Goal: Contribute content: Add original content to the website for others to see

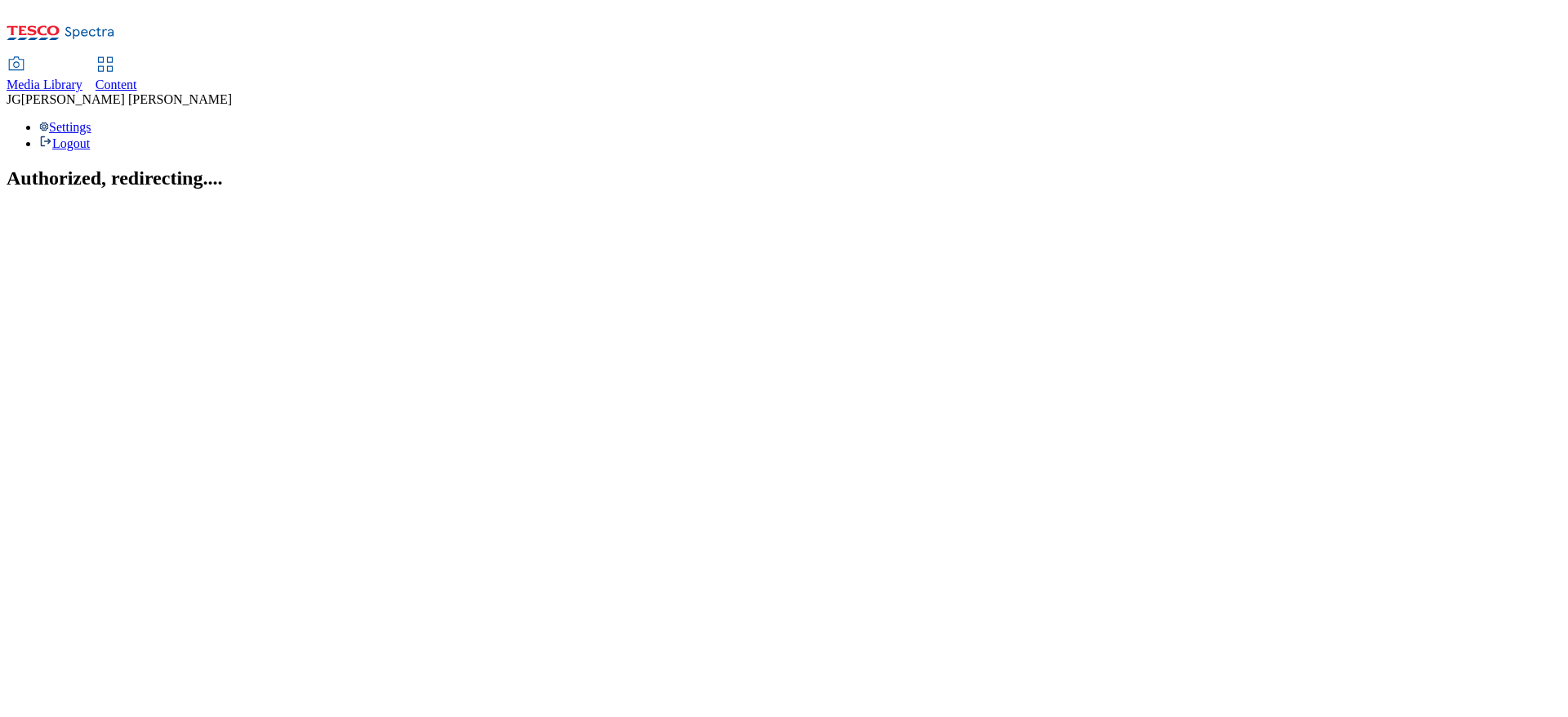
click at [137, 77] on span "Content" at bounding box center [116, 84] width 41 height 14
select select "ghs-[GEOGRAPHIC_DATA]"
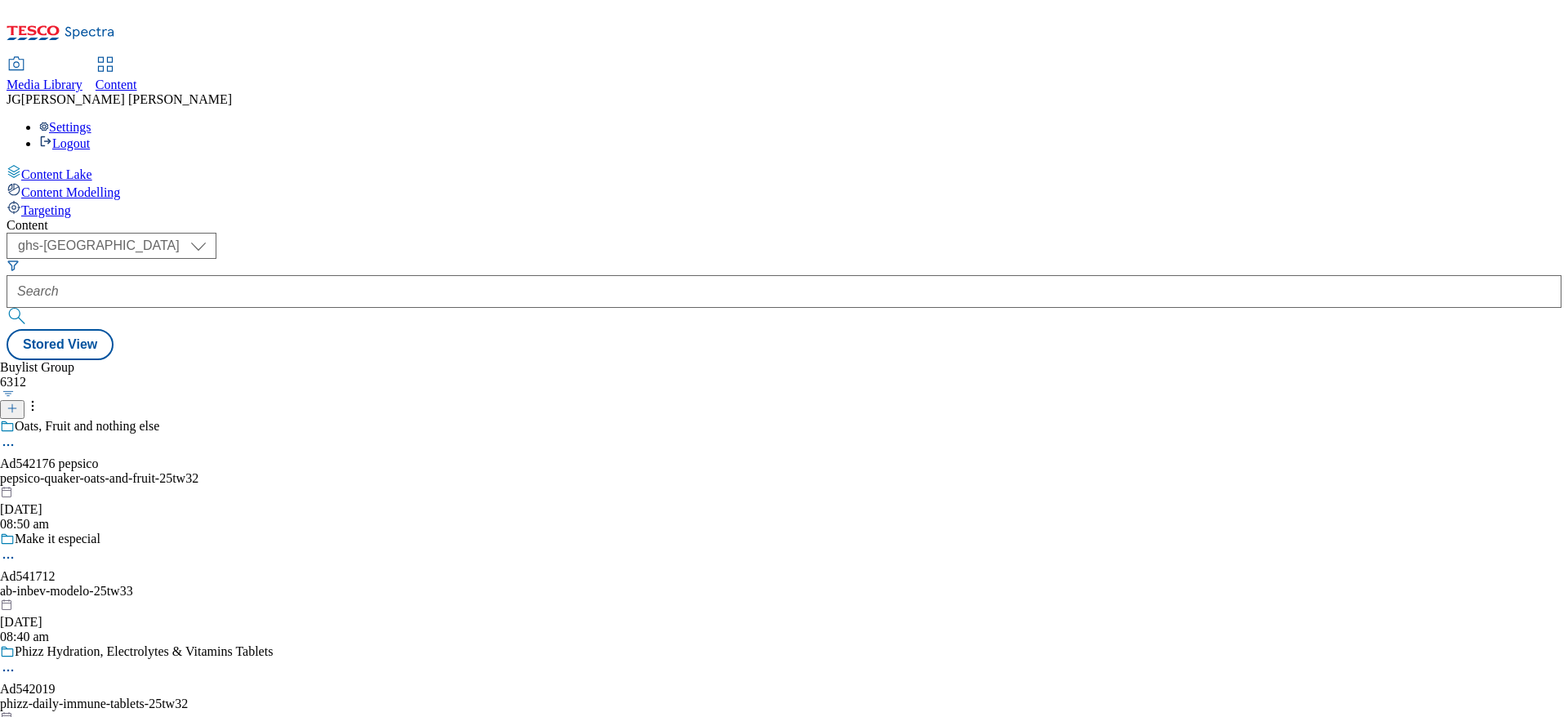
click at [18, 402] on icon at bounding box center [13, 408] width 12 height 12
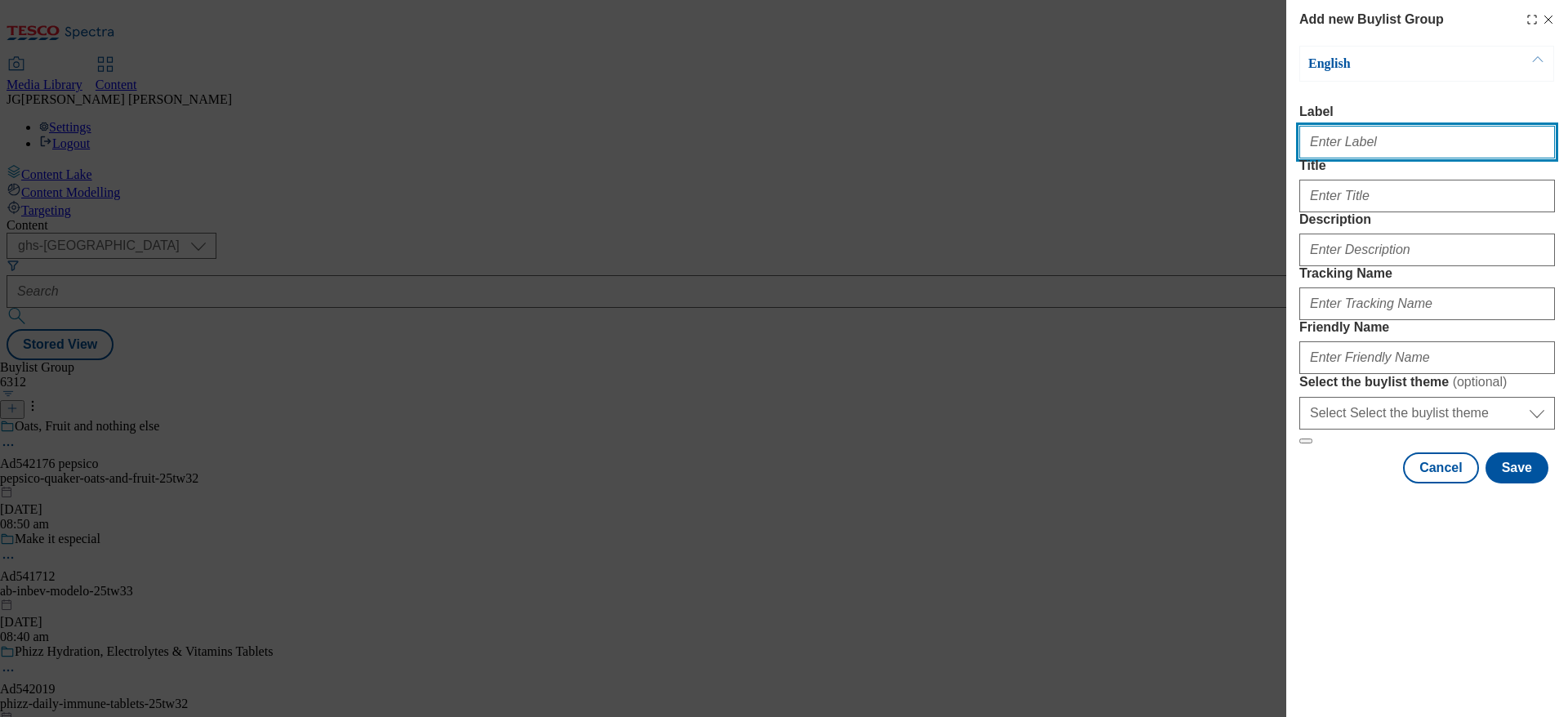
click at [1378, 135] on input "Label" at bounding box center [1427, 141] width 256 height 32
paste input "TUK013027"
type input "TUK013027"
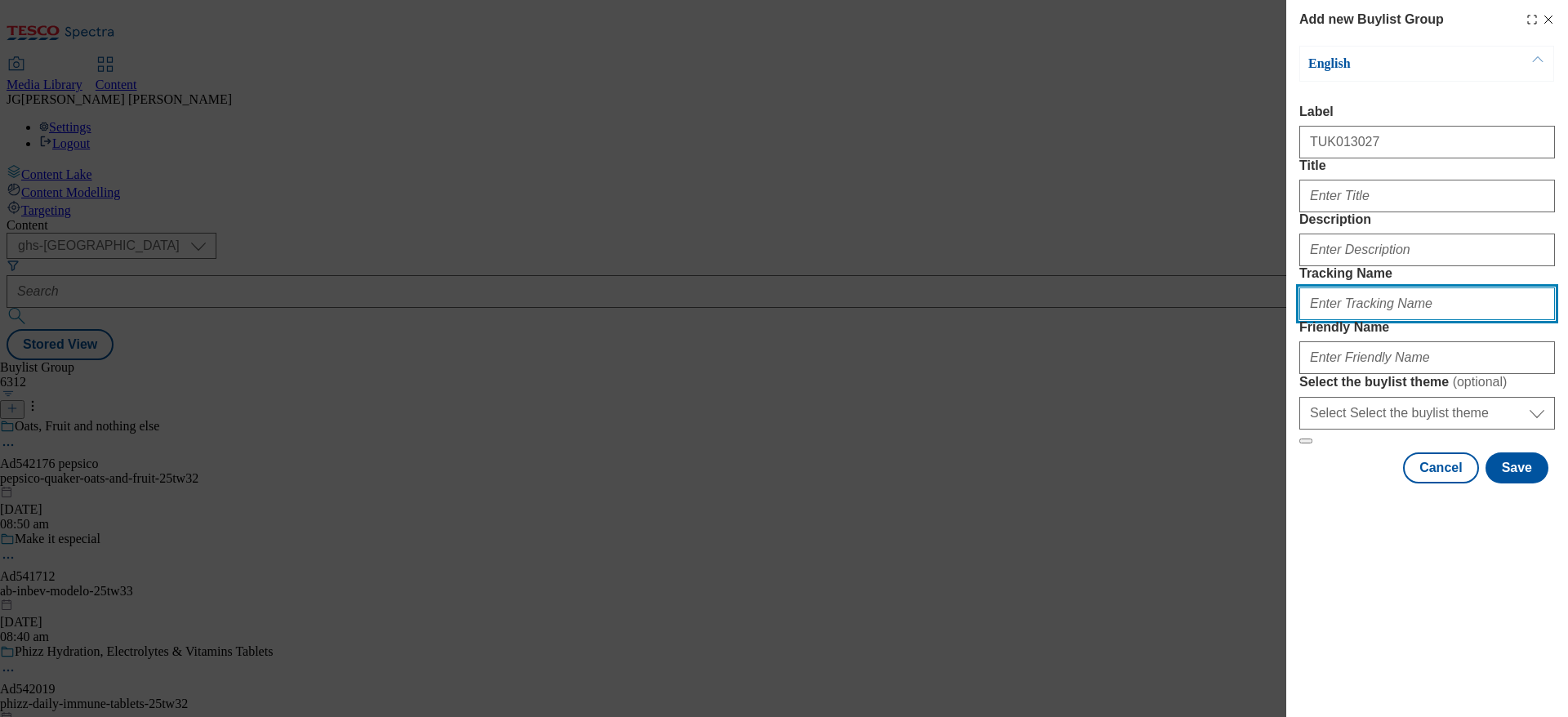
click at [1316, 320] on input "Tracking Name" at bounding box center [1427, 303] width 256 height 32
type input "d"
paste input "TUK013027"
type input "DH_TUK013027"
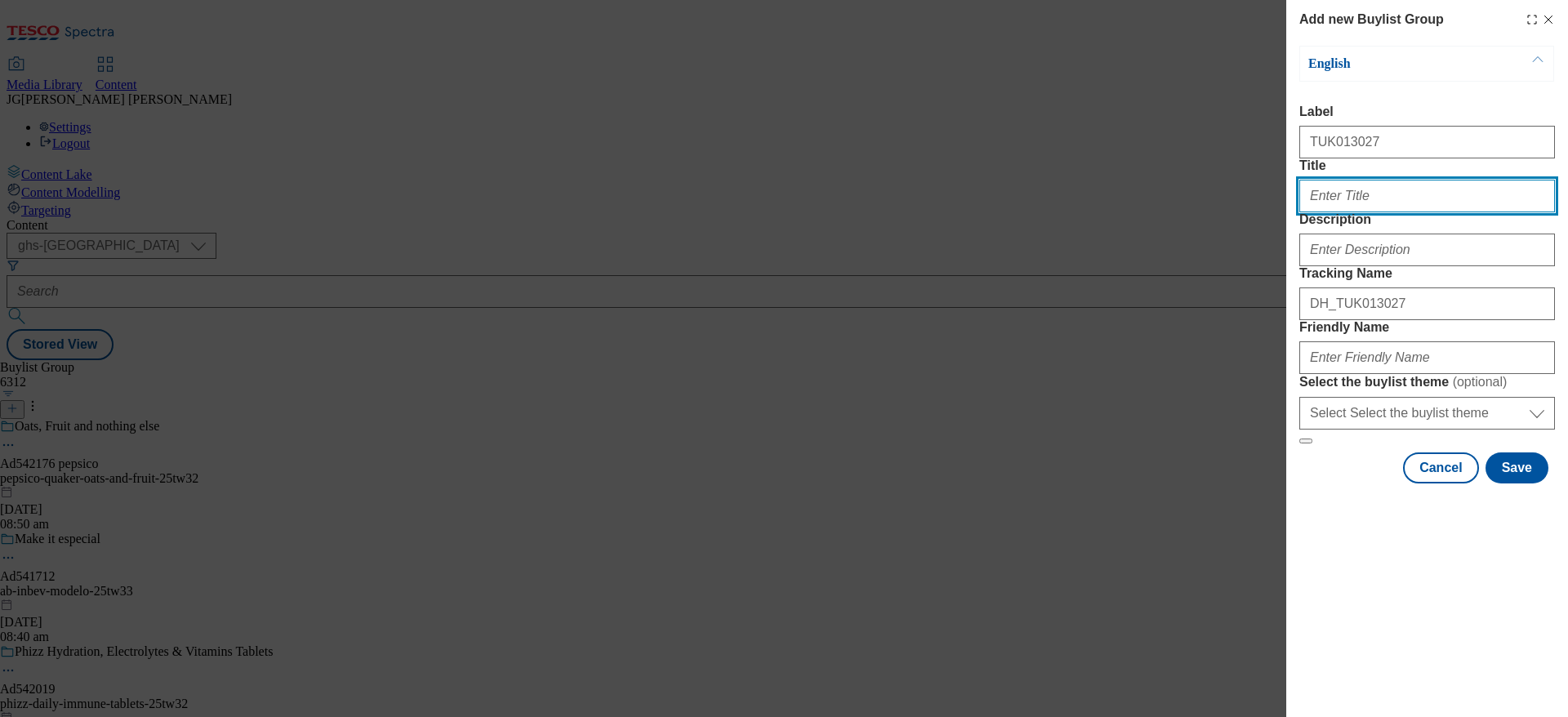
click at [1343, 212] on input "Title" at bounding box center [1427, 195] width 256 height 32
type input "[PERSON_NAME]"
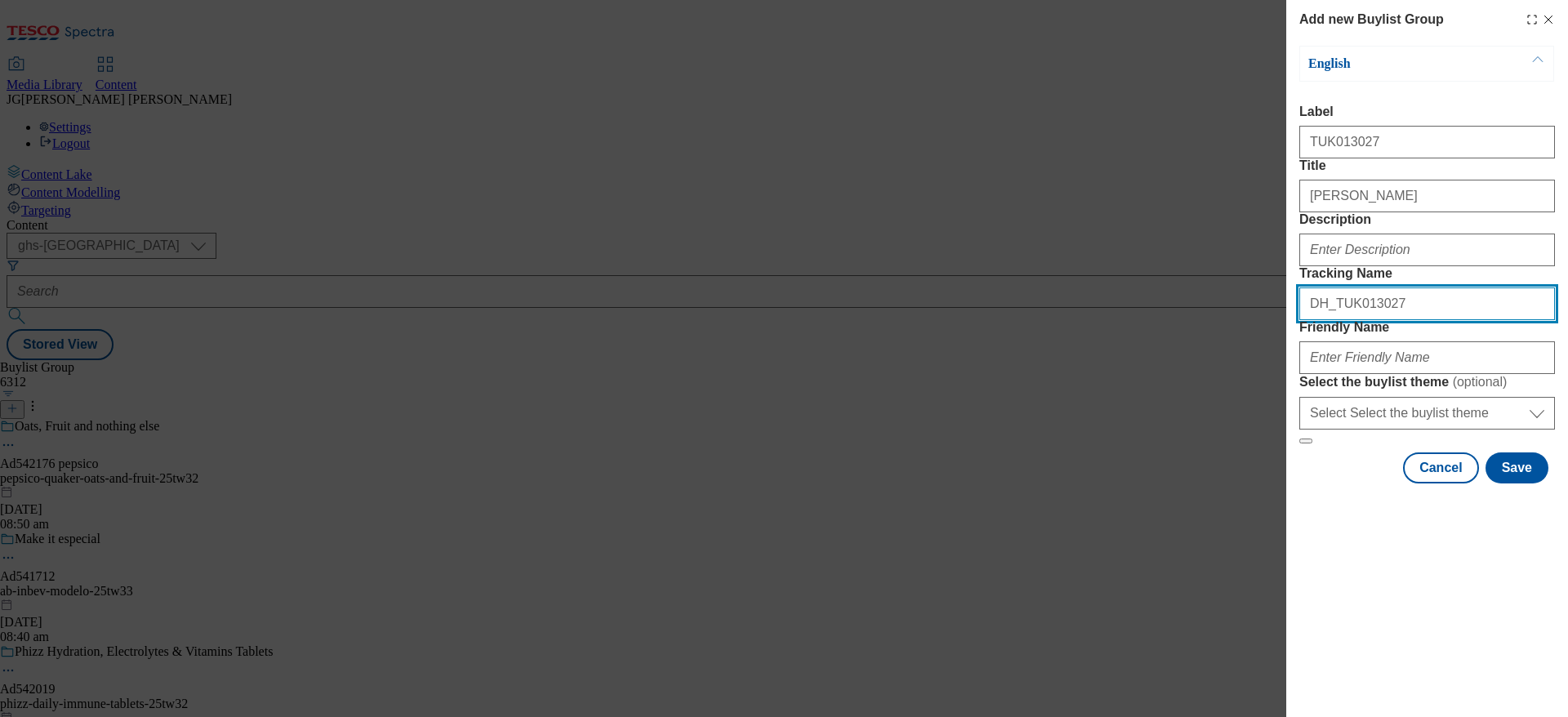
click at [1374, 320] on input "DH_TUK013027" at bounding box center [1427, 303] width 256 height 32
click at [1362, 334] on form "Label TUK013027 Title Hovis Description Tracking Name DH_TUK013027 Friendly Nam…" at bounding box center [1427, 275] width 256 height 339
drag, startPoint x: 1362, startPoint y: 334, endPoint x: 1355, endPoint y: 319, distance: 16.6
click at [1355, 319] on form "Label TUK013027 Title Hovis Description Tracking Name DH_TUK013027 Friendly Nam…" at bounding box center [1427, 275] width 256 height 339
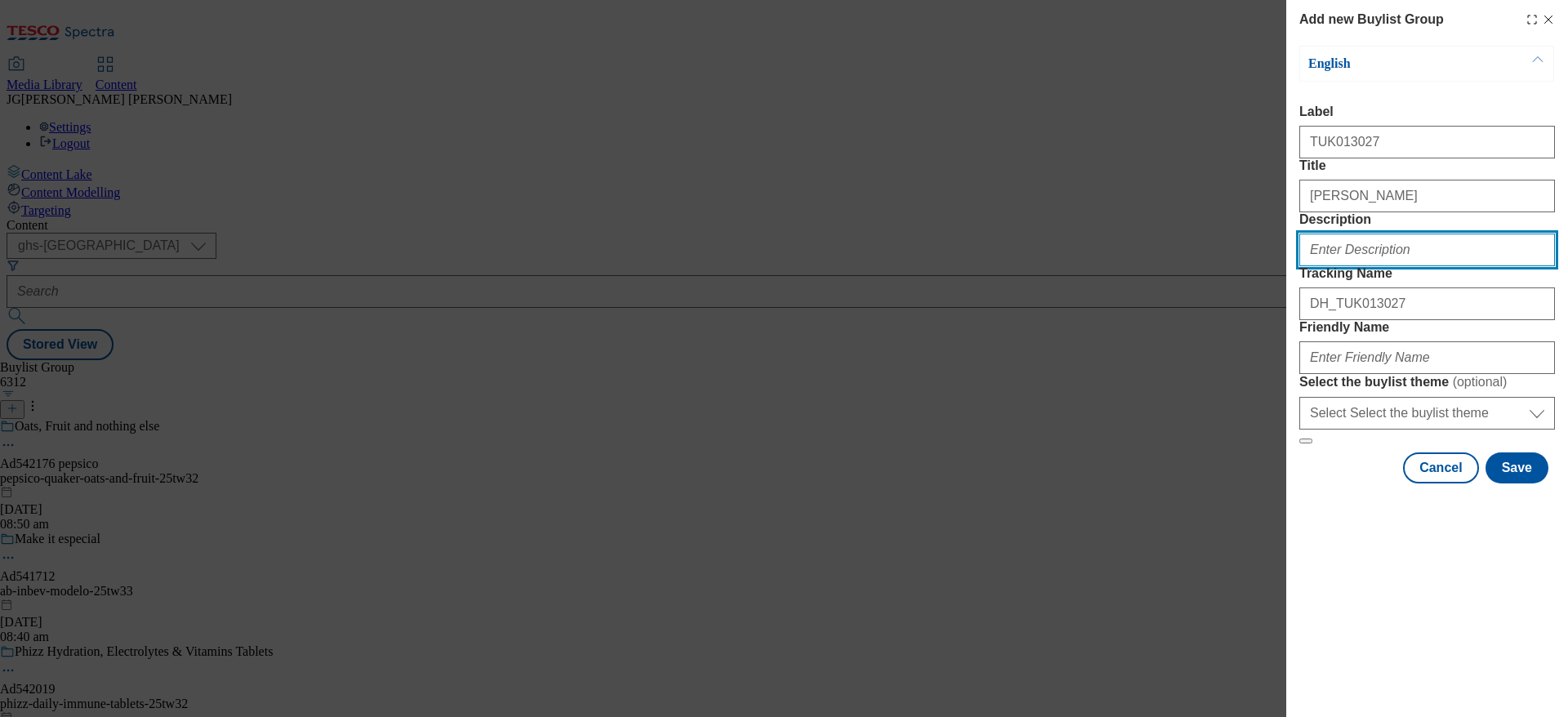
click at [1355, 266] on input "Description" at bounding box center [1427, 249] width 256 height 32
click at [1319, 510] on div "Modal" at bounding box center [1426, 497] width 281 height 23
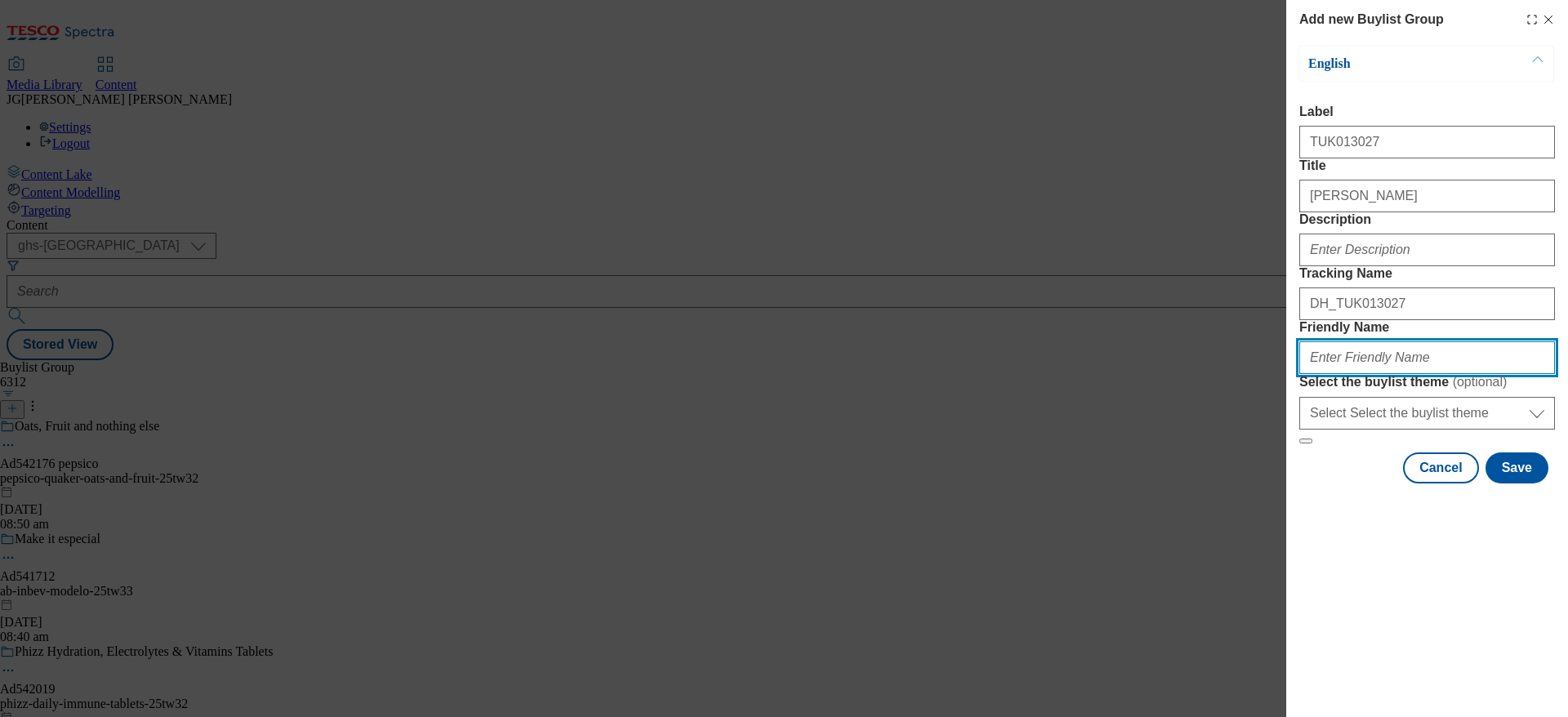
click at [1348, 374] on input "Friendly Name" at bounding box center [1427, 357] width 256 height 32
type input "[PERSON_NAME]-sub-rolls-tw31"
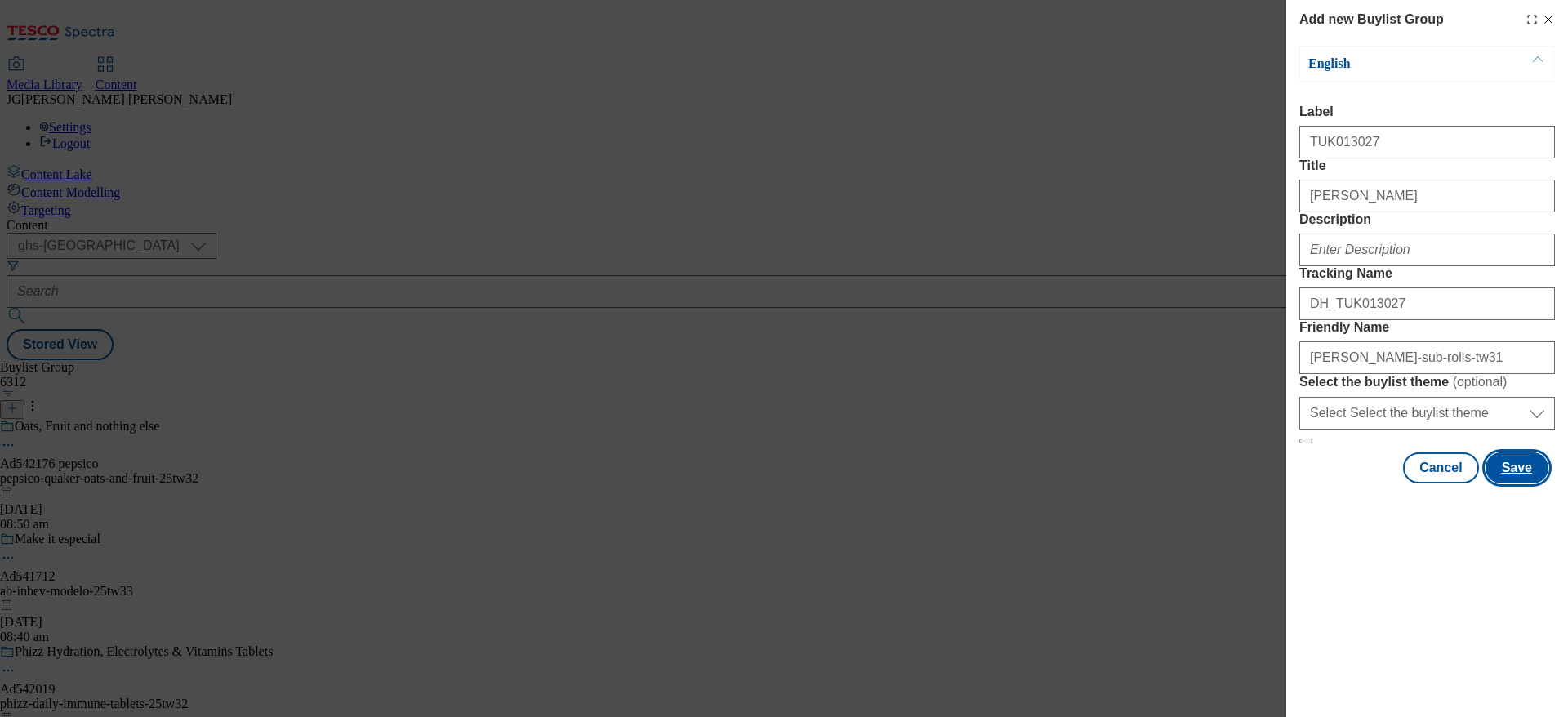
click at [1531, 484] on button "Save" at bounding box center [1516, 468] width 63 height 31
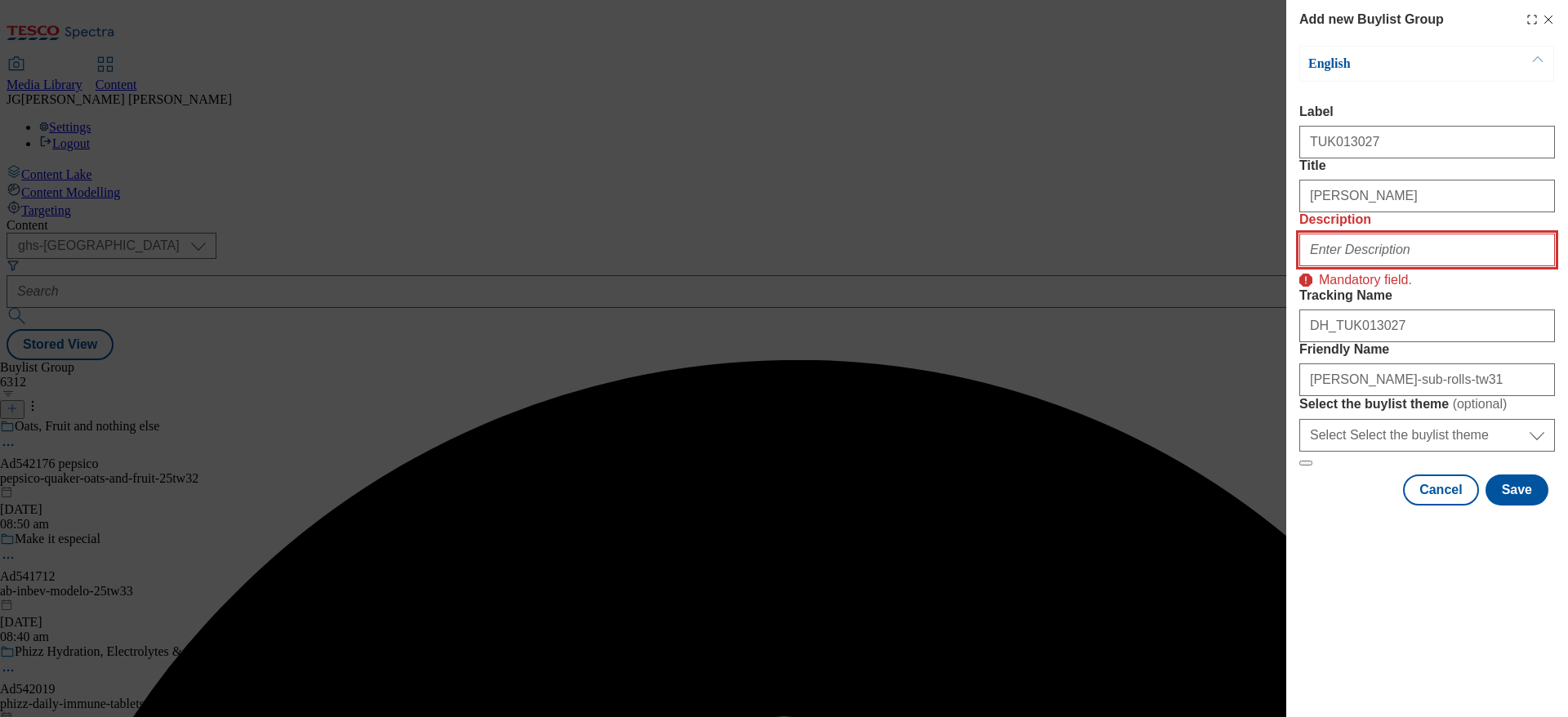
click at [1449, 266] on input "Description" at bounding box center [1427, 249] width 256 height 32
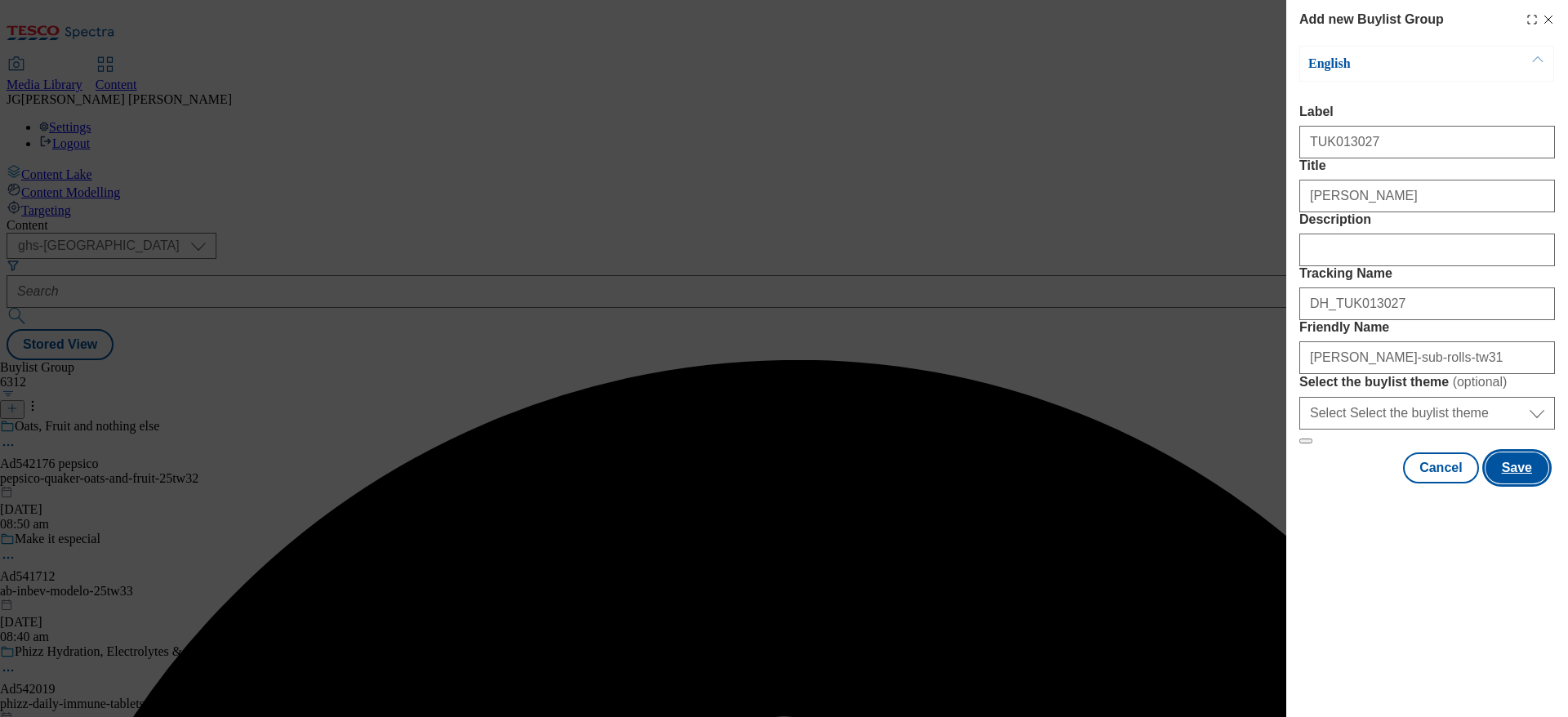
click at [1523, 484] on button "Save" at bounding box center [1516, 468] width 63 height 31
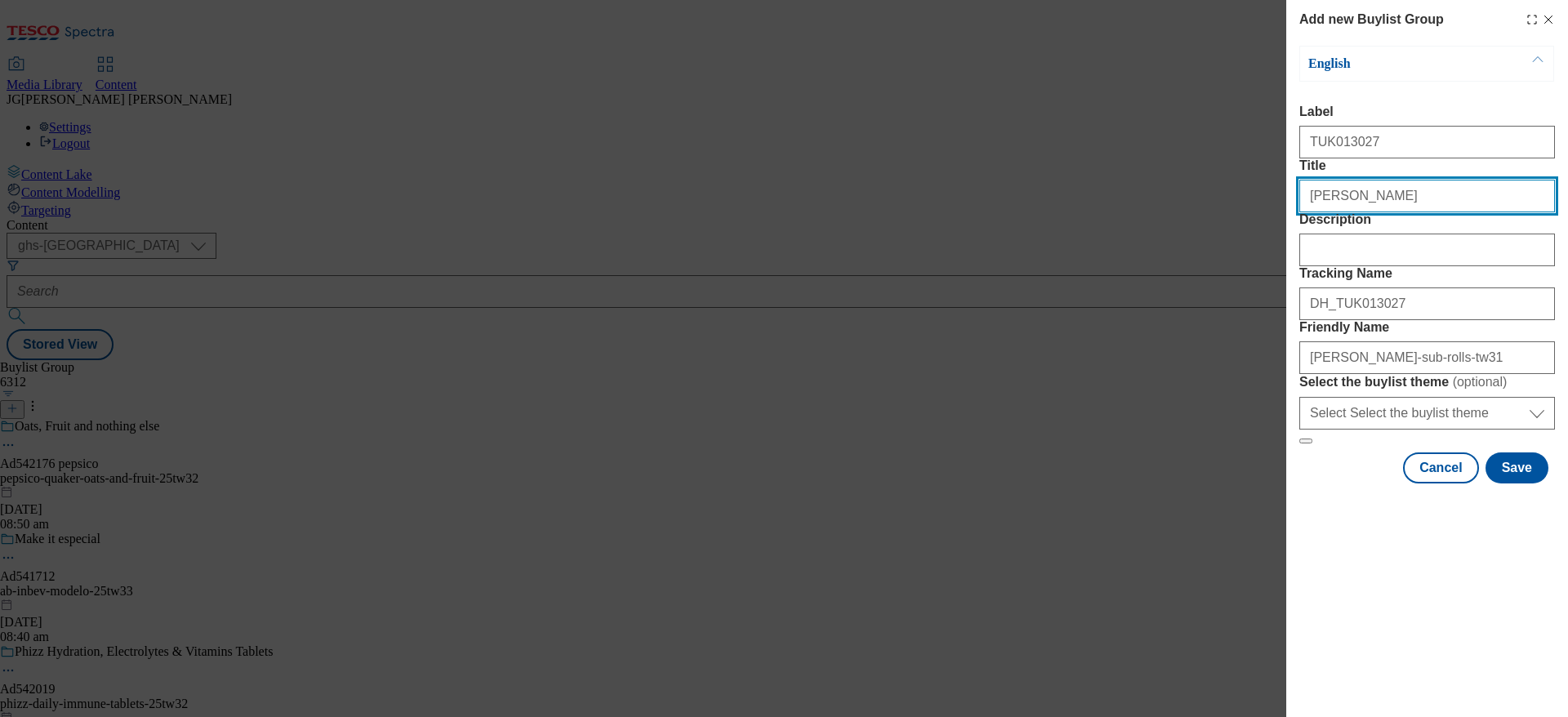
click at [1383, 212] on input "[PERSON_NAME]" at bounding box center [1427, 195] width 256 height 32
type input "[PERSON_NAME]"
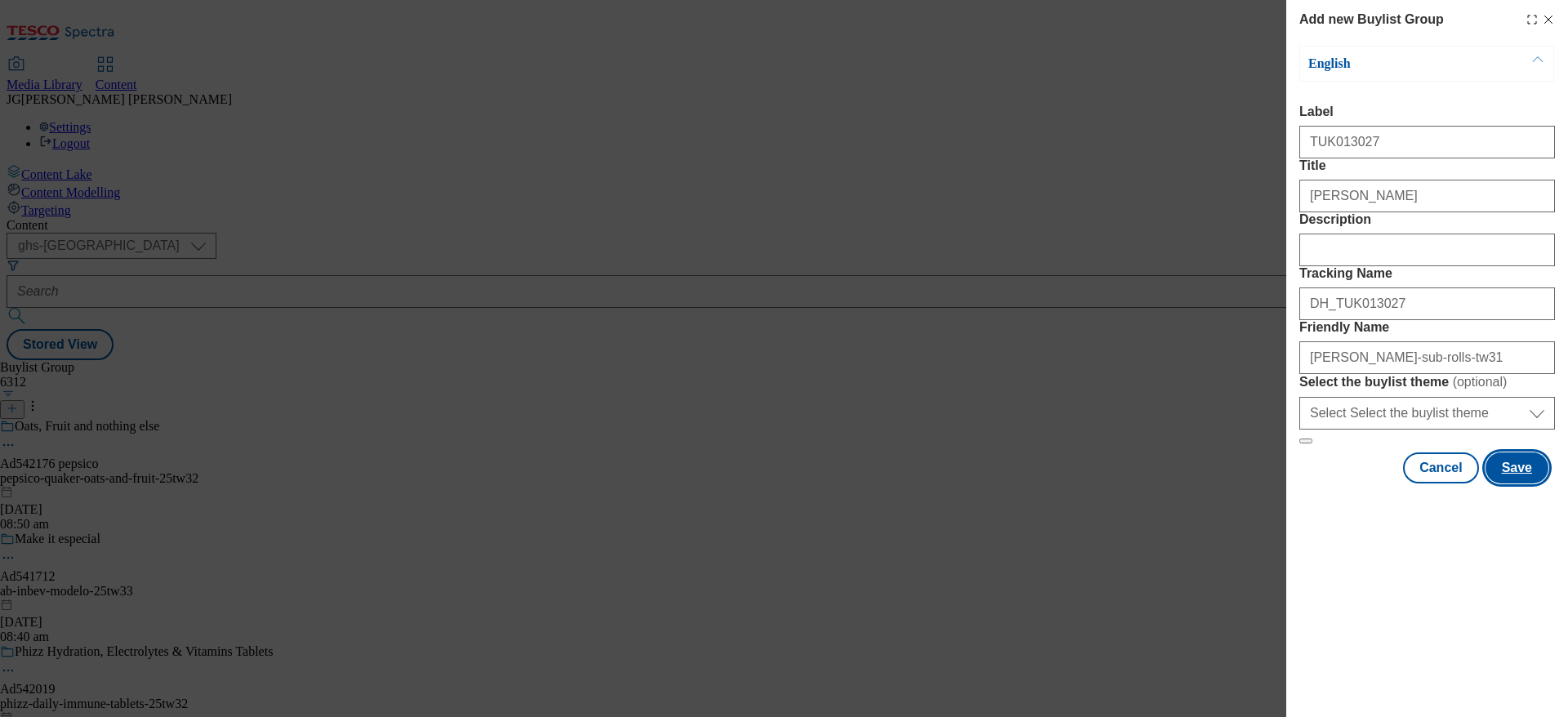
click at [1527, 484] on button "Save" at bounding box center [1516, 468] width 63 height 31
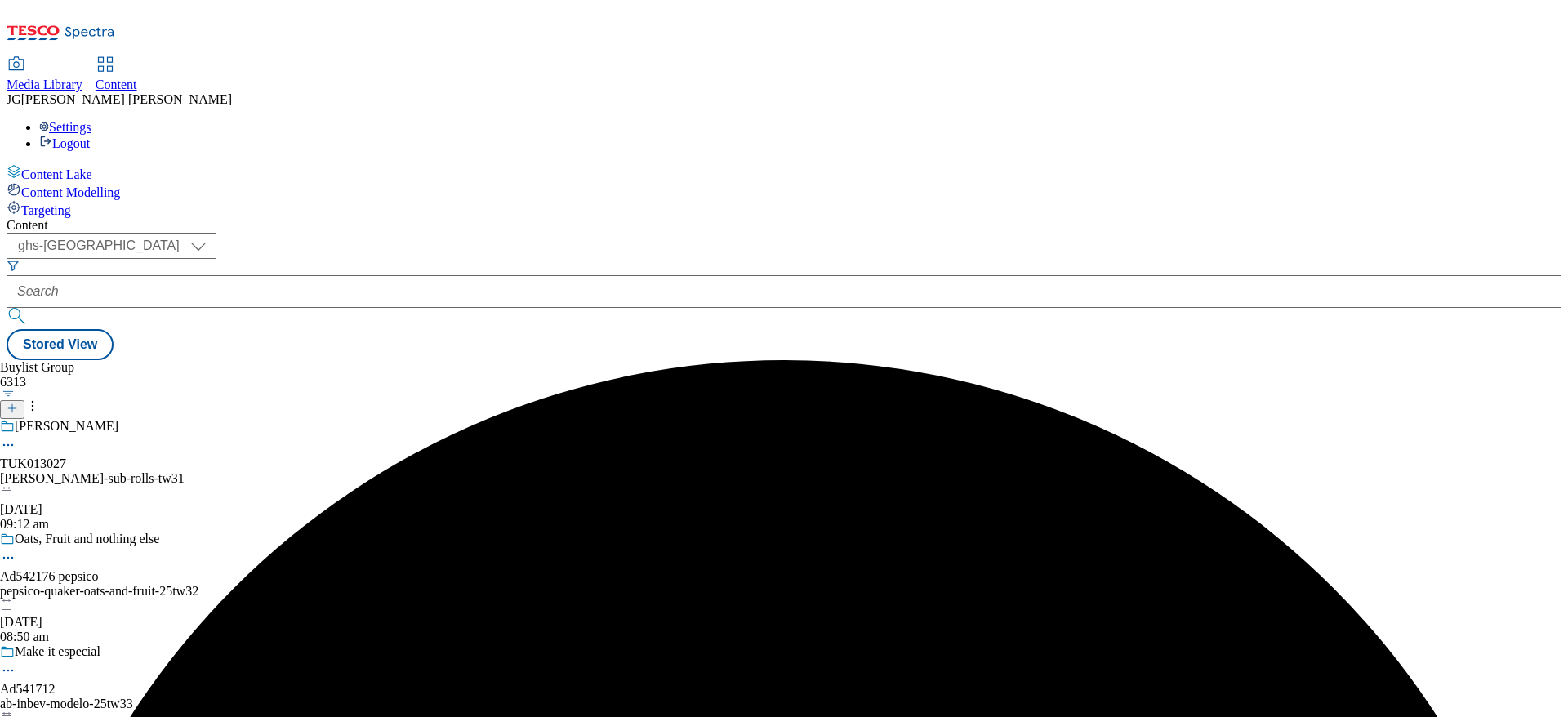
click at [273, 471] on div "[PERSON_NAME]-sub-rolls-tw31" at bounding box center [136, 478] width 273 height 15
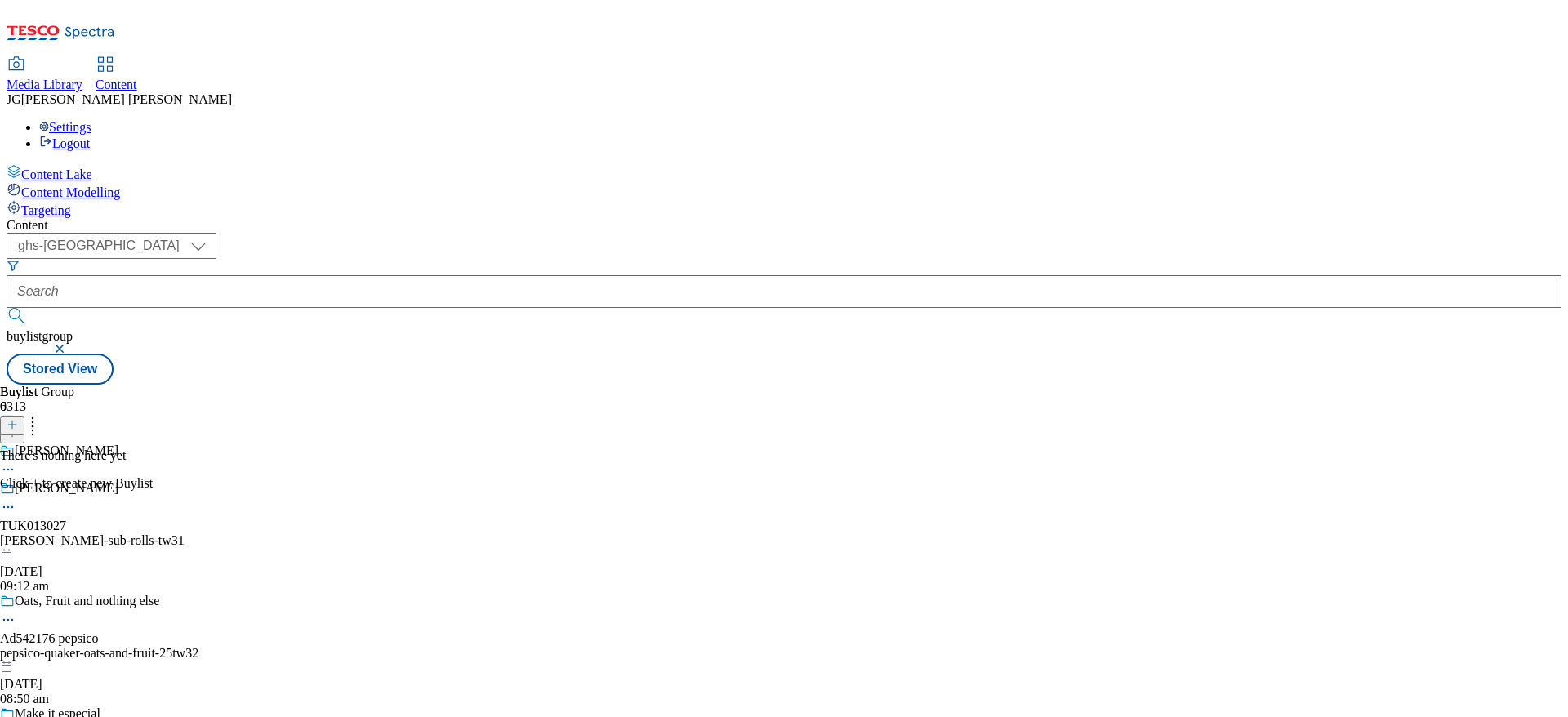
click at [18, 419] on icon at bounding box center [13, 425] width 12 height 12
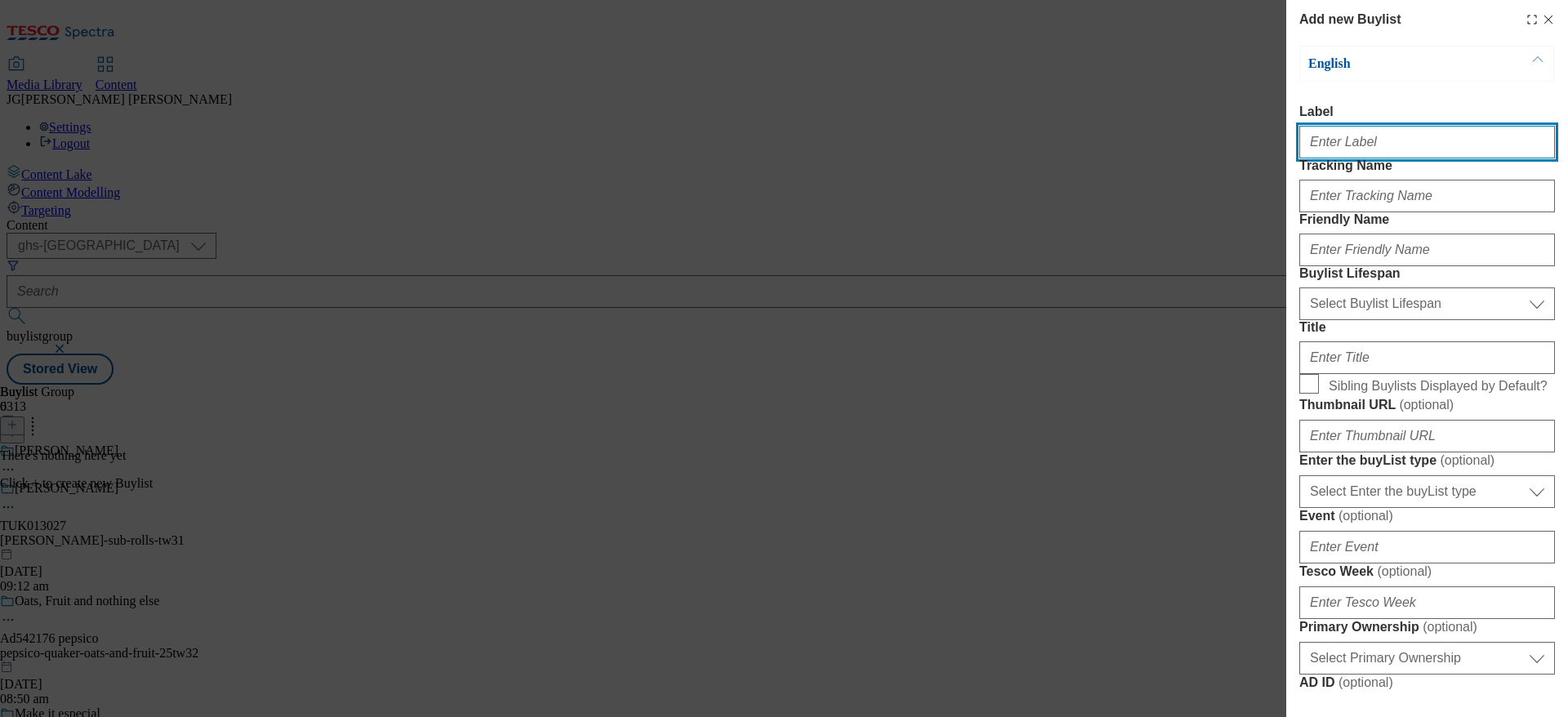
click at [1357, 159] on input "Label" at bounding box center [1427, 141] width 256 height 32
paste input "TUK013027"
type input "TUK013027"
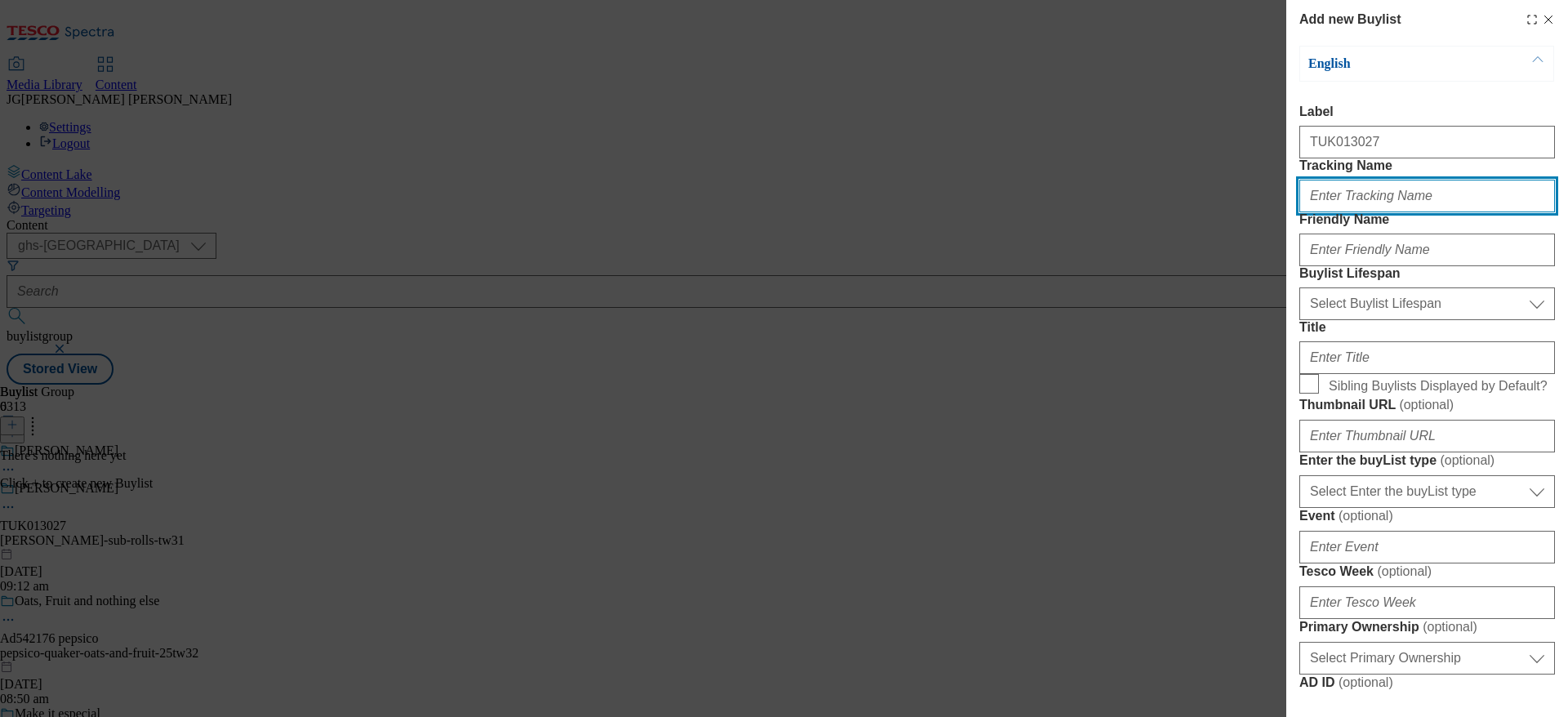
click at [1351, 212] on input "Tracking Name" at bounding box center [1427, 195] width 256 height 32
paste input "TUK013027"
type input "DH_TUK013027"
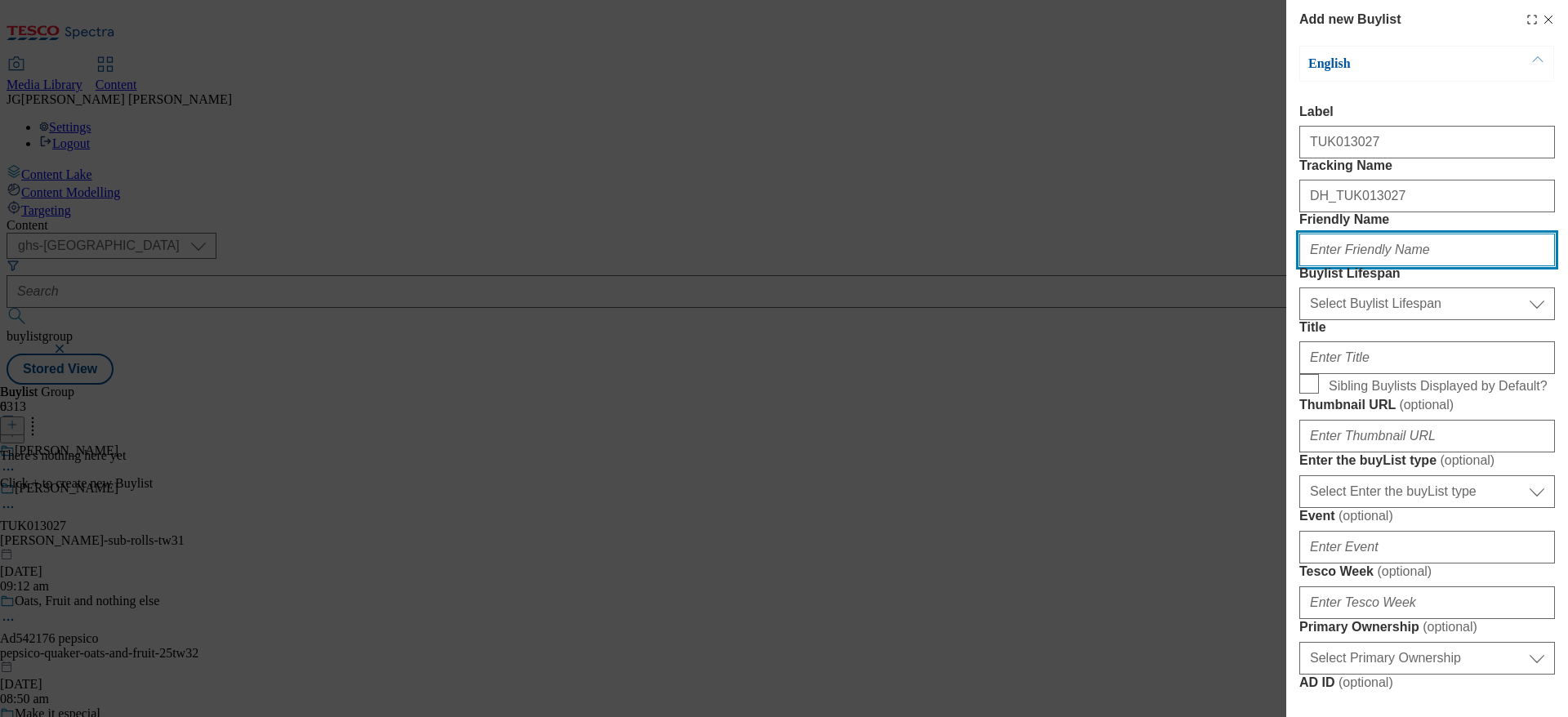
click at [1329, 266] on input "Friendly Name" at bounding box center [1427, 249] width 256 height 32
type input "[PERSON_NAME]-sub-rolls"
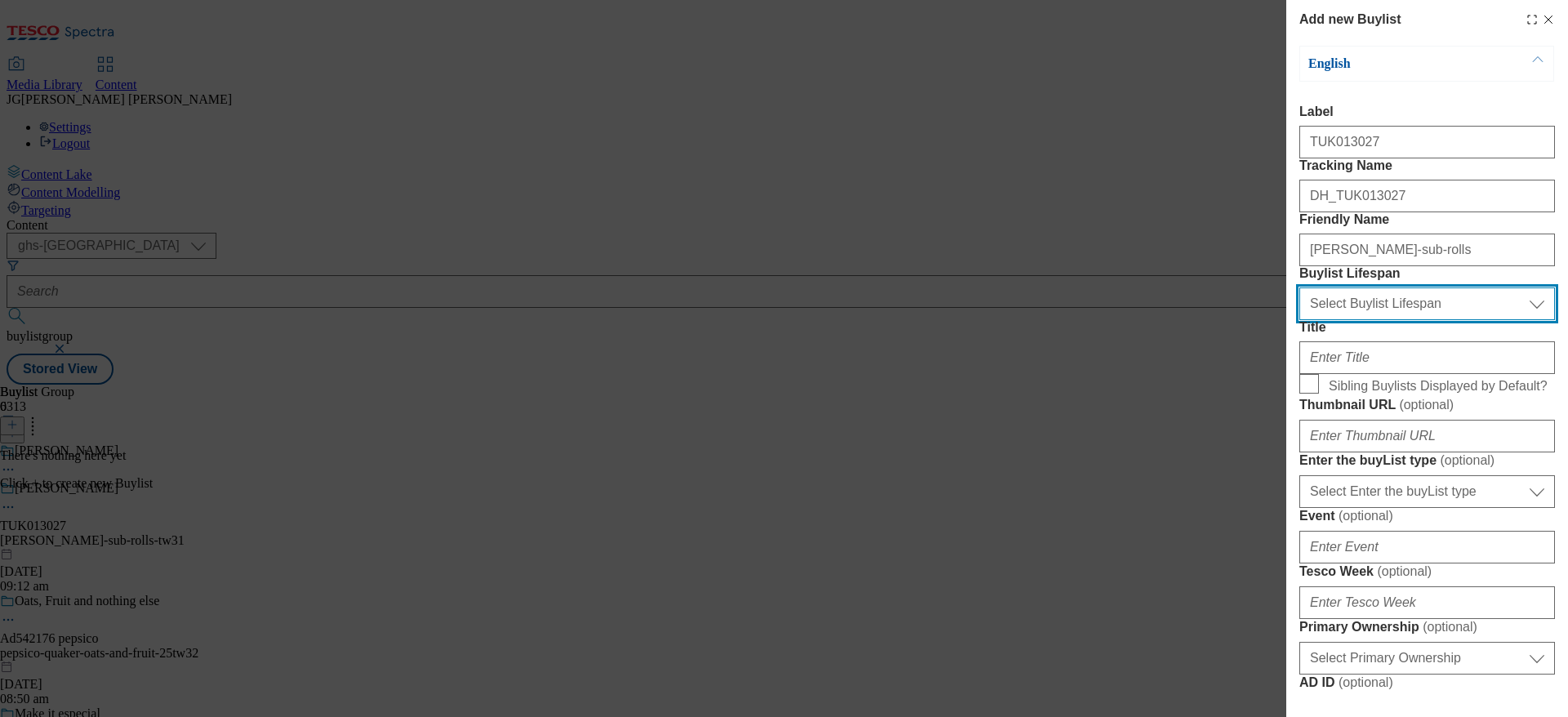
click at [1343, 320] on select "Select Buylist Lifespan evergreen seasonal tactical" at bounding box center [1427, 303] width 256 height 32
select select "evergreen"
click at [1299, 320] on select "Select Buylist Lifespan evergreen seasonal tactical" at bounding box center [1427, 303] width 256 height 32
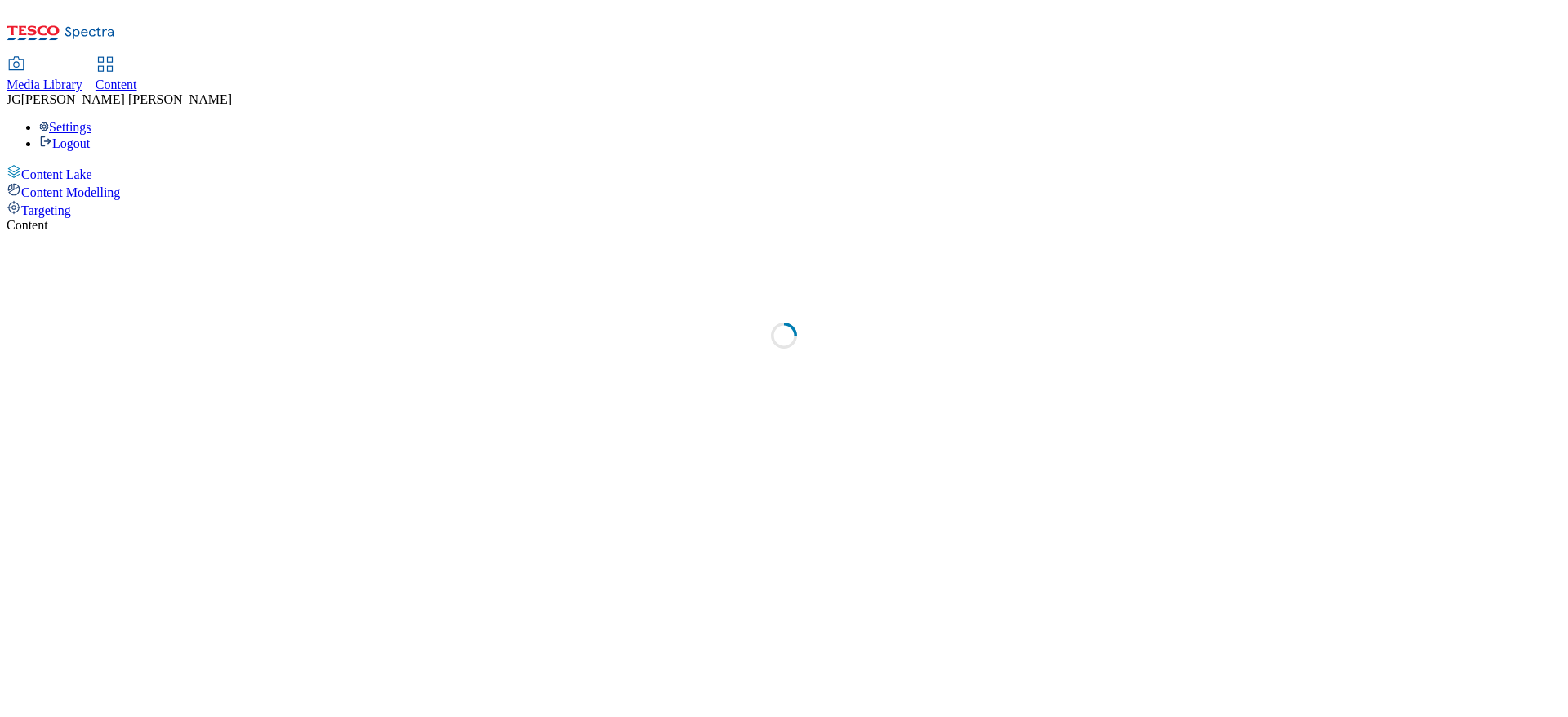
select select "ghs-[GEOGRAPHIC_DATA]"
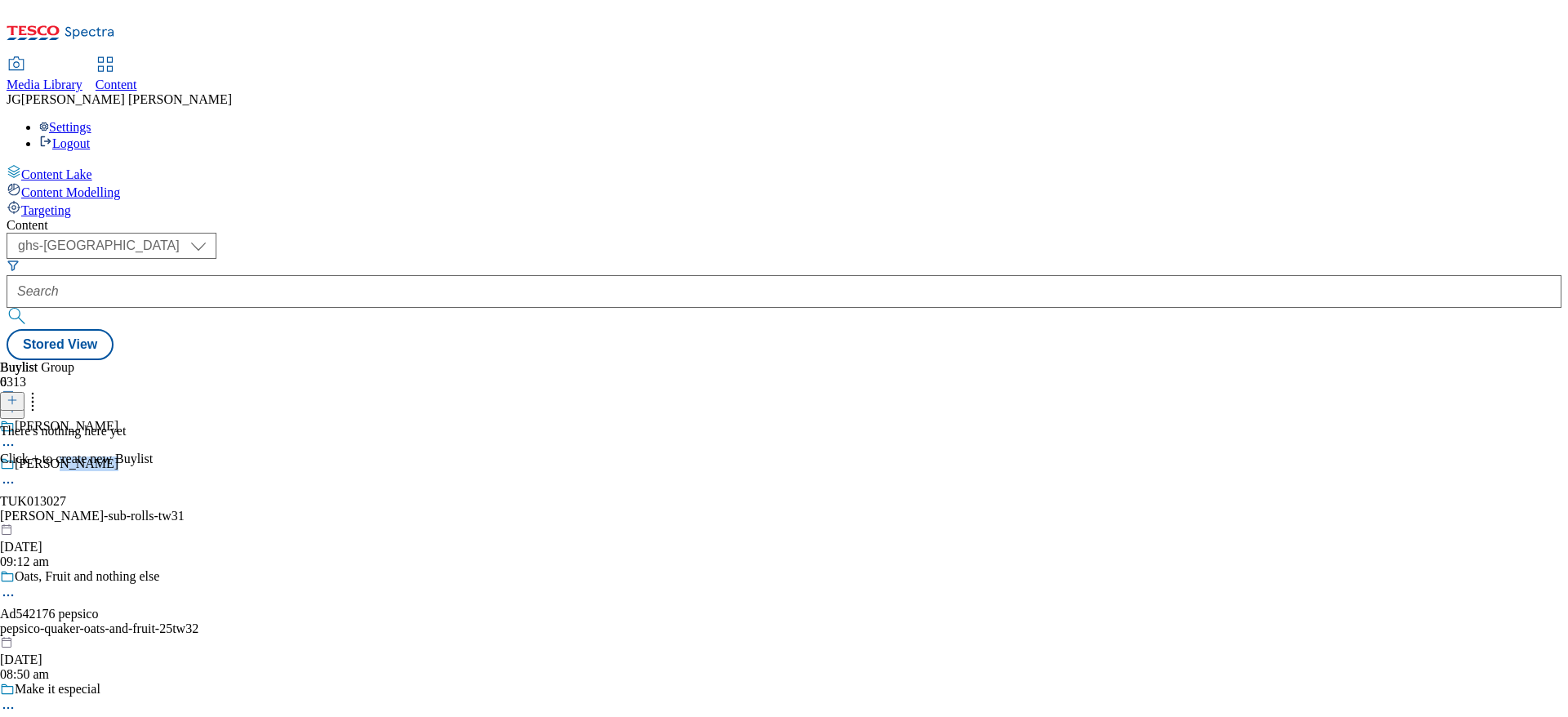
click at [273, 456] on div "[PERSON_NAME]" at bounding box center [136, 475] width 273 height 37
click at [273, 509] on div "[PERSON_NAME]-sub-rolls-tw31" at bounding box center [136, 516] width 273 height 15
click at [18, 394] on icon at bounding box center [13, 400] width 12 height 12
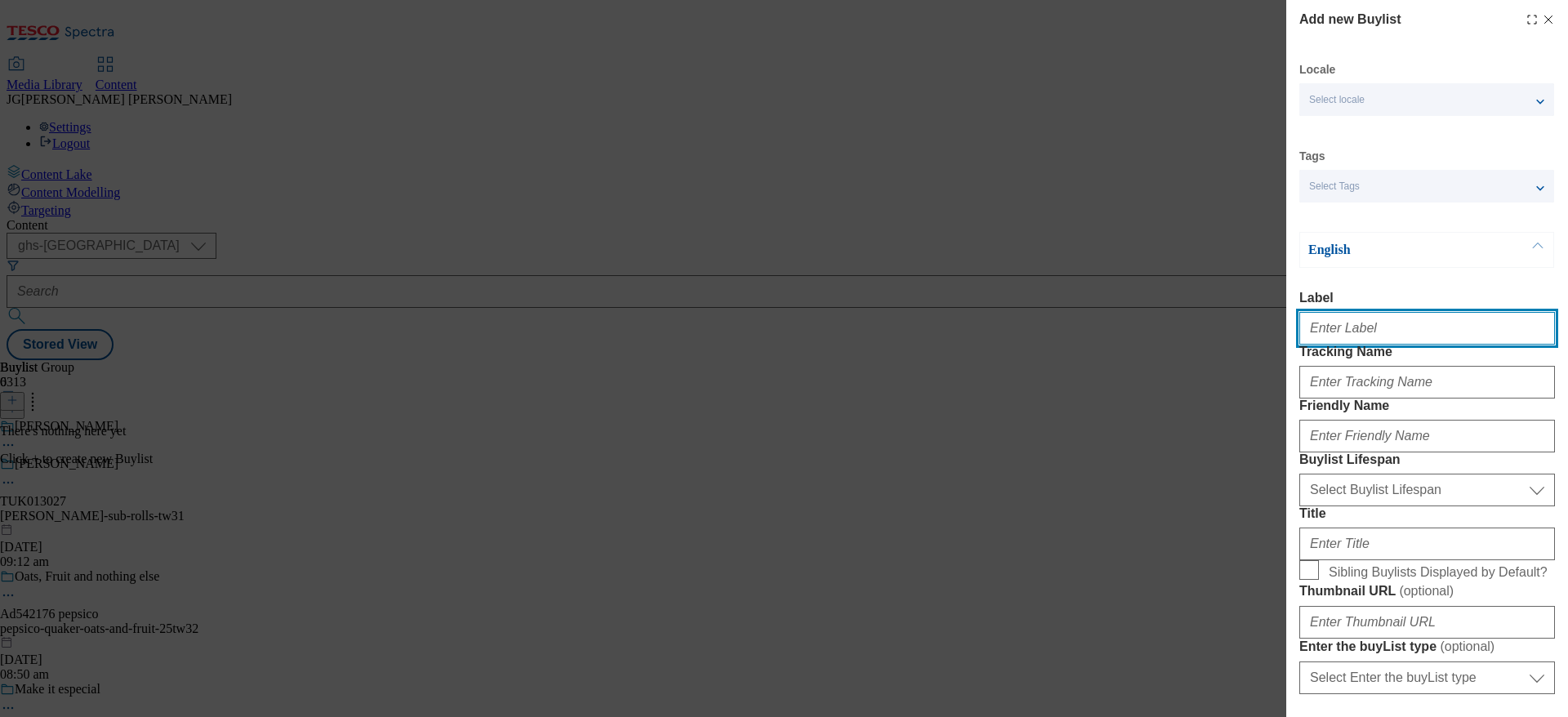
click at [1311, 334] on input "Label" at bounding box center [1427, 328] width 256 height 32
paste input "TUK013027"
type input "TUK013027"
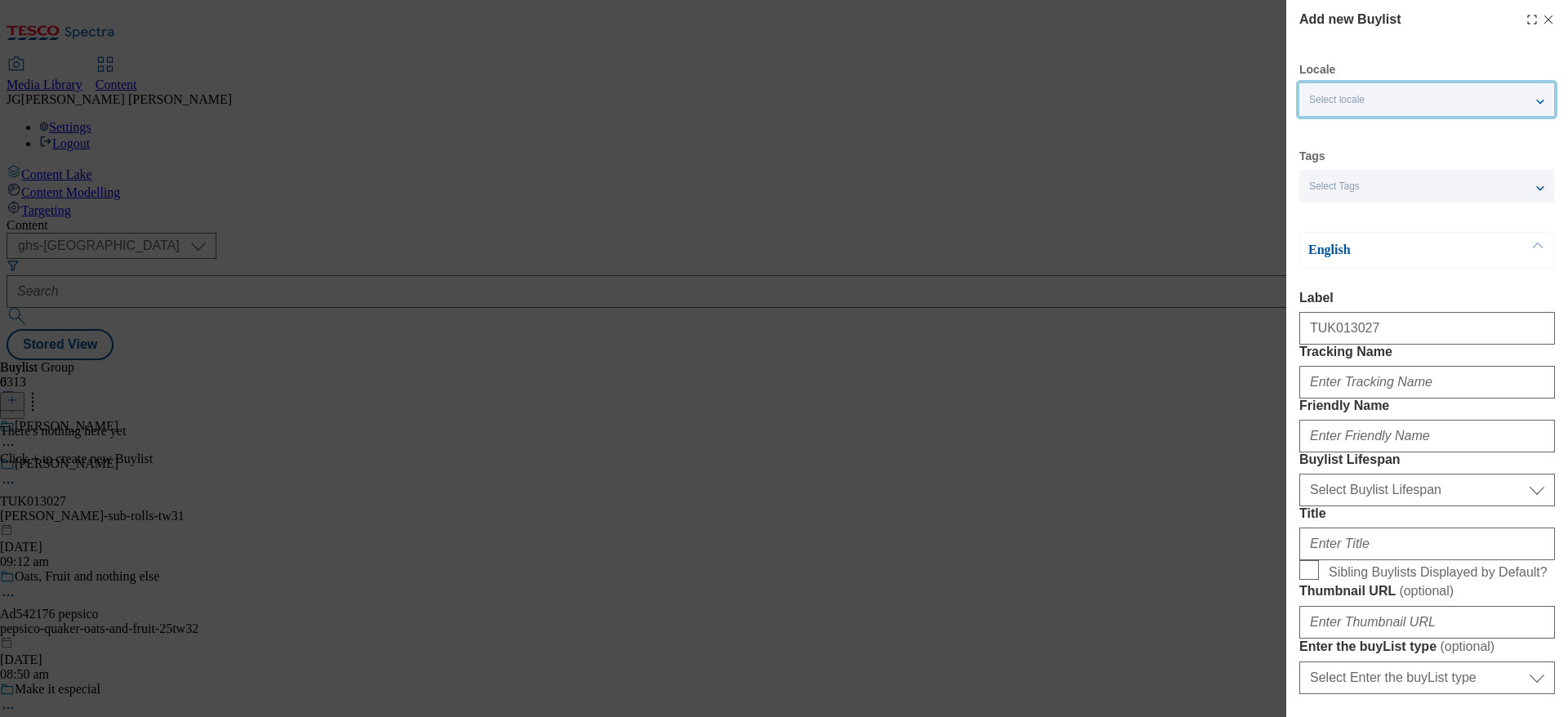
click at [1375, 98] on div "Select locale" at bounding box center [1427, 99] width 255 height 32
click at [1414, 260] on div "English" at bounding box center [1427, 249] width 255 height 36
click at [1394, 177] on div "Select Tags" at bounding box center [1427, 185] width 255 height 32
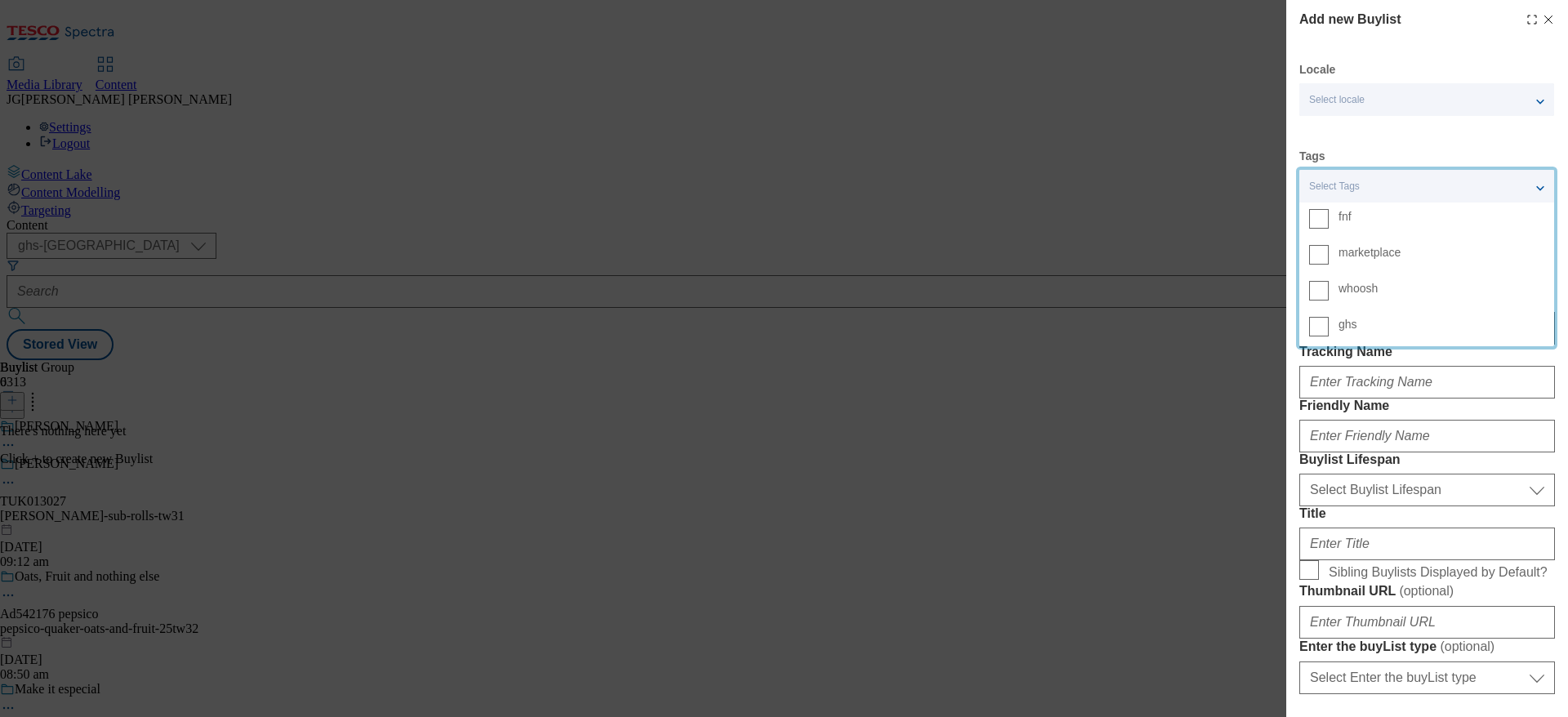
click at [1394, 177] on div "Select Tags" at bounding box center [1427, 185] width 255 height 32
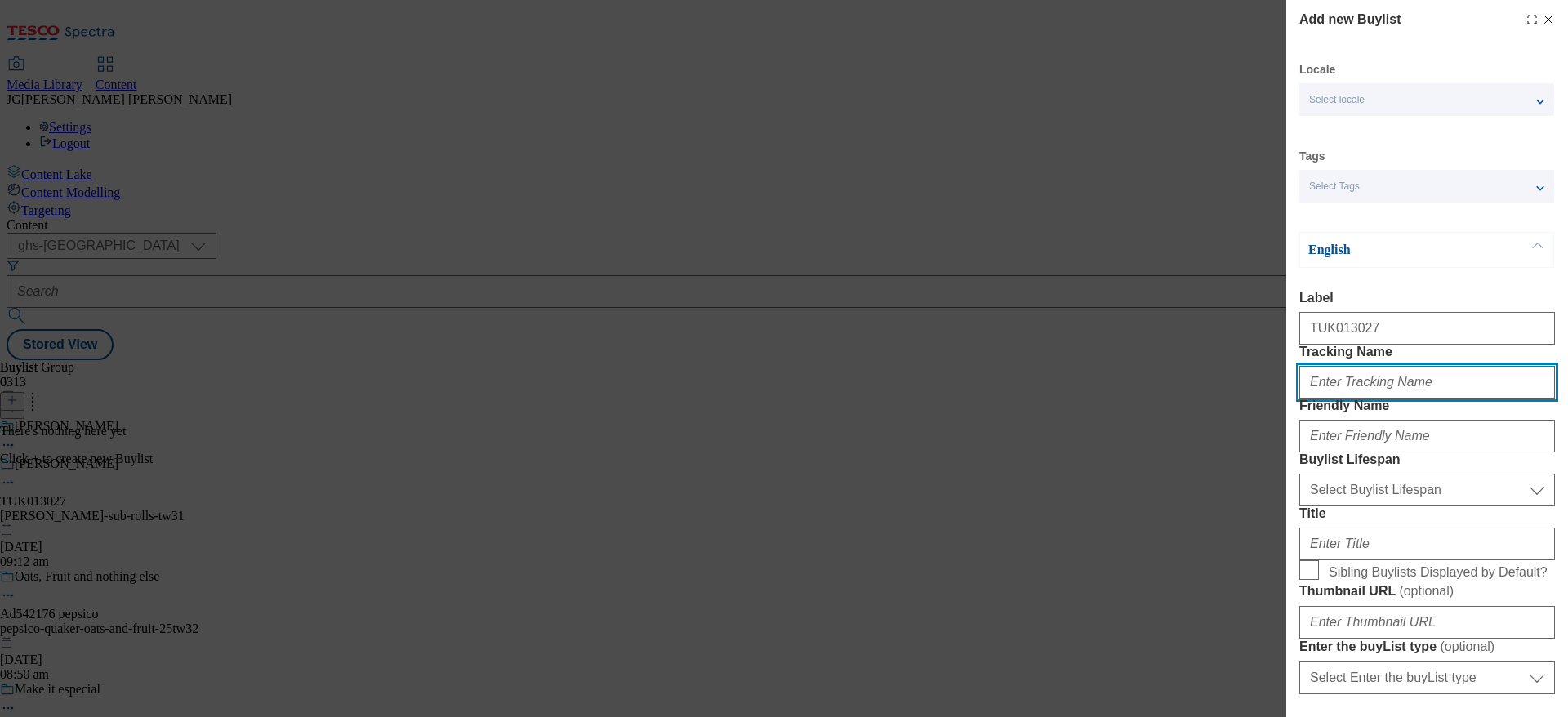
click at [1339, 398] on input "Tracking Name" at bounding box center [1427, 382] width 256 height 32
paste input "TUK013027"
type input "DH_TUK013027"
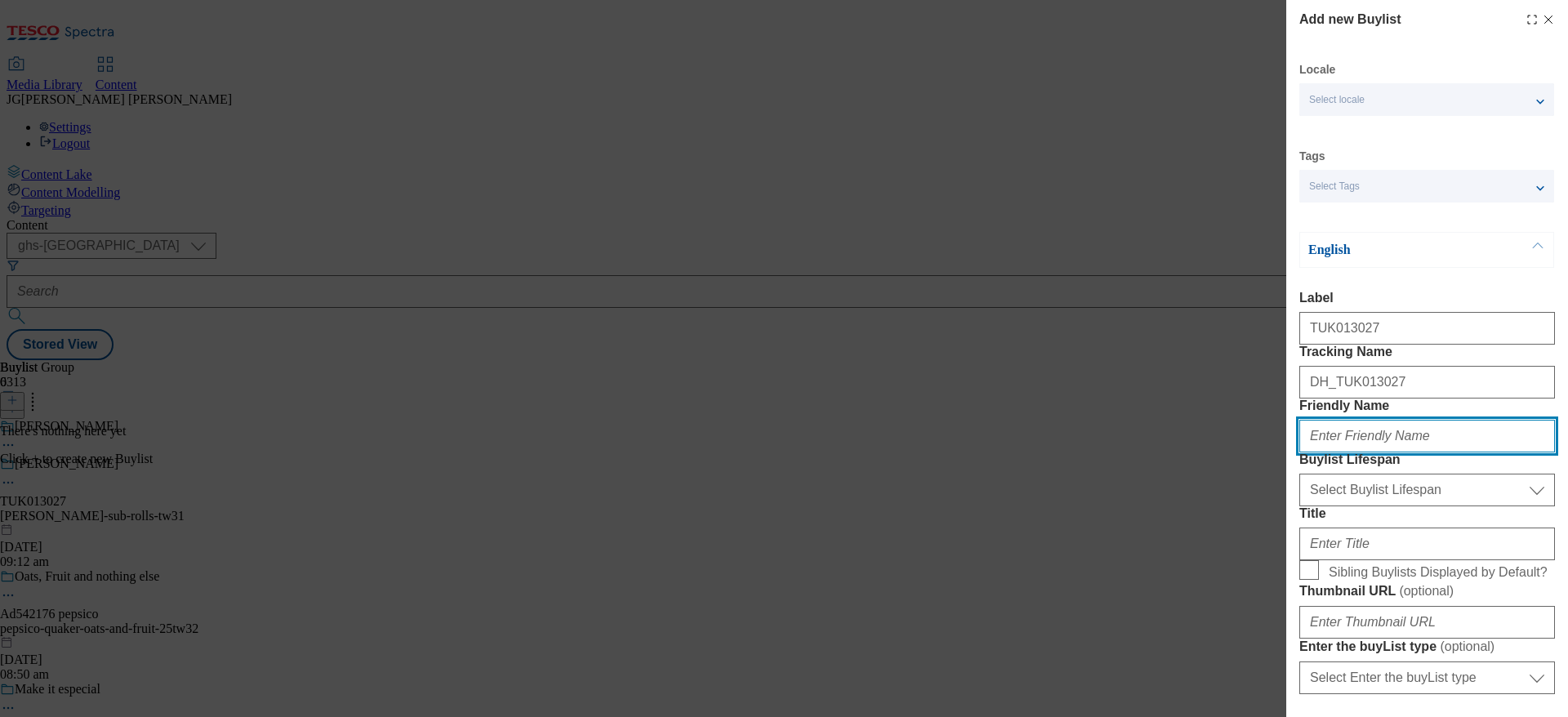
click at [1329, 452] on input "Friendly Name" at bounding box center [1427, 435] width 256 height 32
type input "[PERSON_NAME]-sub-rolls-tw31"
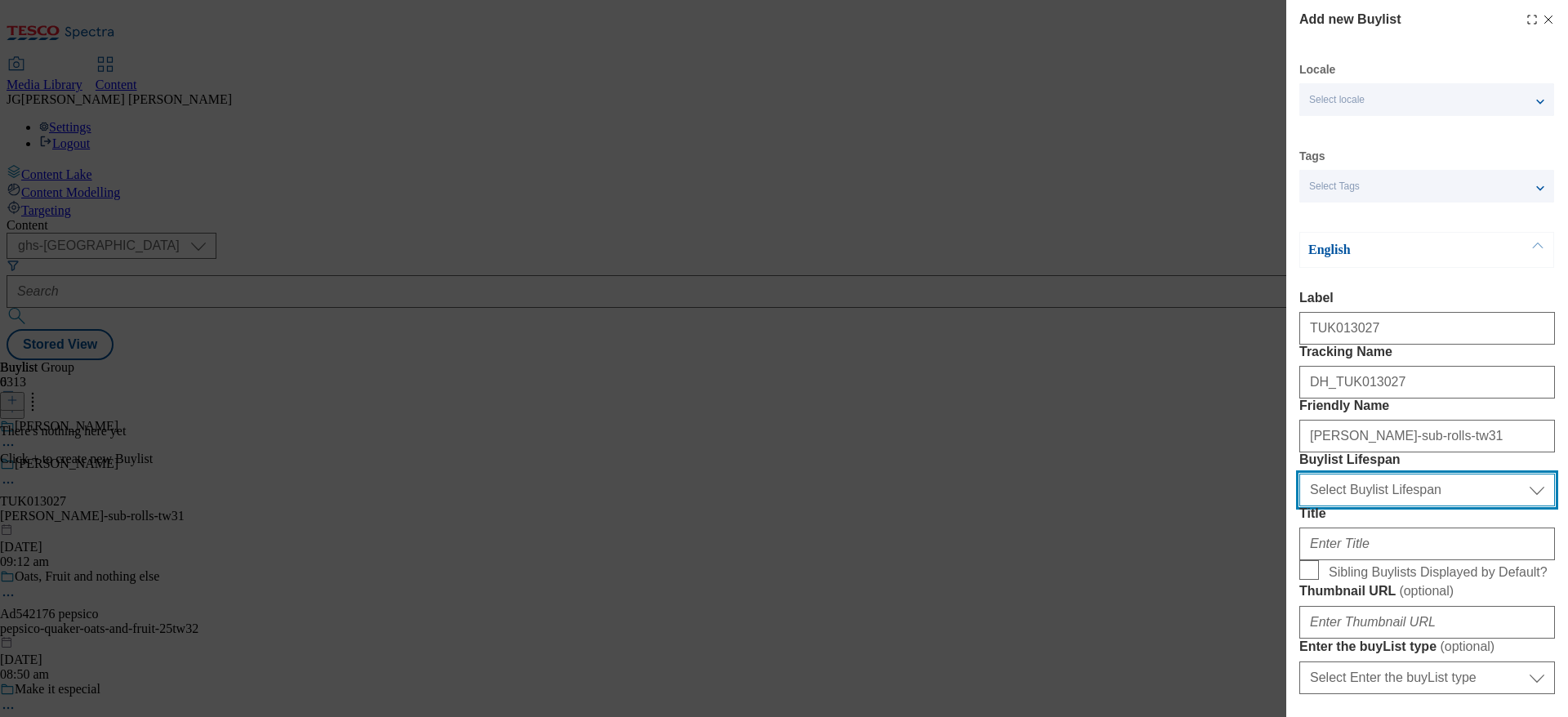
click at [1391, 506] on select "Select Buylist Lifespan evergreen seasonal tactical" at bounding box center [1427, 489] width 256 height 32
select select "evergreen"
click at [1299, 506] on select "Select Buylist Lifespan evergreen seasonal tactical" at bounding box center [1427, 489] width 256 height 32
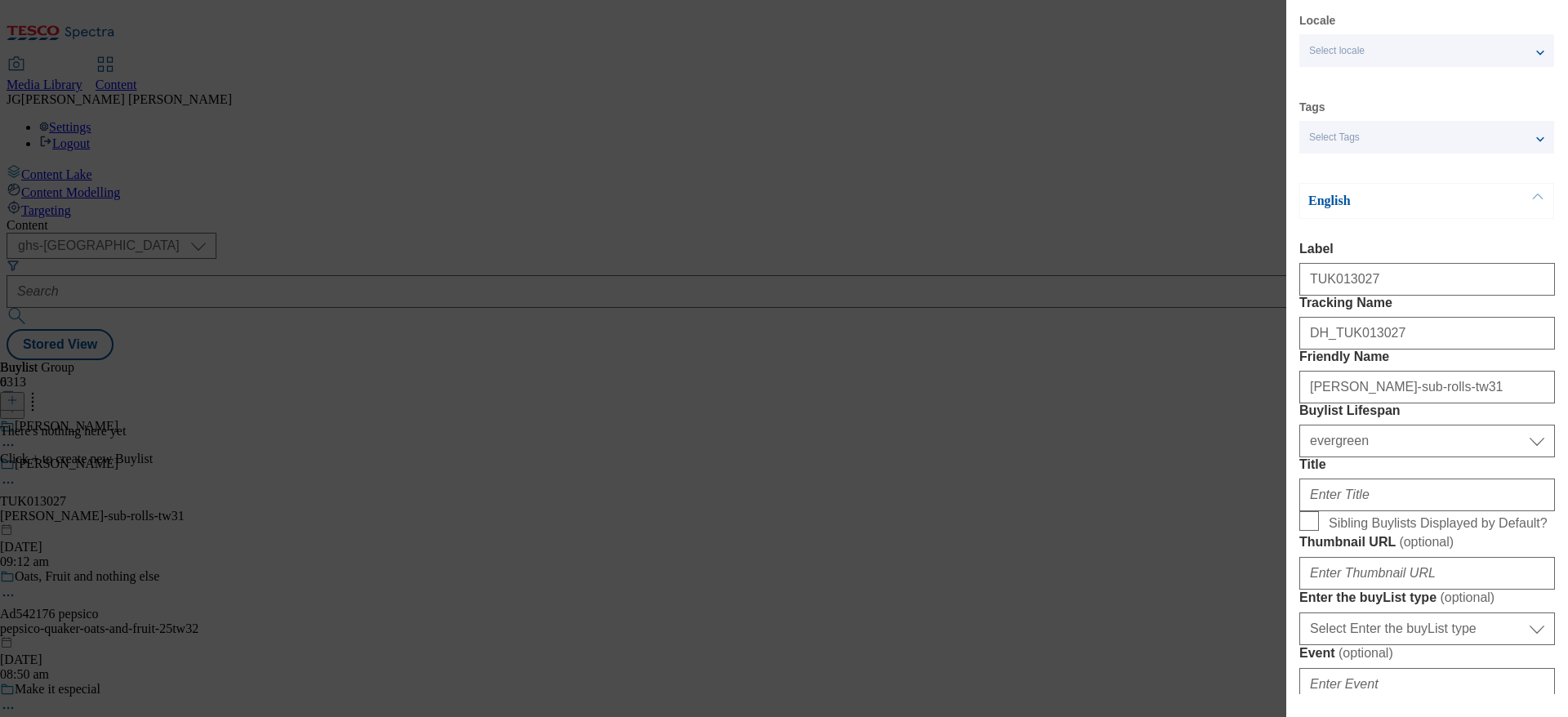
scroll to position [98, 0]
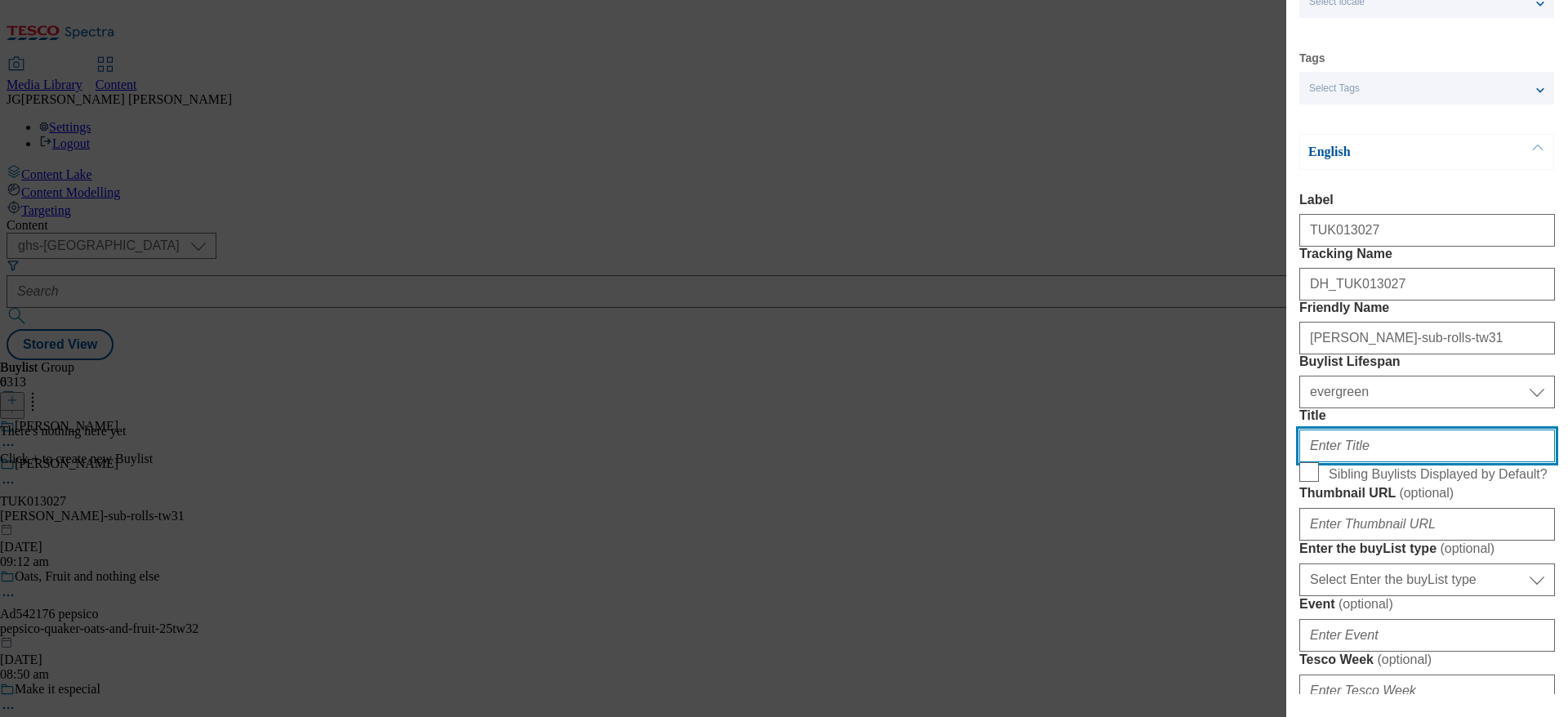
click at [1368, 462] on input "Title" at bounding box center [1427, 445] width 256 height 32
type input "Liven up your luch with the New [PERSON_NAME] Sub Rolls"
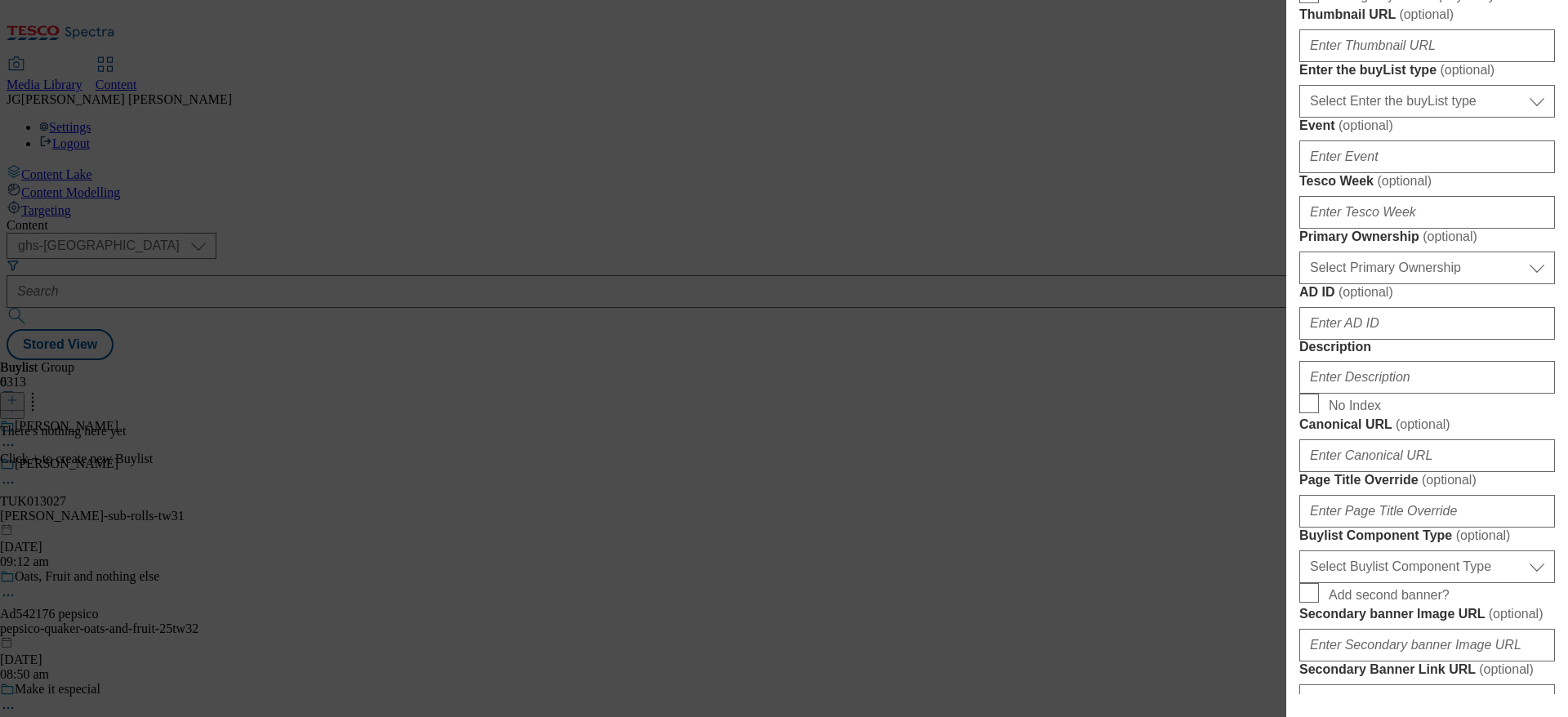
scroll to position [597, 0]
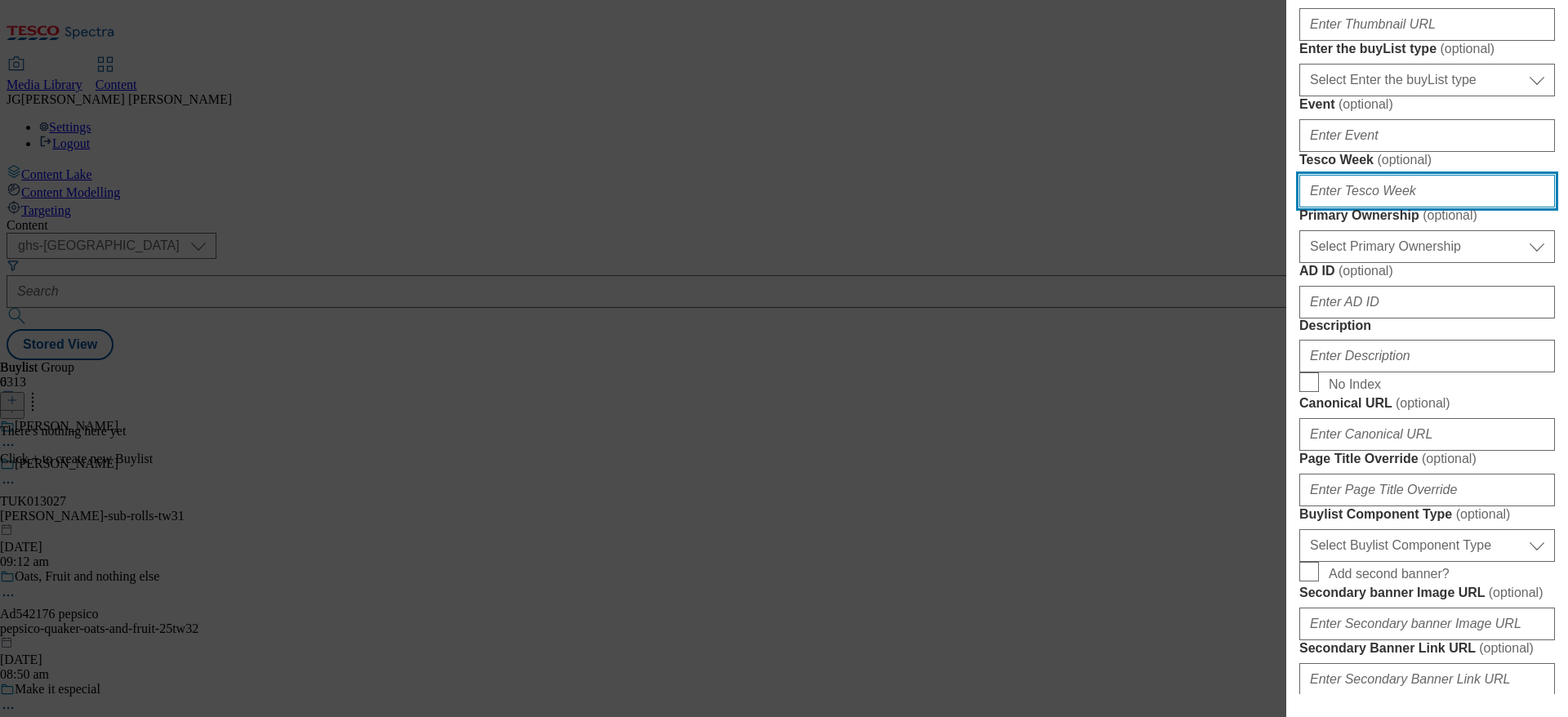
click at [1360, 207] on input "Tesco Week ( optional )" at bounding box center [1427, 190] width 256 height 32
type input "31"
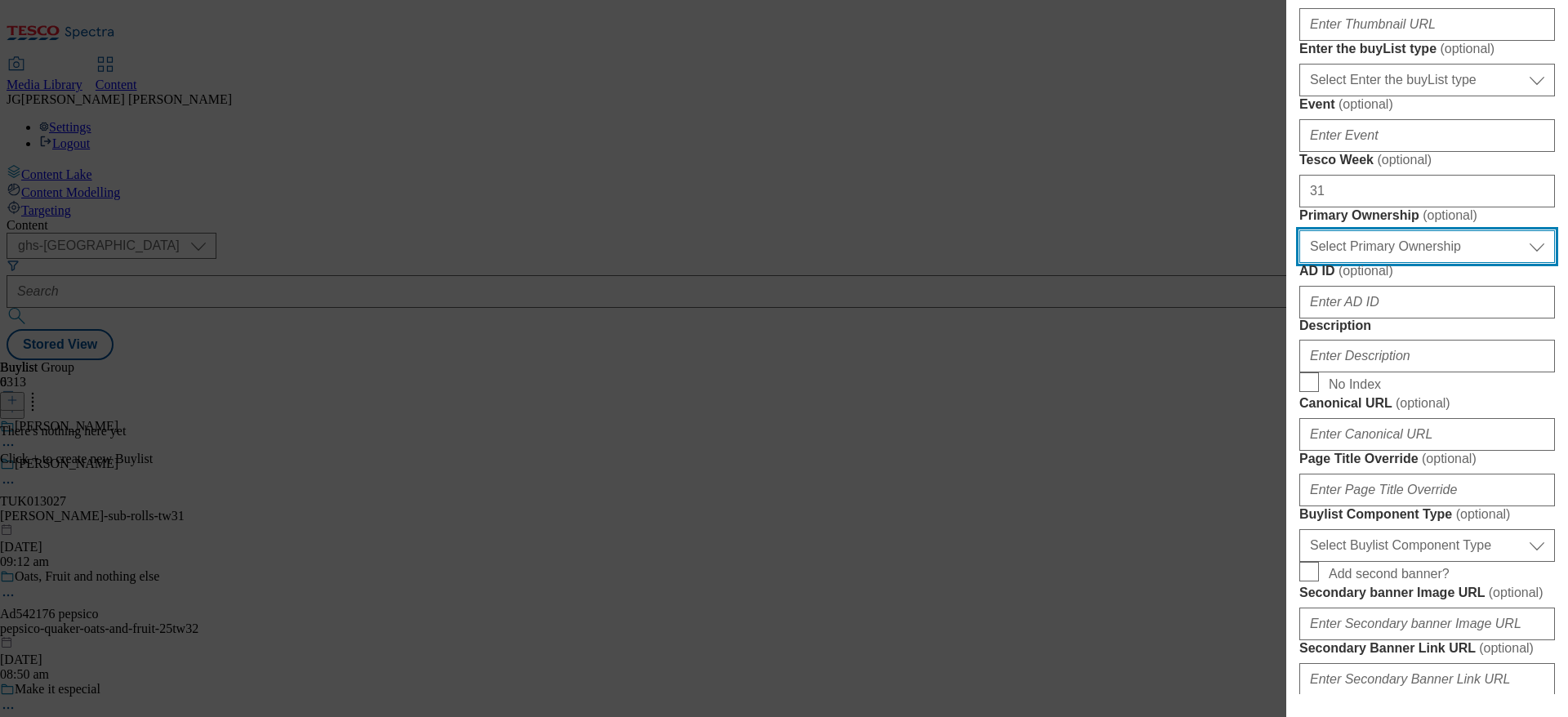
click at [1368, 263] on select "Select Primary Ownership [PERSON_NAME]" at bounding box center [1427, 246] width 256 height 32
select select "dunnhumby"
click at [1299, 263] on select "Select Primary Ownership [PERSON_NAME]" at bounding box center [1427, 246] width 256 height 32
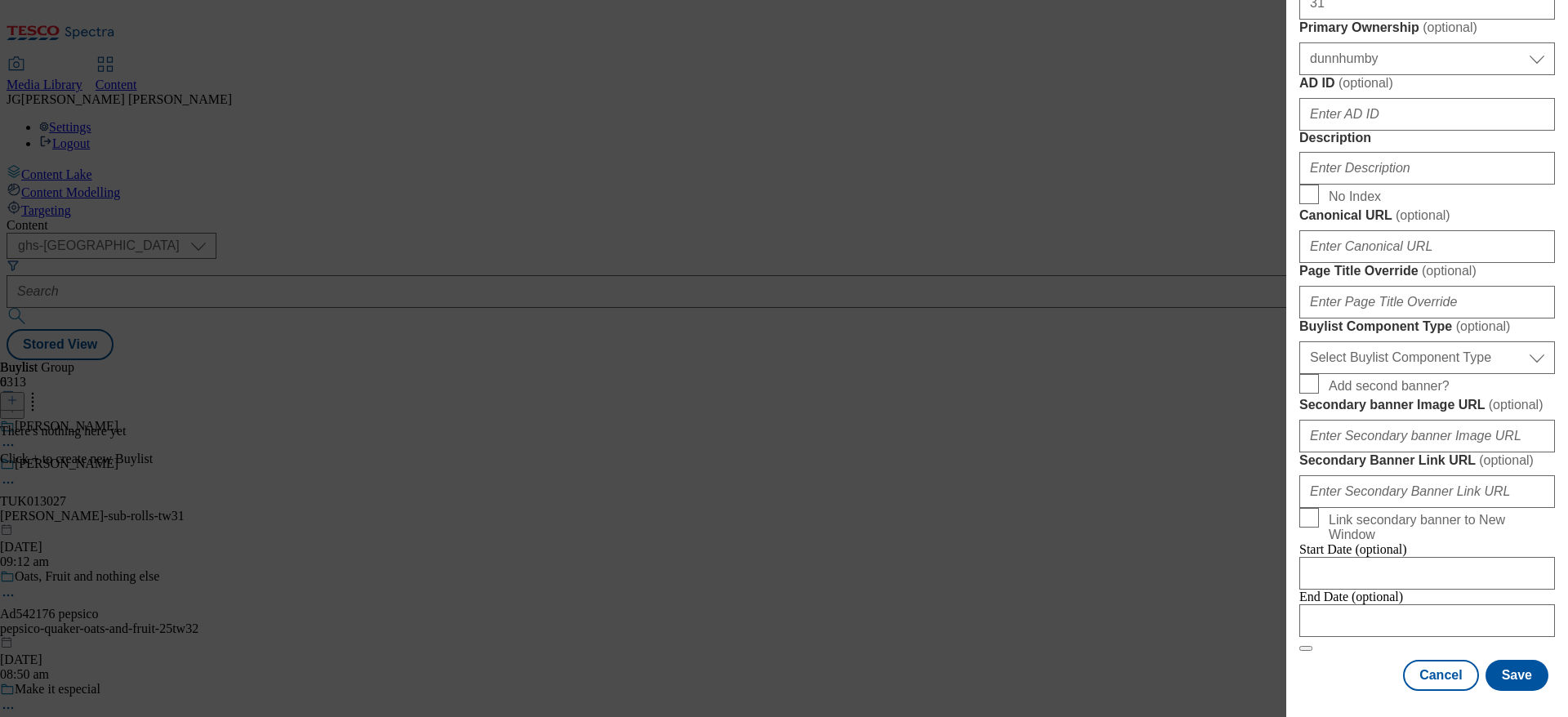
scroll to position [908, 0]
click at [1391, 184] on input "Description" at bounding box center [1427, 168] width 256 height 32
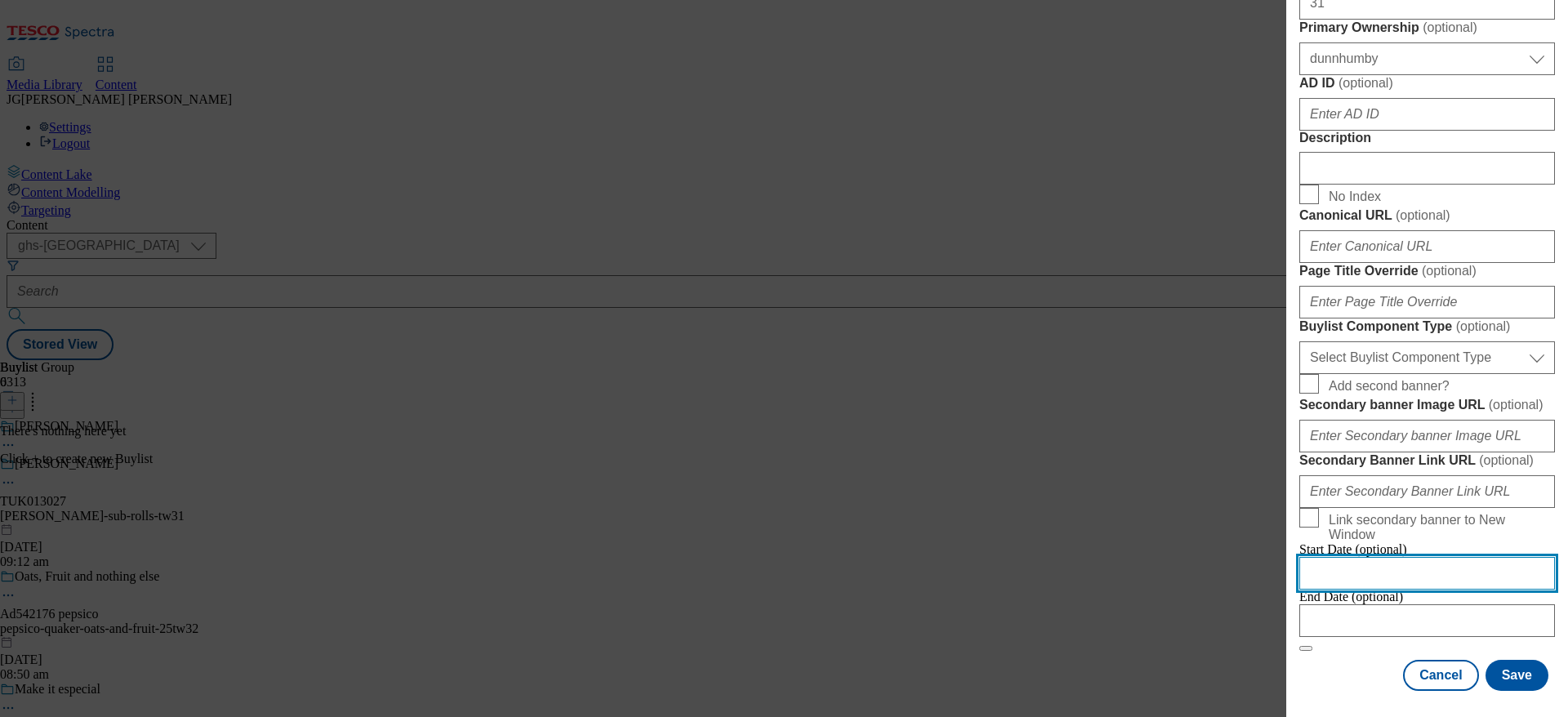
click at [1378, 557] on input "Modal" at bounding box center [1427, 573] width 256 height 32
select select "2025"
select select "September"
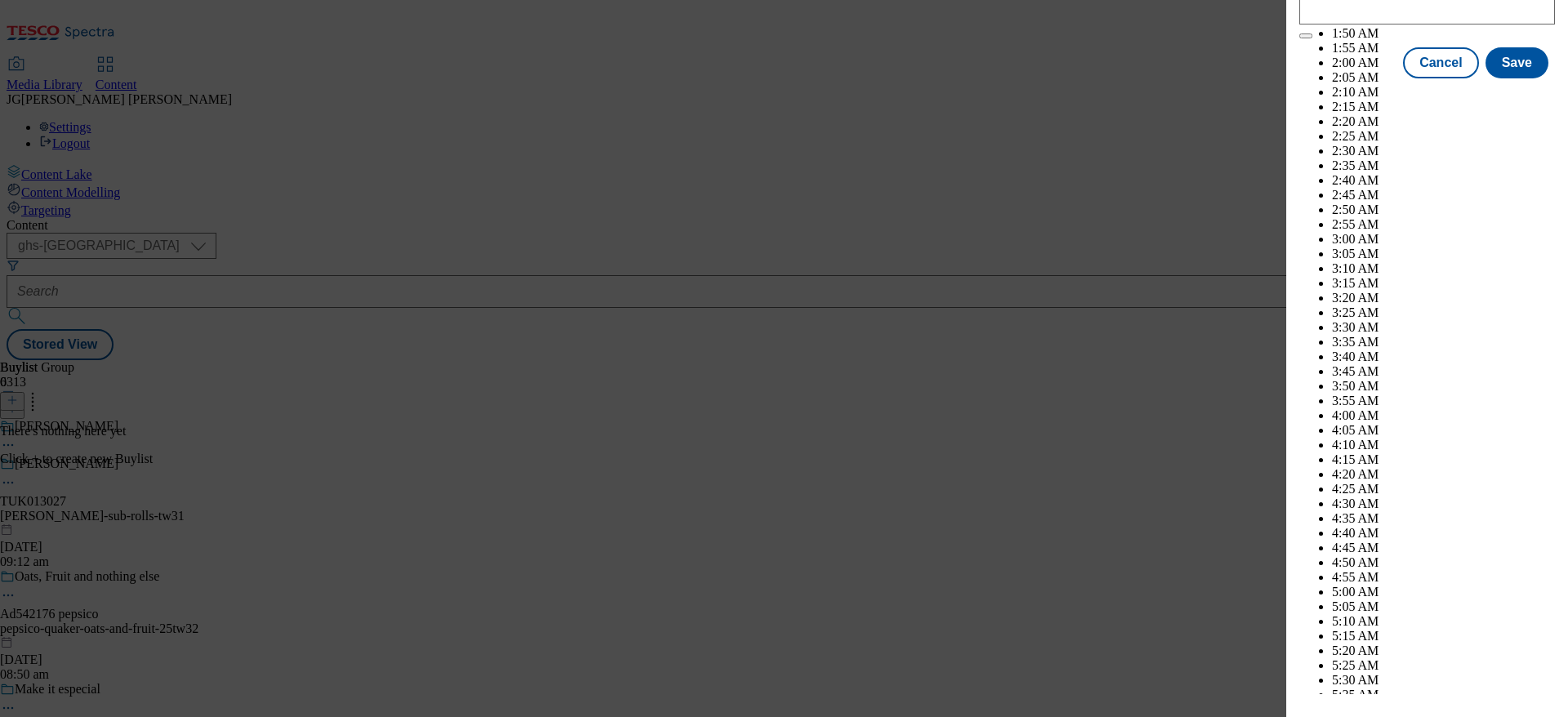
scroll to position [2306, 0]
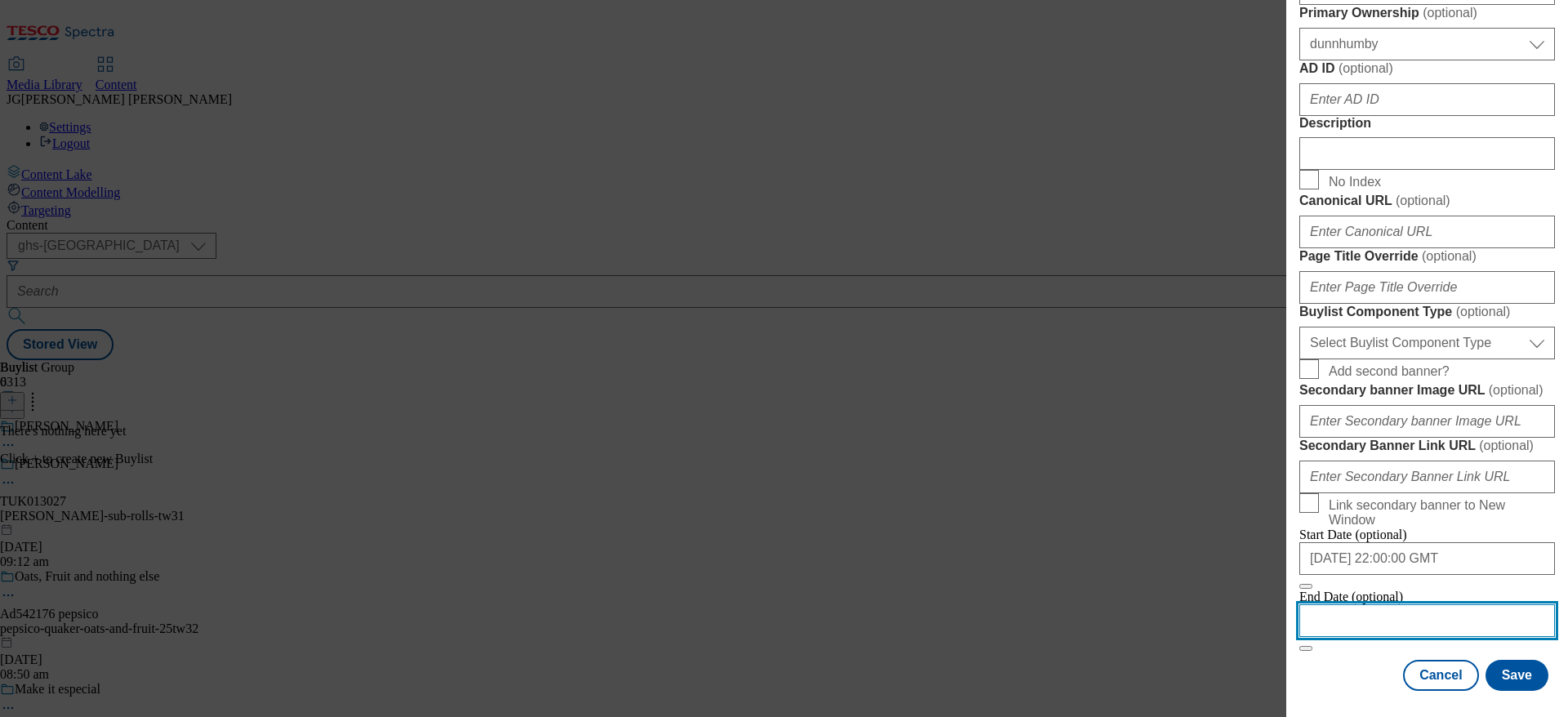
click at [1353, 604] on input "Modal" at bounding box center [1427, 620] width 256 height 32
select select "2025"
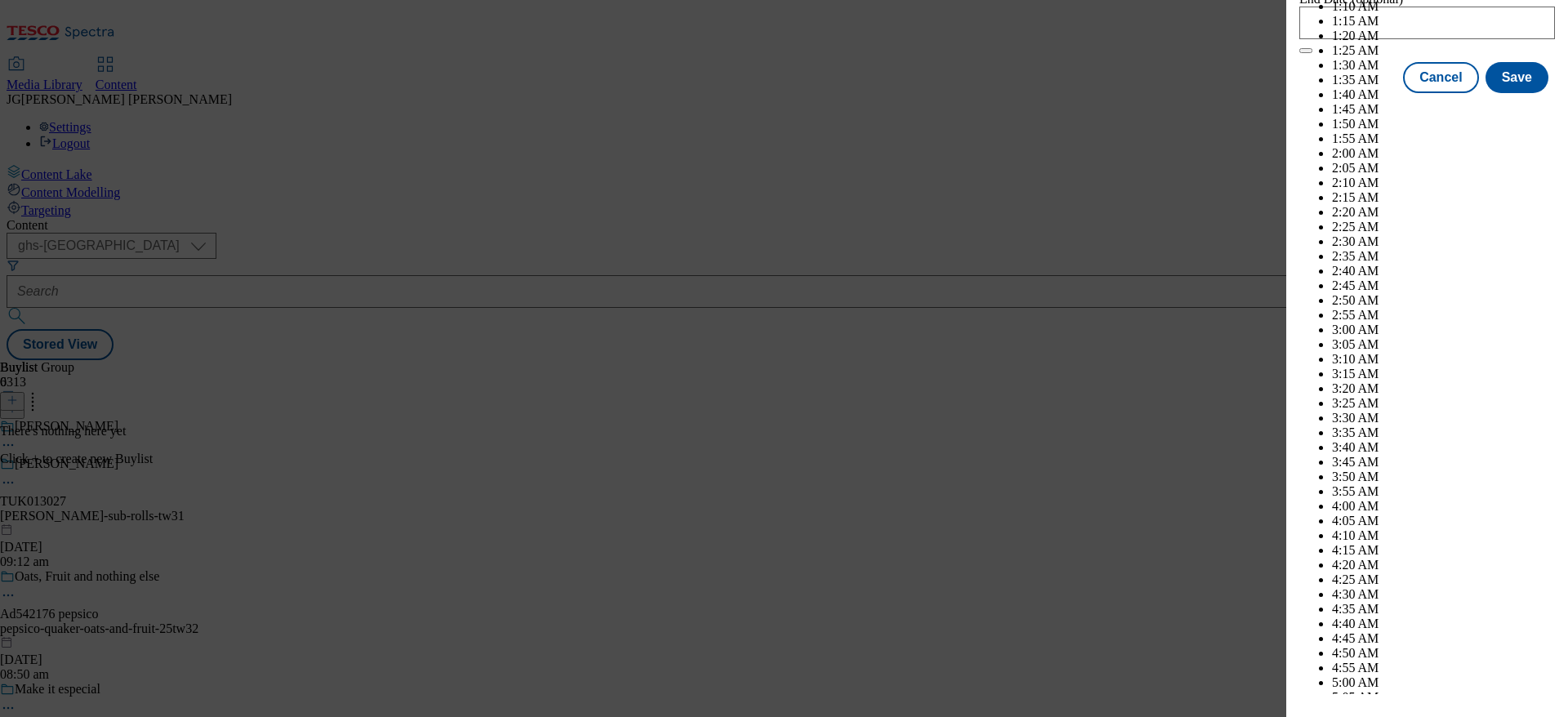
select select "October"
click at [1508, 108] on button "Save" at bounding box center [1516, 92] width 63 height 31
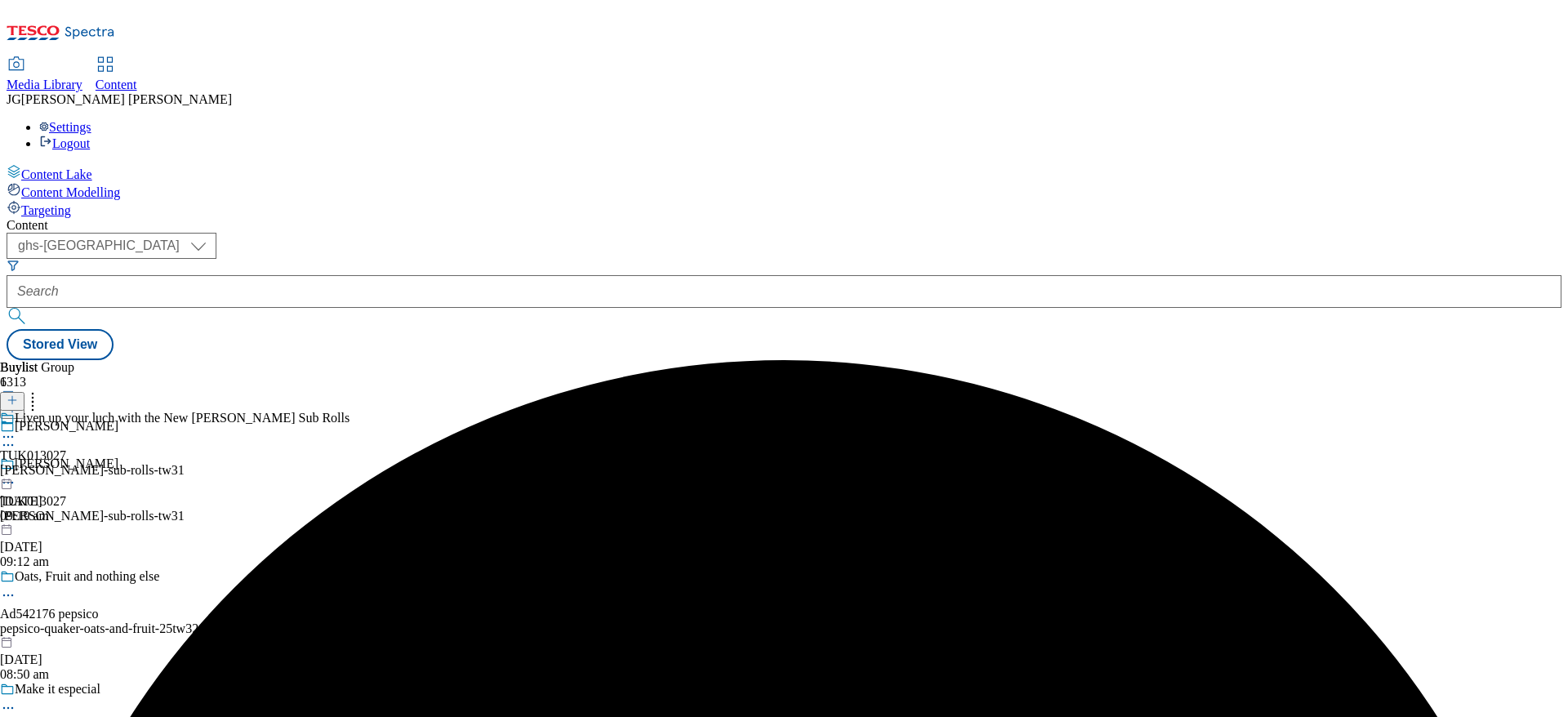
click at [349, 411] on div "Liven up your luch with the New [PERSON_NAME] Sub Rolls TUK013027 [PERSON_NAME]…" at bounding box center [175, 467] width 349 height 113
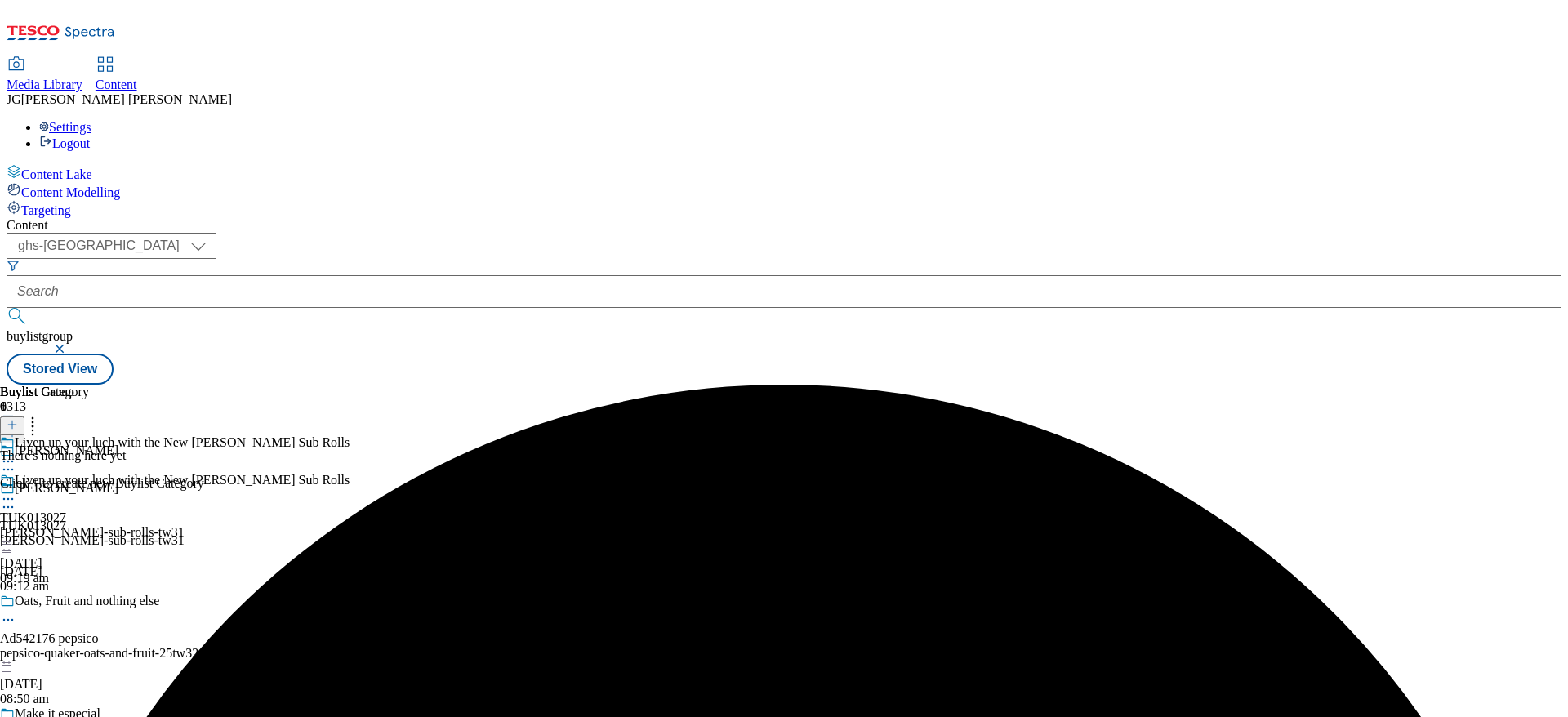
click at [349, 473] on div "Liven up your luch with the New [PERSON_NAME] Sub Rolls TUK013027 [PERSON_NAME]…" at bounding box center [175, 529] width 349 height 113
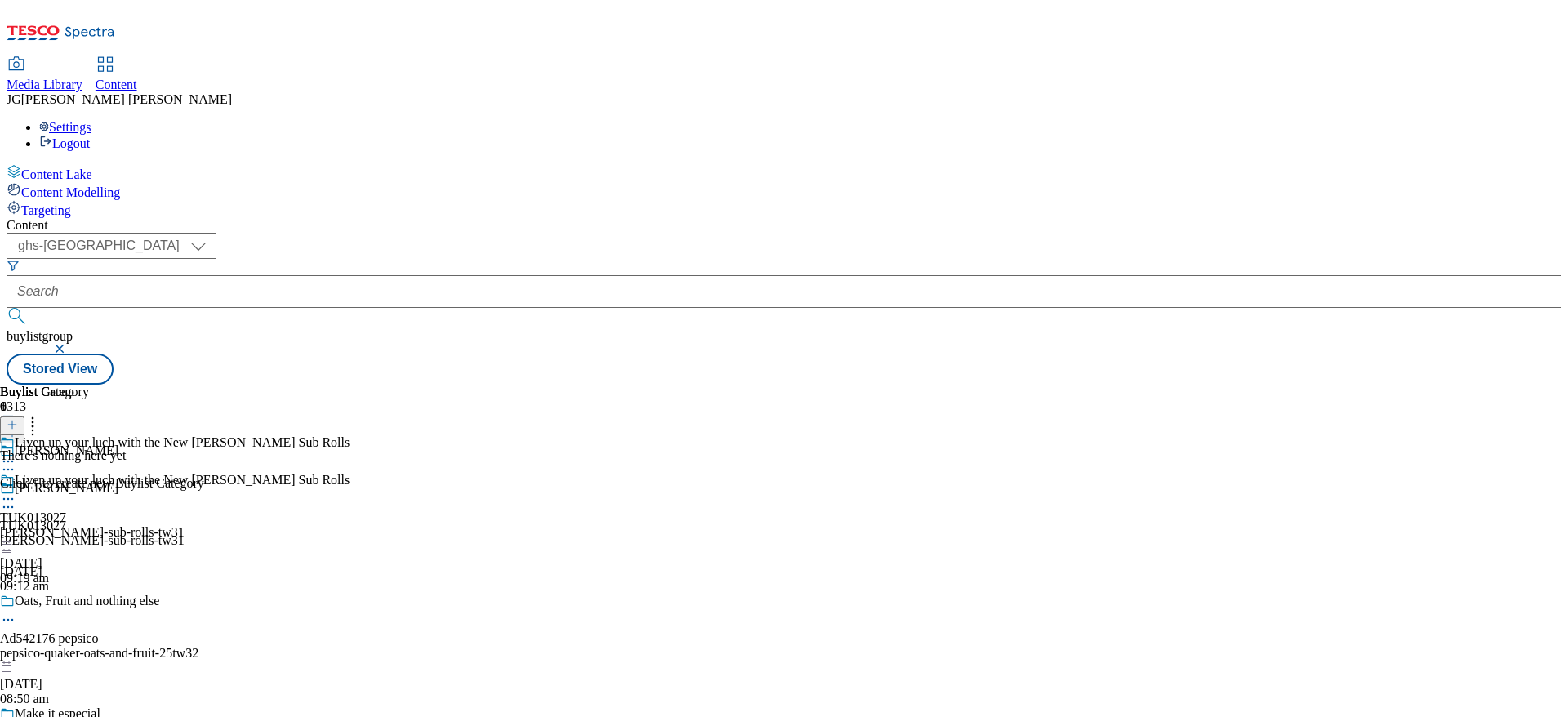
click at [17, 425] on line at bounding box center [12, 425] width 8 height 0
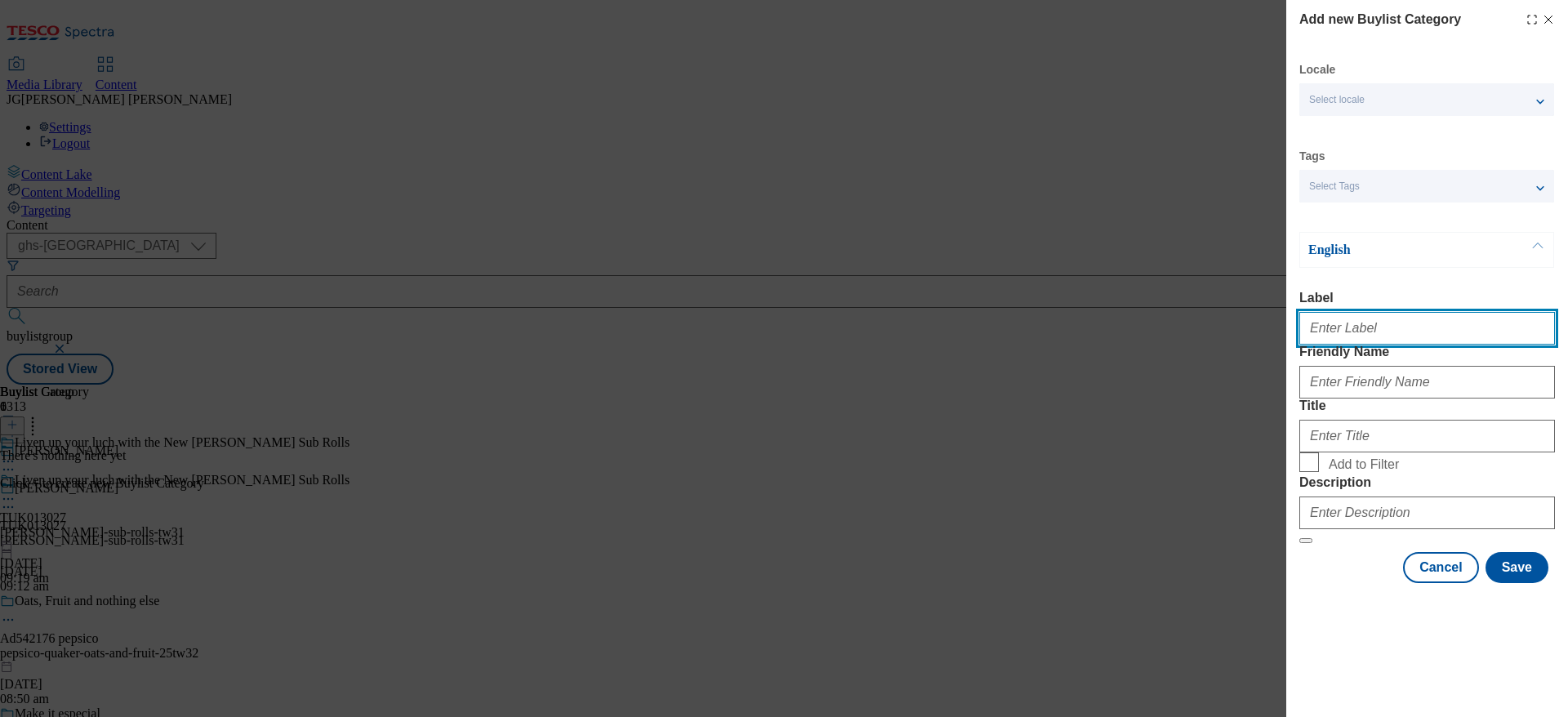
click at [1331, 336] on input "Label" at bounding box center [1427, 328] width 256 height 32
paste input "TUK013027"
type input "TUK013027"
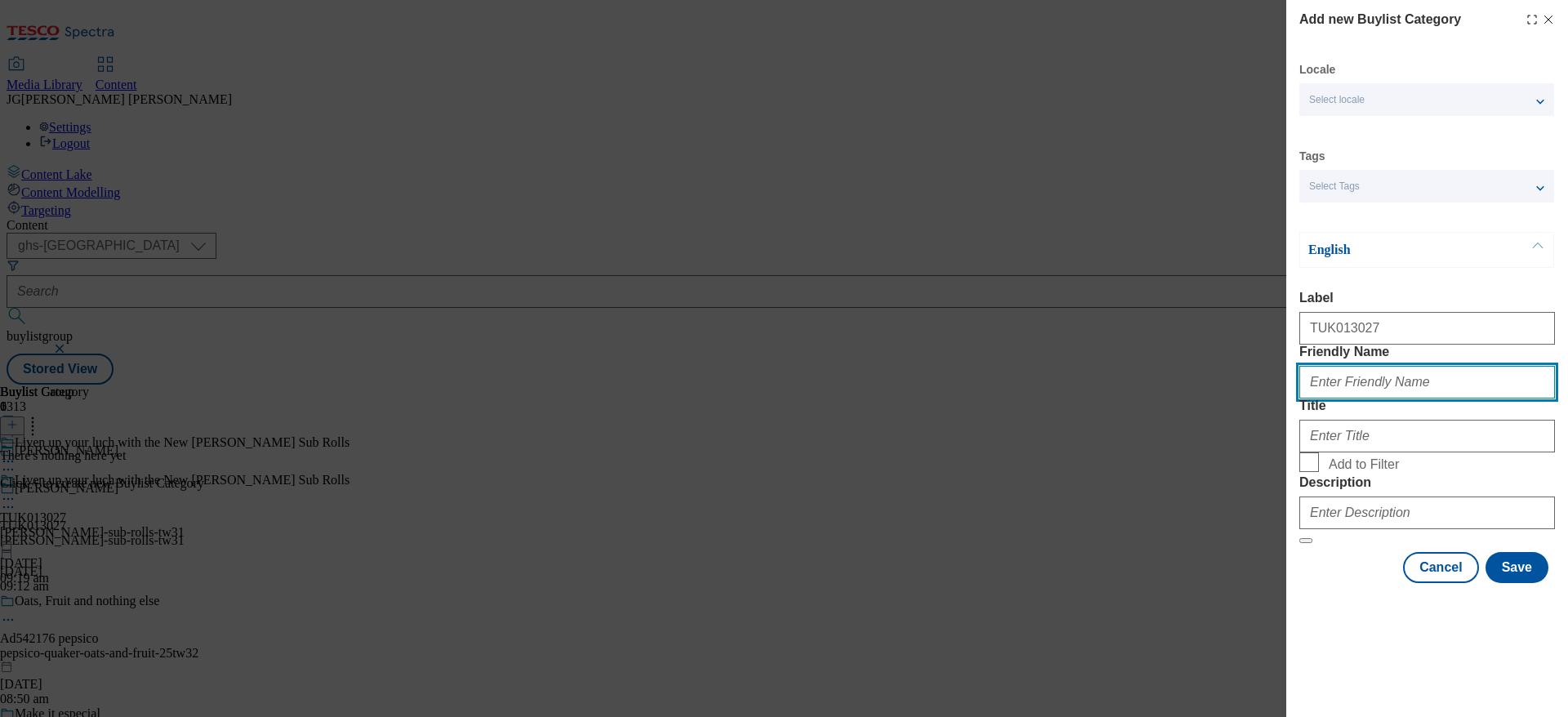
click at [1336, 398] on input "Friendly Name" at bounding box center [1427, 382] width 256 height 32
type input "[PERSON_NAME]-sub-rolls-tw31"
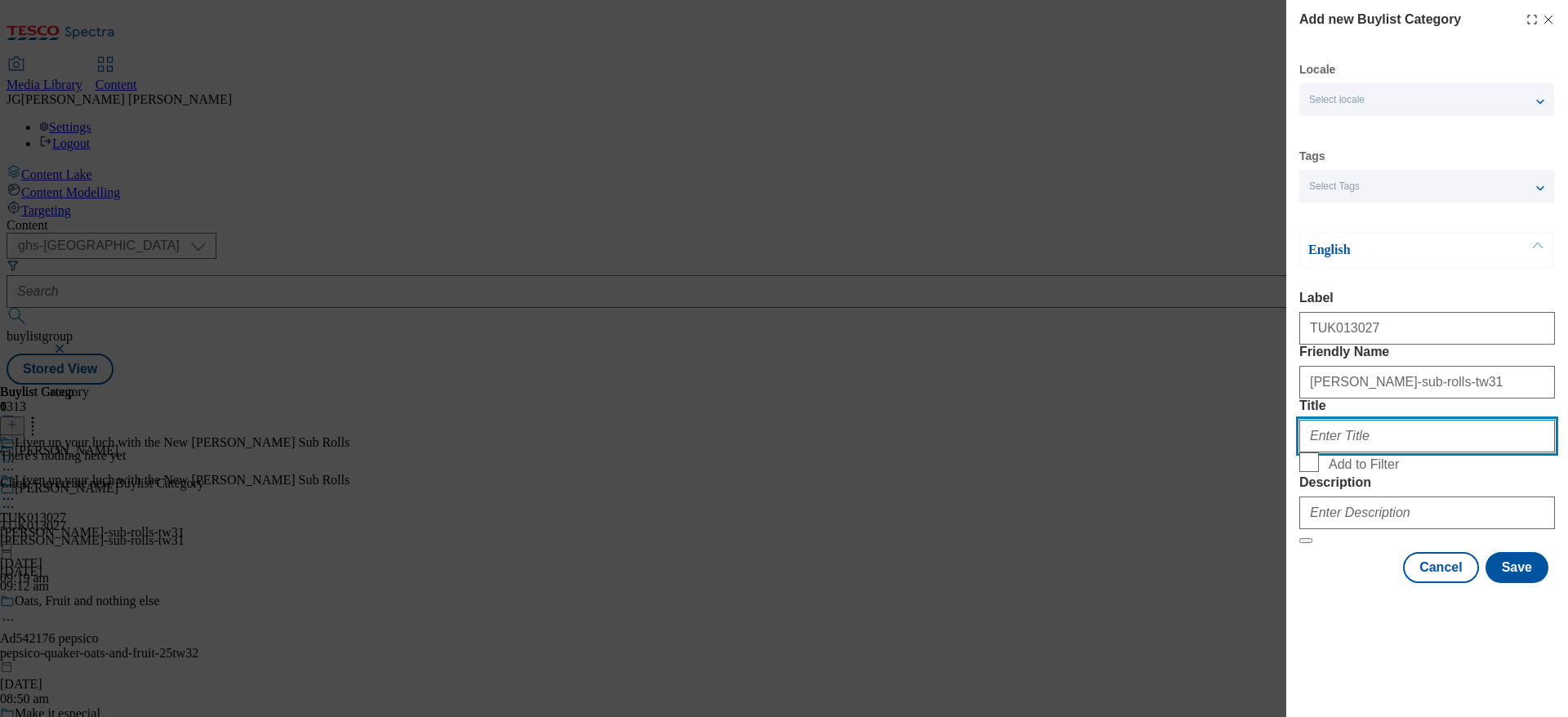
click at [1339, 452] on input "Title" at bounding box center [1427, 435] width 256 height 32
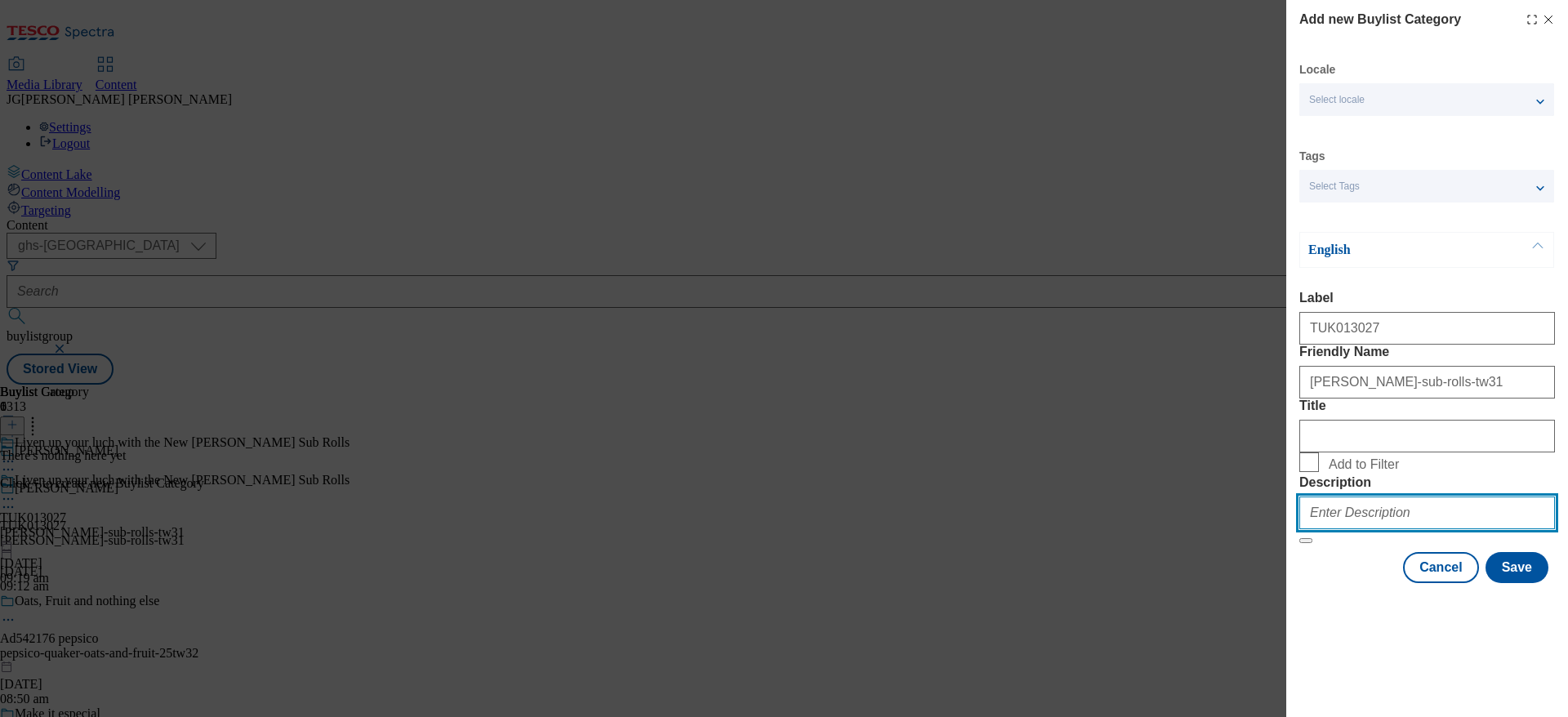
click at [1338, 530] on input "Description" at bounding box center [1427, 512] width 256 height 32
click at [1499, 583] on button "Save" at bounding box center [1516, 568] width 63 height 31
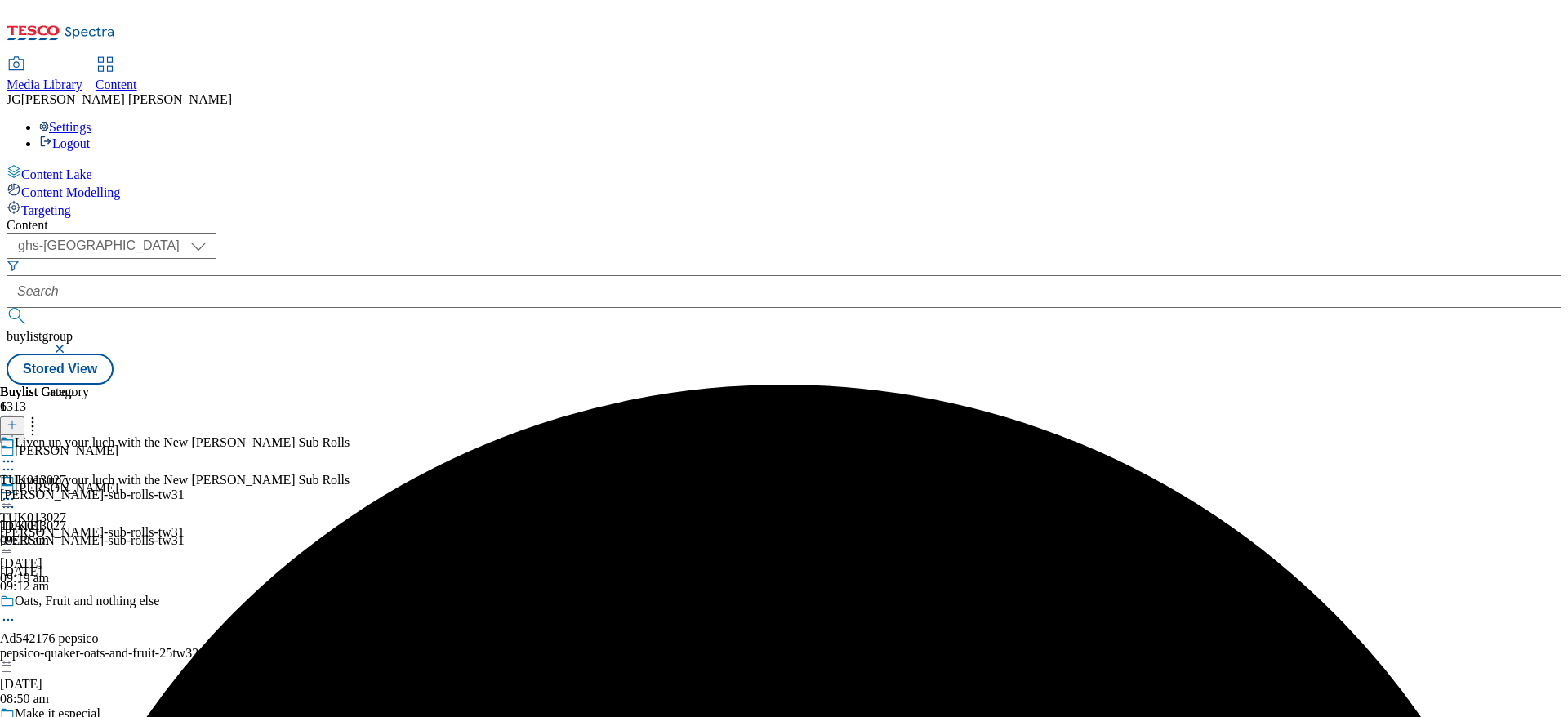
click at [184, 435] on div "TUK013027 [PERSON_NAME]-sub-rolls-tw31 [DATE] 09:19 am" at bounding box center [92, 491] width 184 height 113
click at [17, 425] on line at bounding box center [12, 425] width 8 height 0
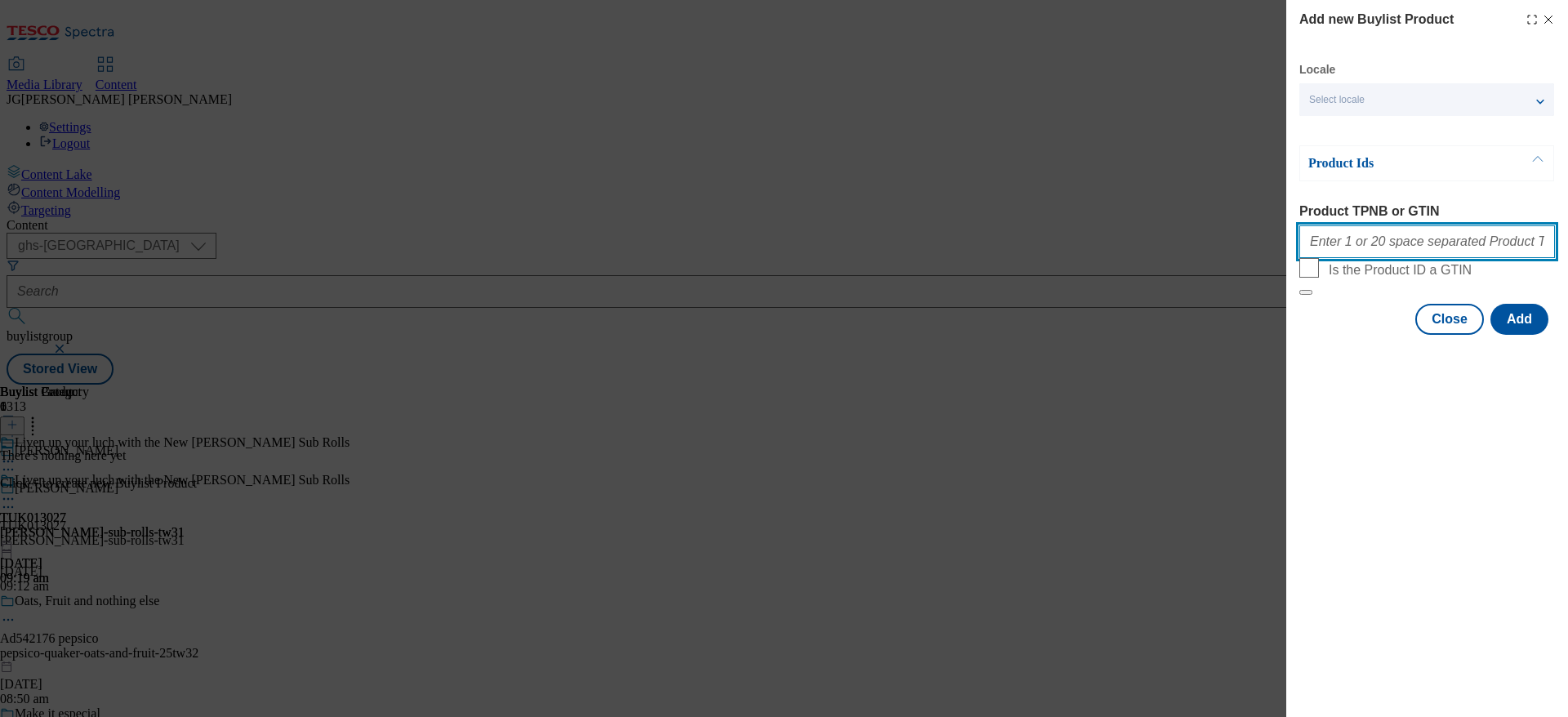
click at [1353, 250] on input "Product TPNB or GTIN" at bounding box center [1427, 241] width 256 height 32
paste input "96769885"
paste input "96882237"
paste input "96634342"
paste input "96780064"
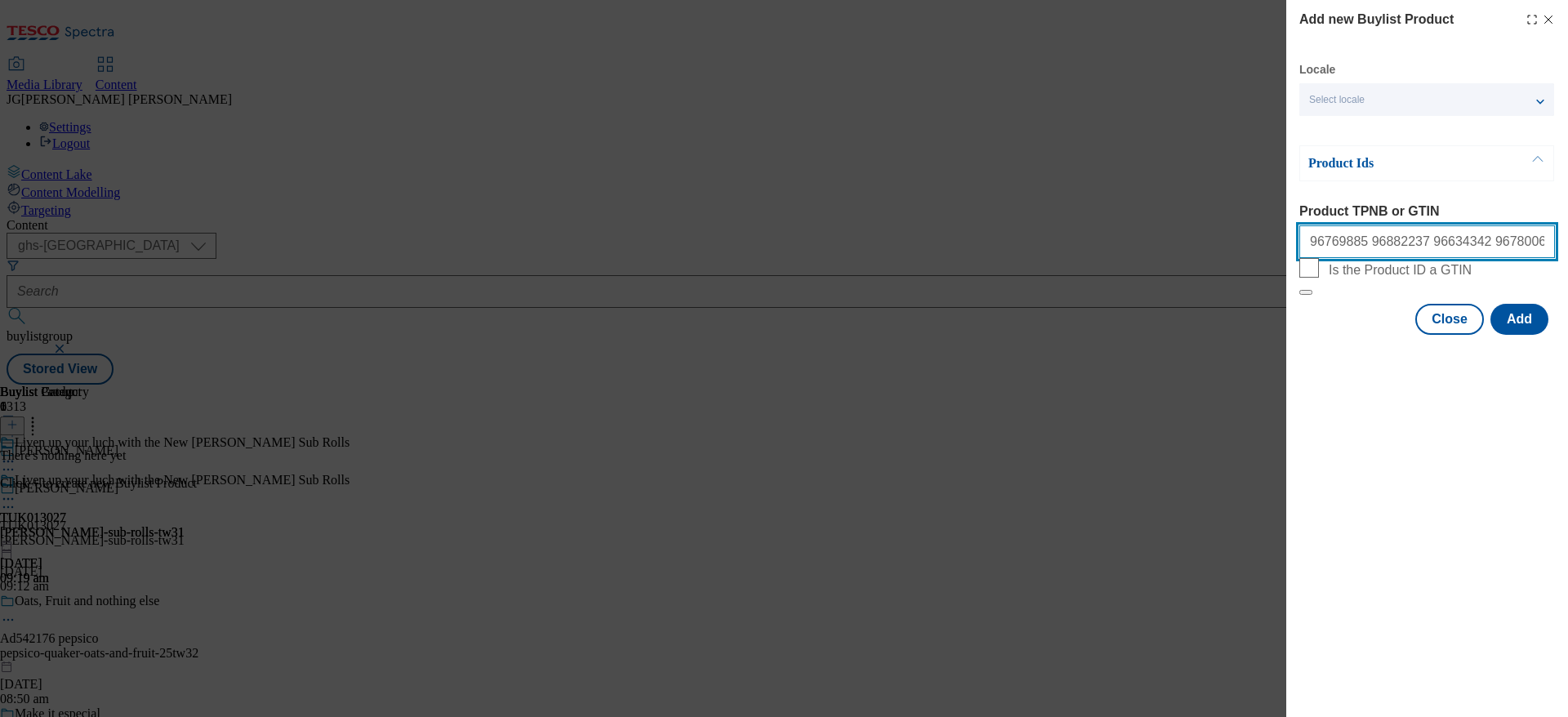
type input "96769885 96882237 96634342 96780064"
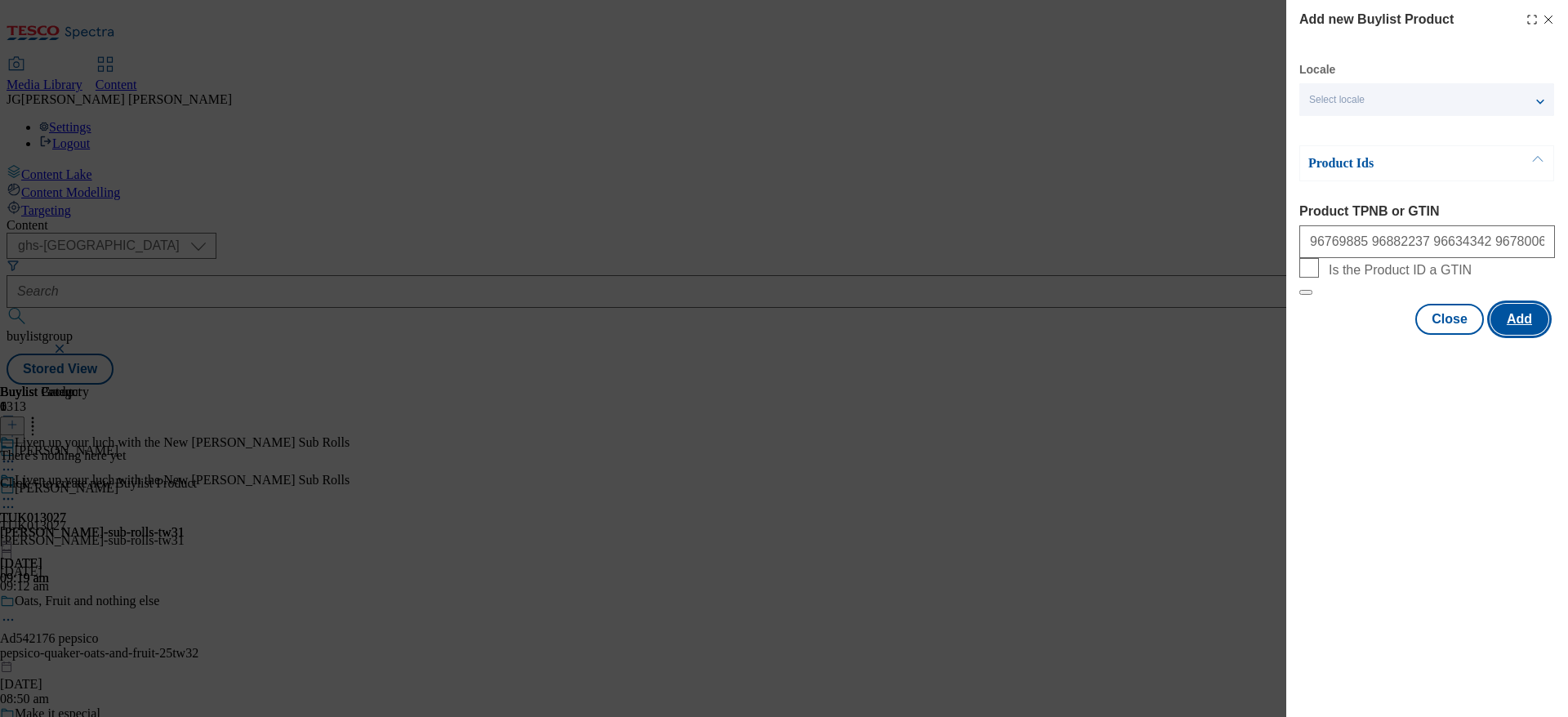
click at [1540, 334] on button "Add" at bounding box center [1518, 320] width 58 height 31
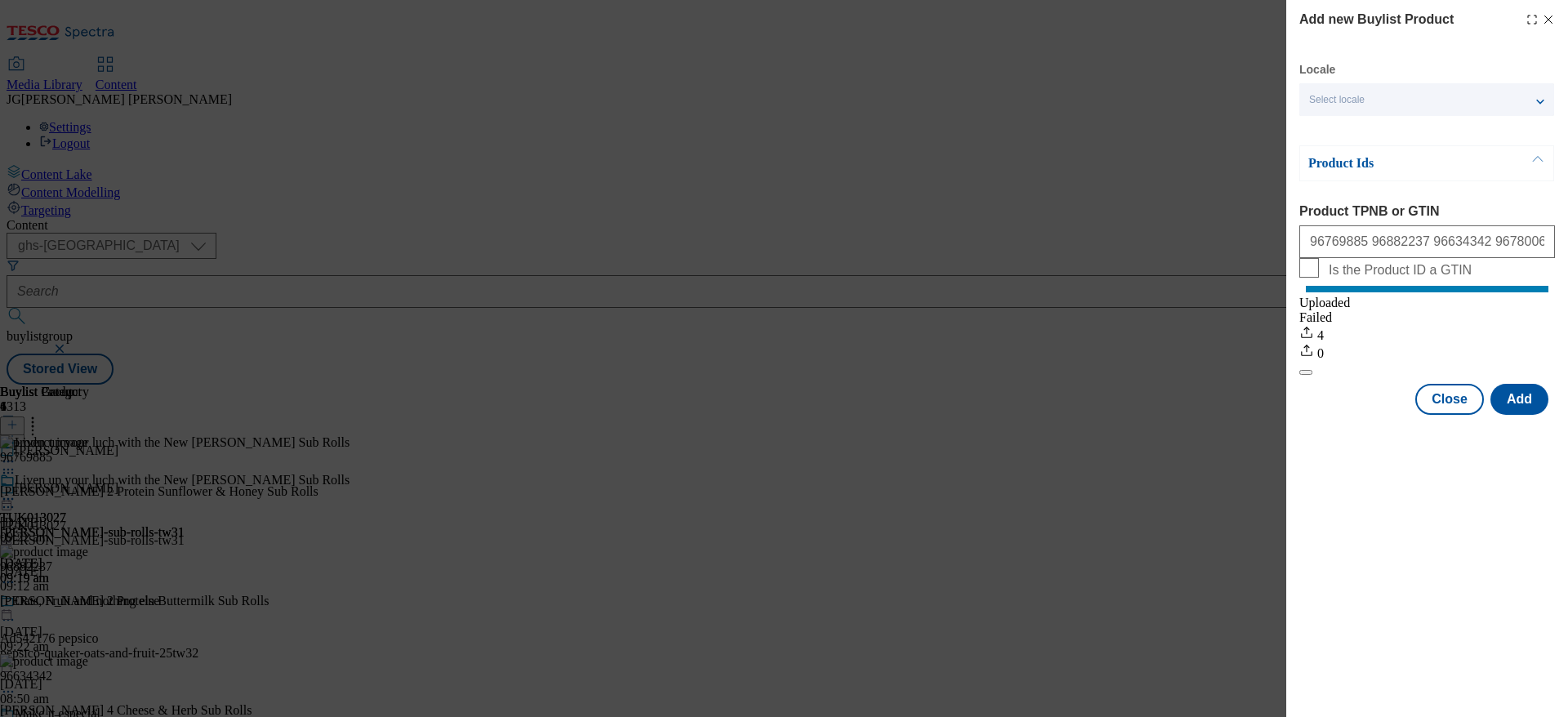
click at [1548, 22] on icon "Modal" at bounding box center [1547, 19] width 13 height 13
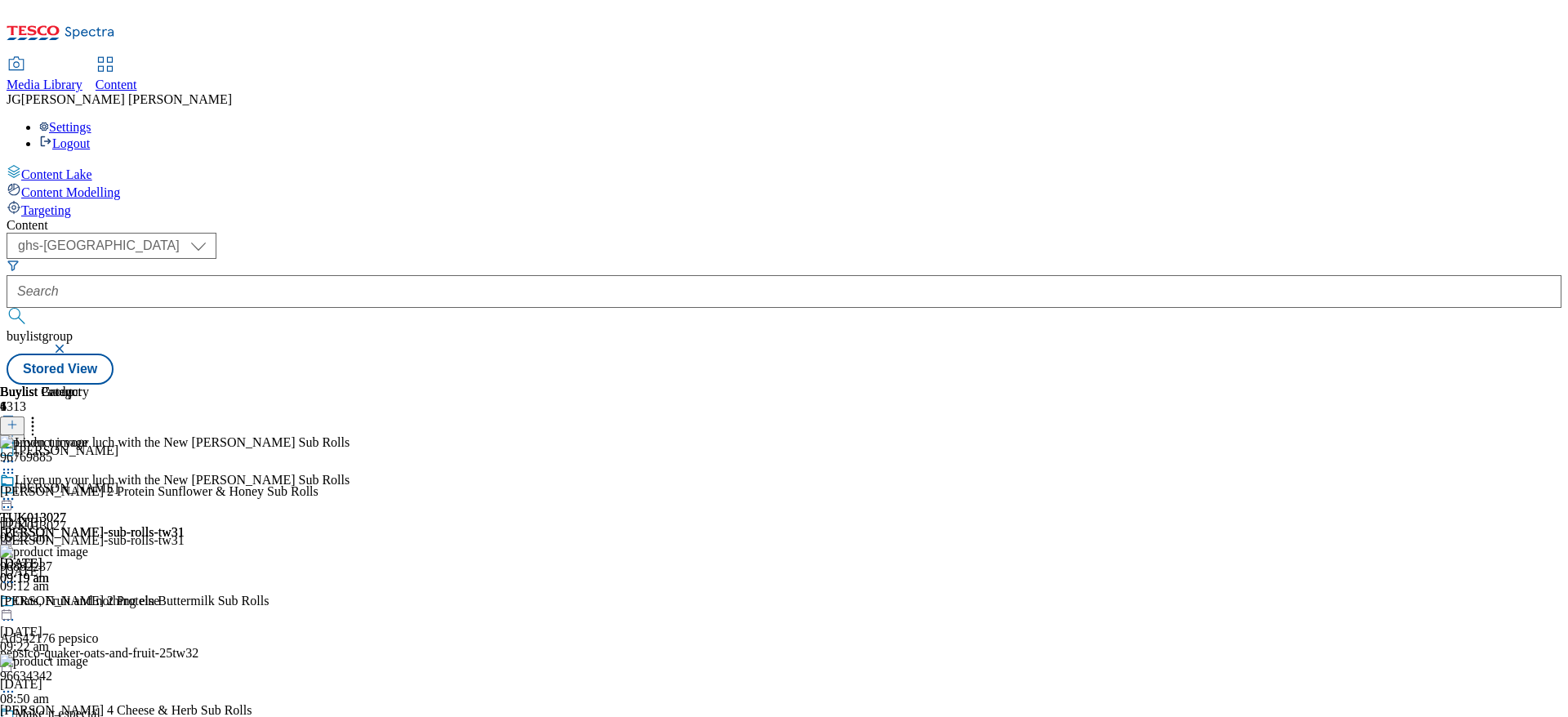
click at [17, 490] on icon at bounding box center [8, 498] width 17 height 17
click at [89, 602] on span "Preview" at bounding box center [70, 608] width 38 height 12
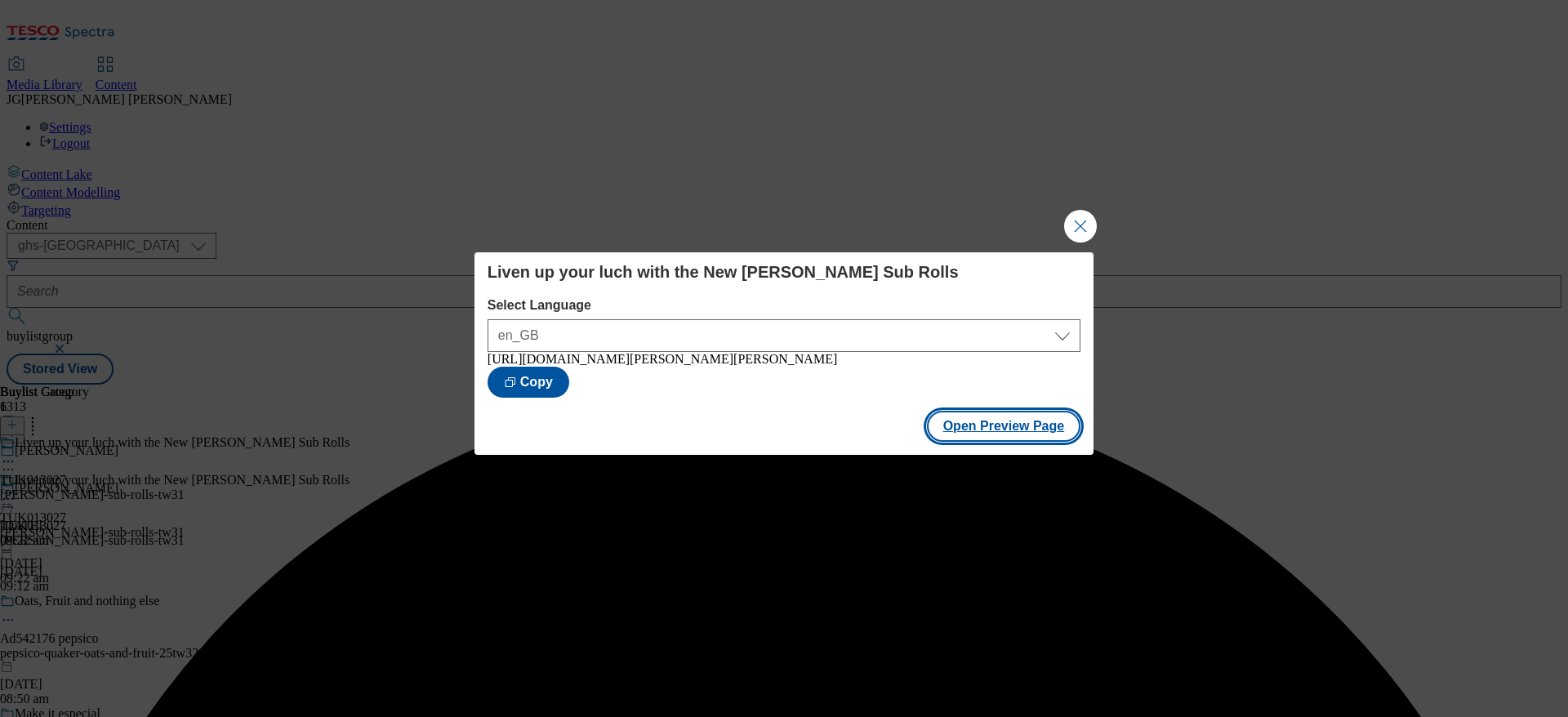
click at [1030, 435] on button "Open Preview Page" at bounding box center [1003, 427] width 154 height 31
click at [1072, 212] on button "Close Modal" at bounding box center [1080, 226] width 32 height 32
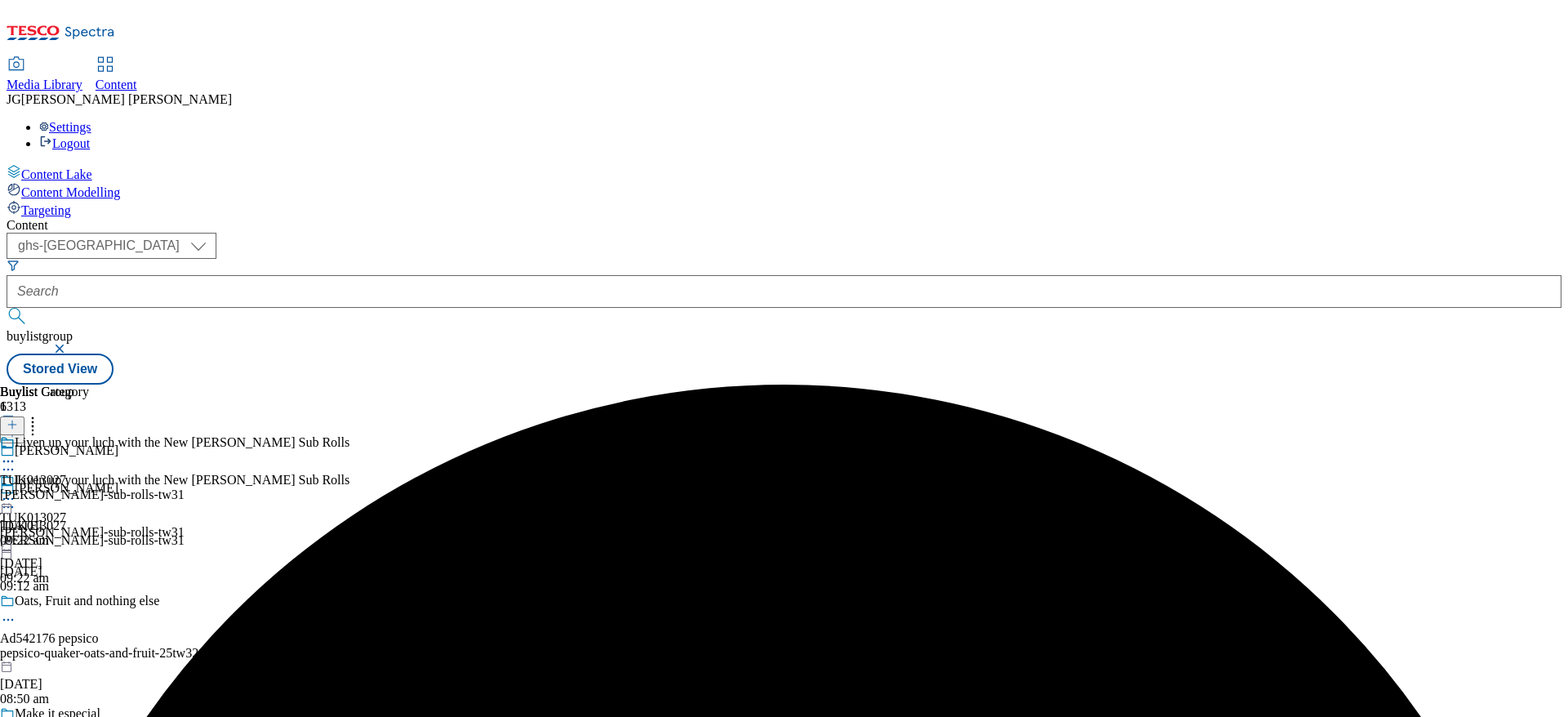
click at [17, 490] on icon at bounding box center [8, 498] width 17 height 17
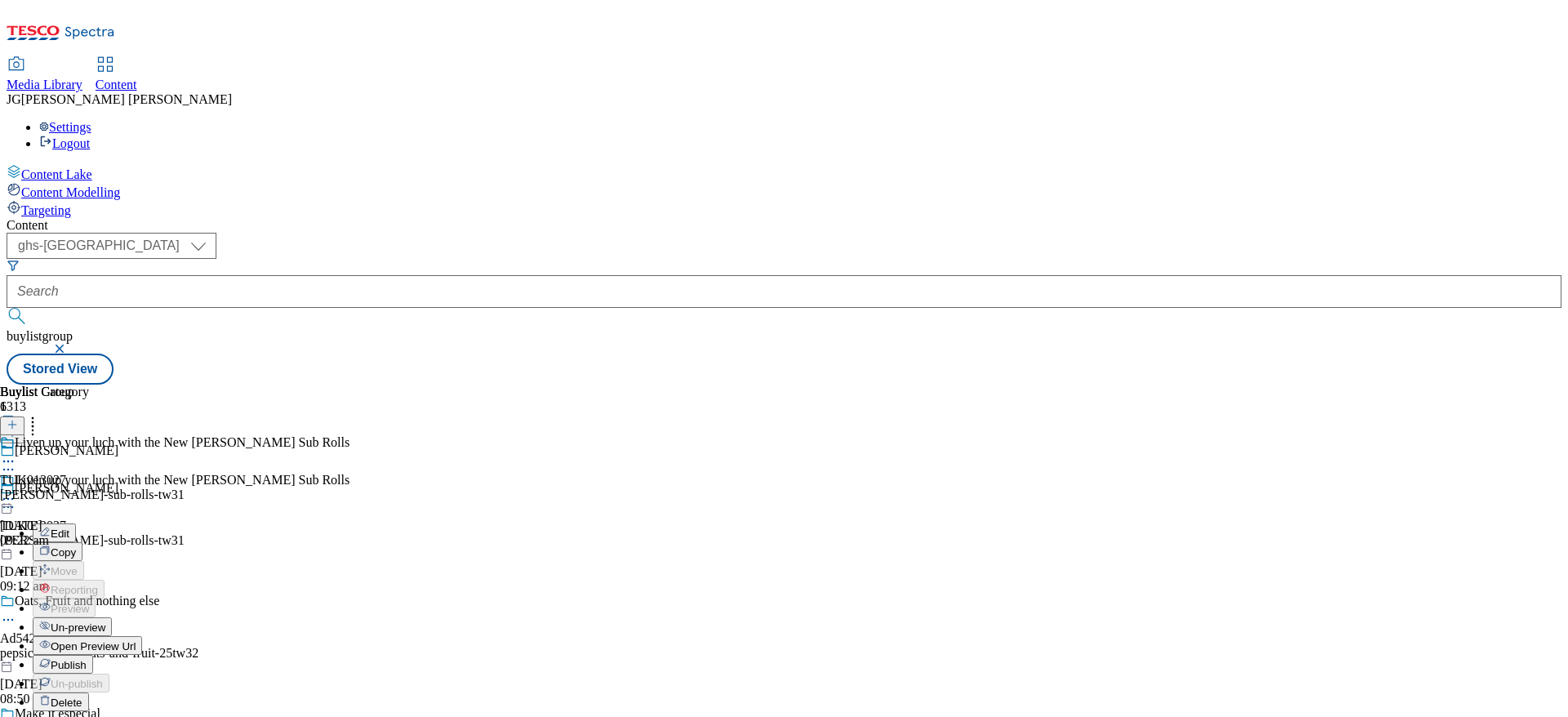
click at [86, 659] on span "Publish" at bounding box center [69, 665] width 36 height 12
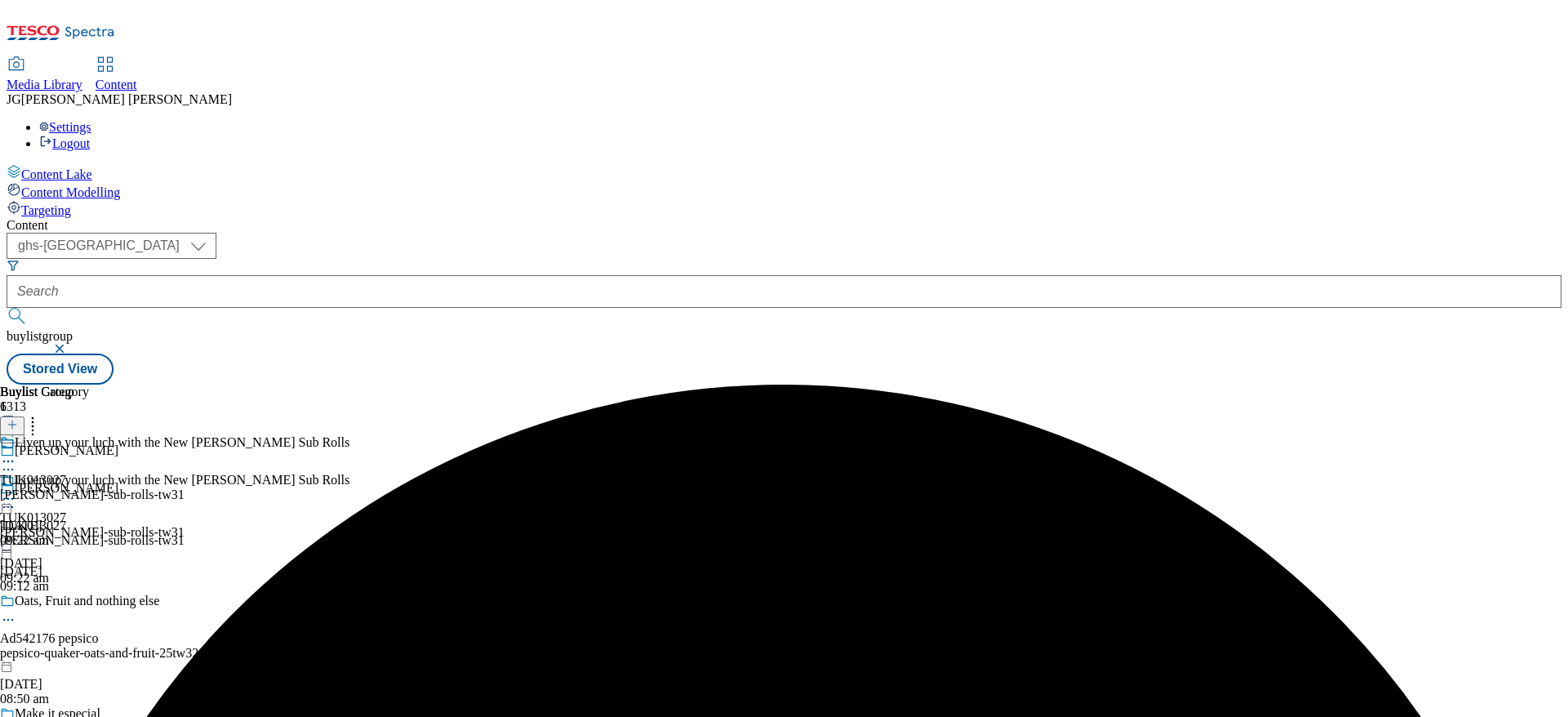
click at [349, 473] on span "Liven up your luch with the New [PERSON_NAME] Sub Rolls" at bounding box center [181, 482] width 334 height 18
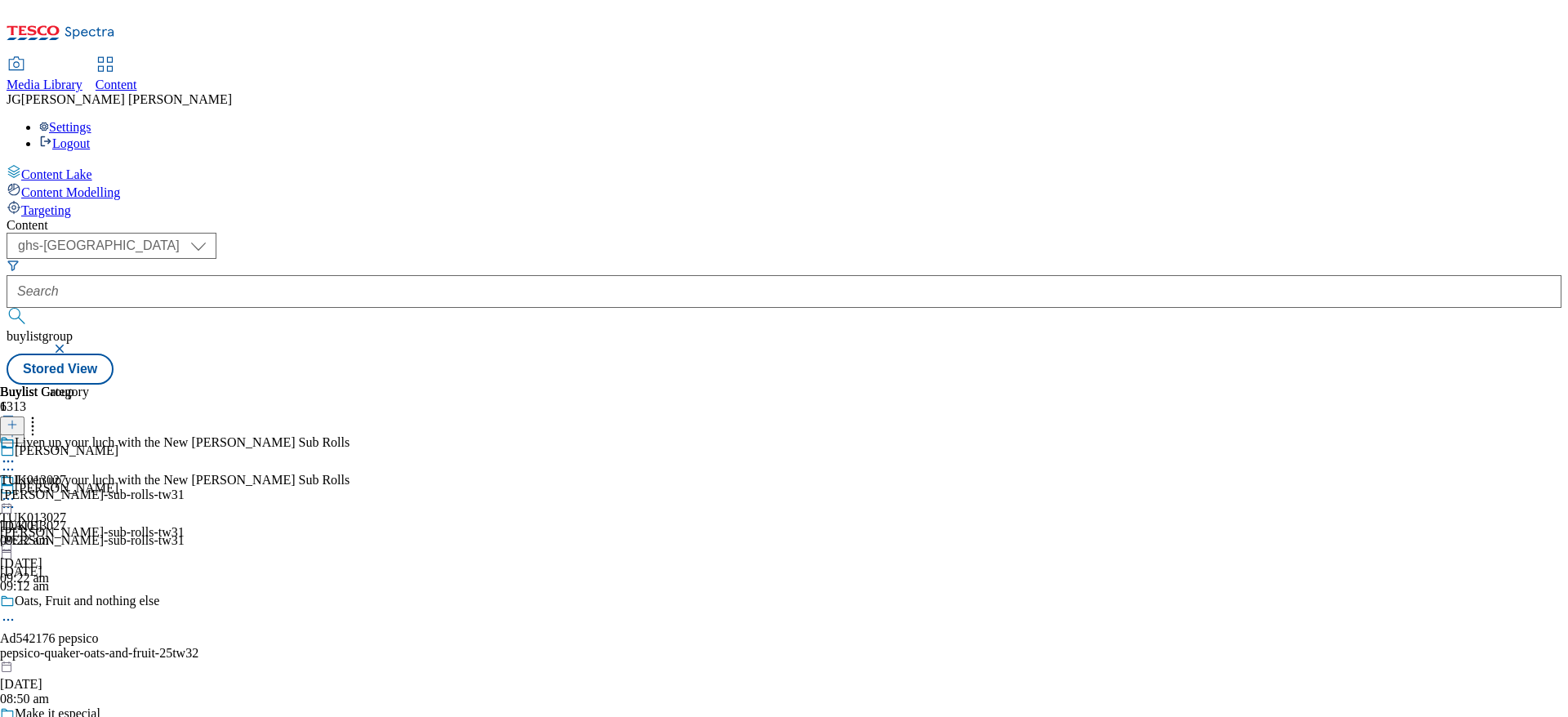
click at [17, 490] on icon at bounding box center [8, 498] width 17 height 17
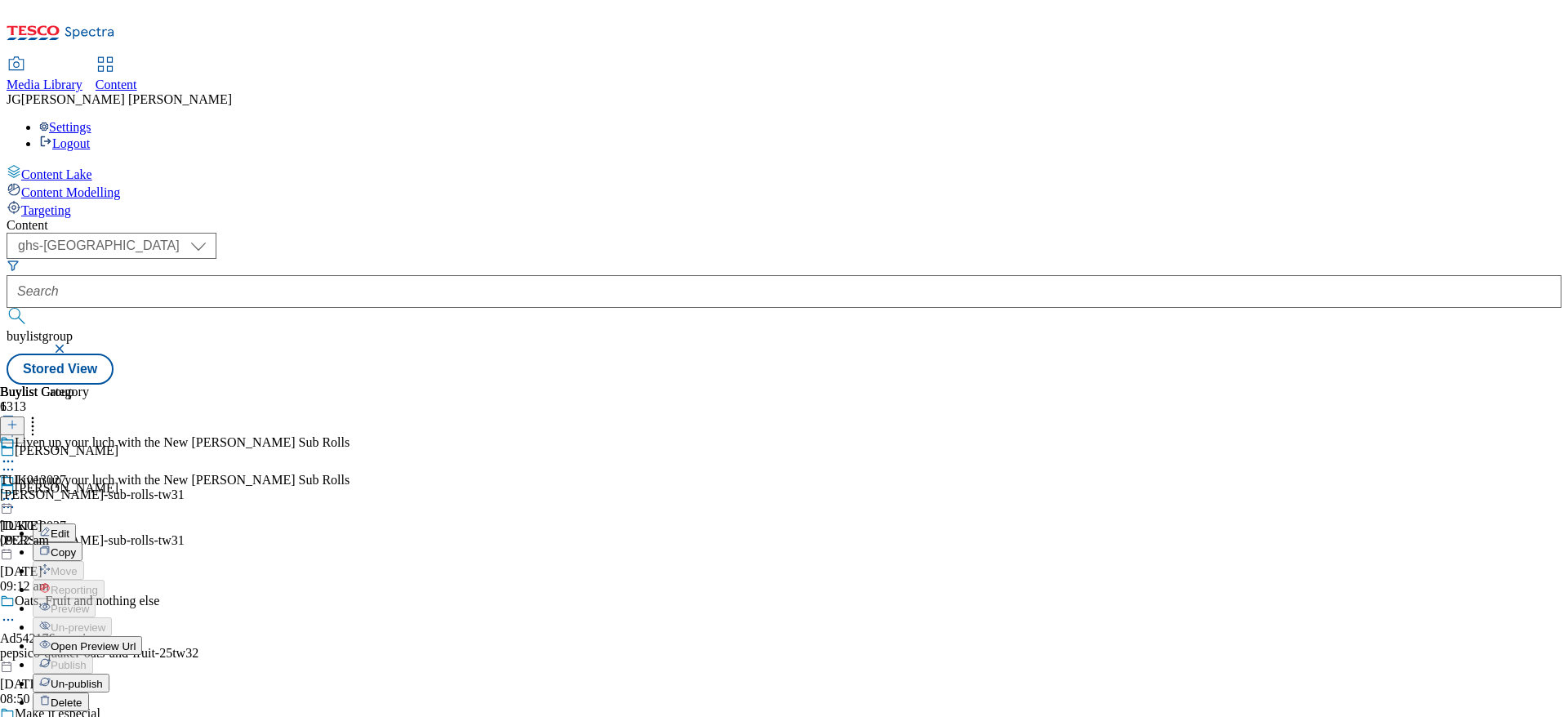
click at [76, 524] on button "Edit" at bounding box center [54, 533] width 43 height 19
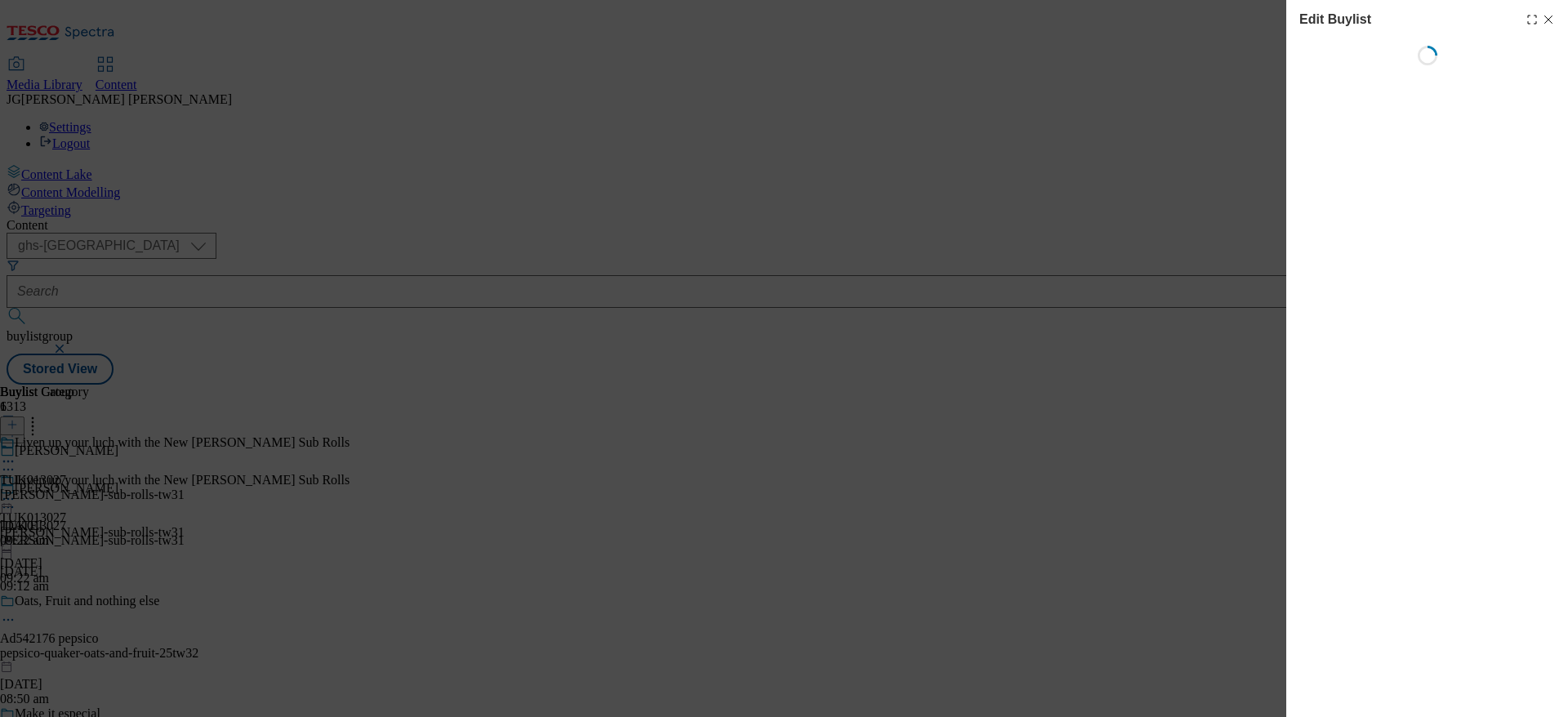
select select "evergreen"
select select "dunnhumby"
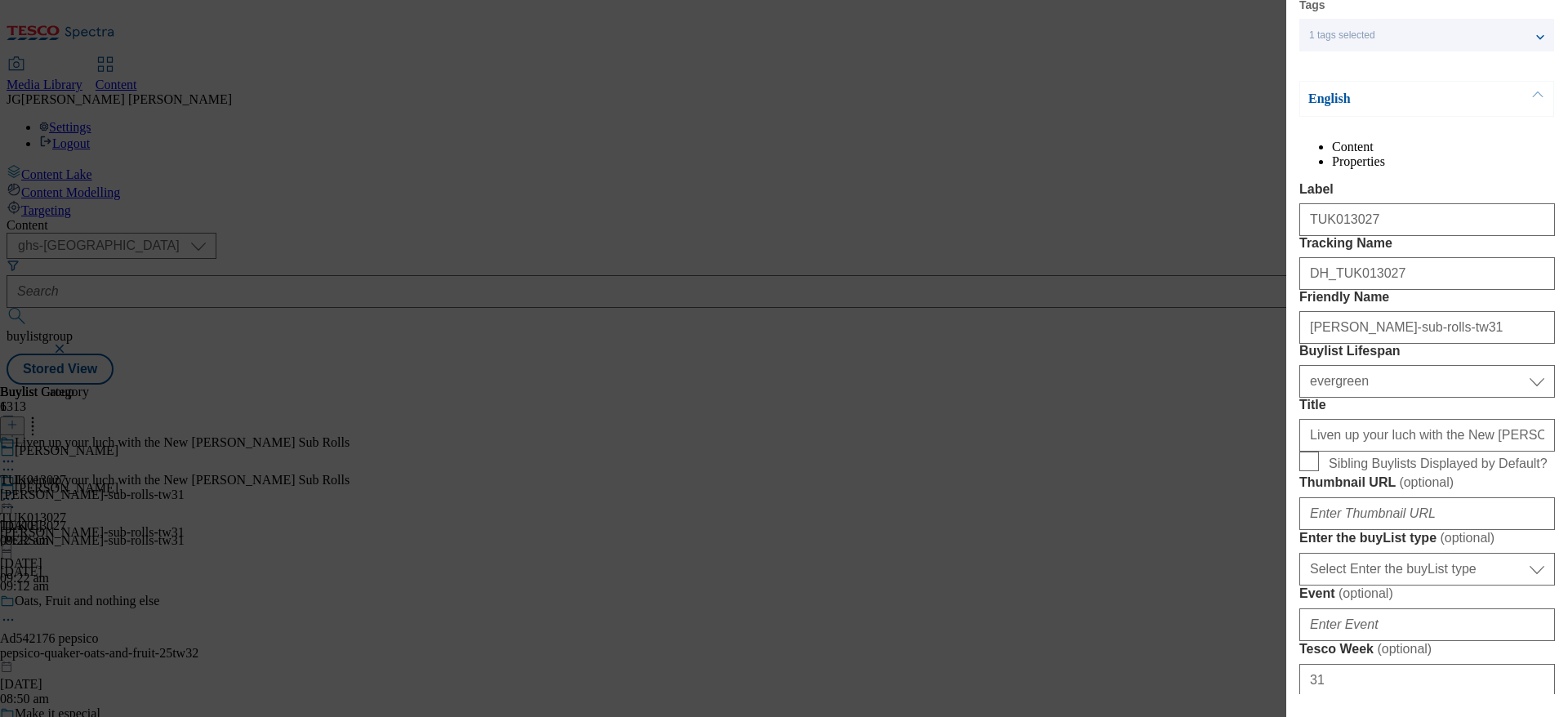
scroll to position [221, 0]
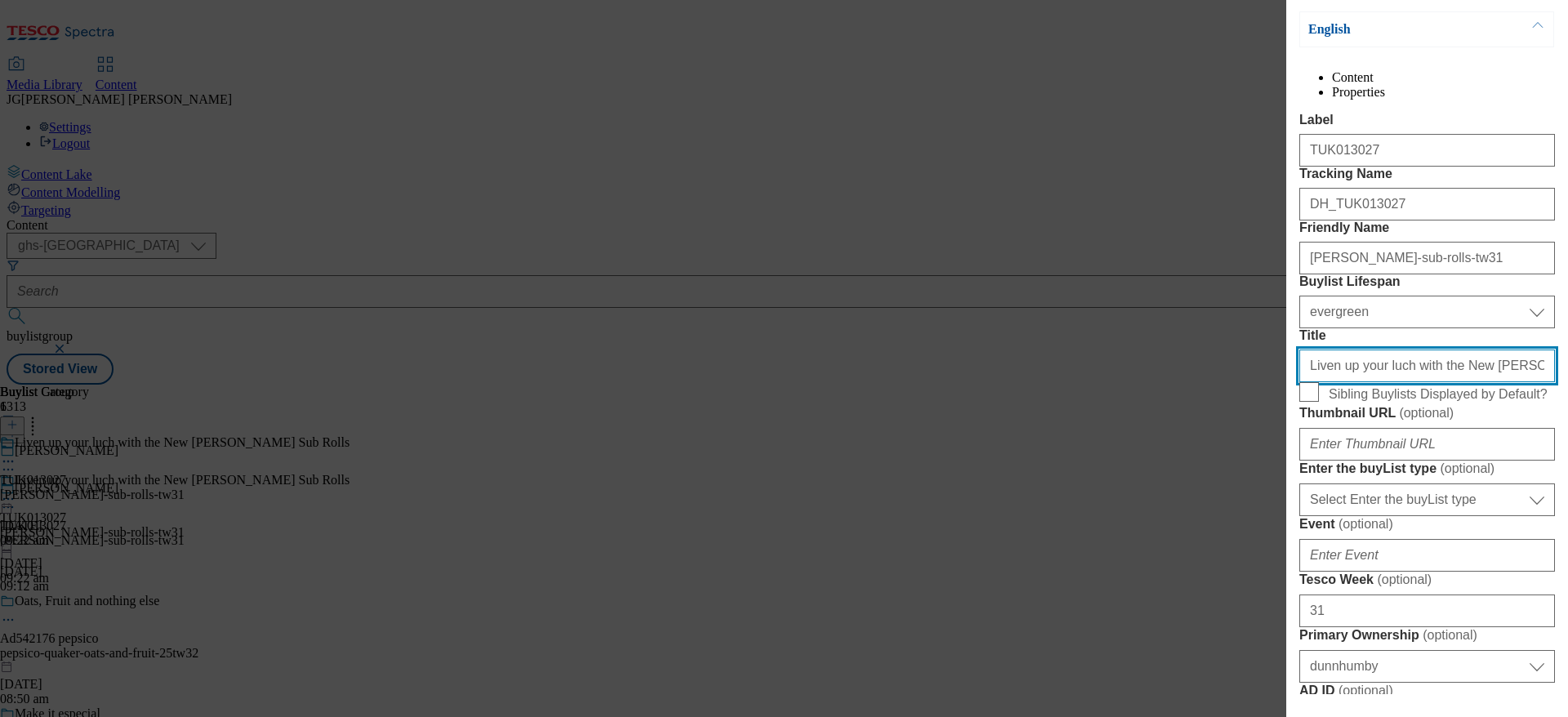
click at [1377, 383] on input "Liven up your luch with the New [PERSON_NAME] Sub Rolls" at bounding box center [1427, 365] width 256 height 32
type input "Liven up your lunch with the New [PERSON_NAME] Sub Rolls"
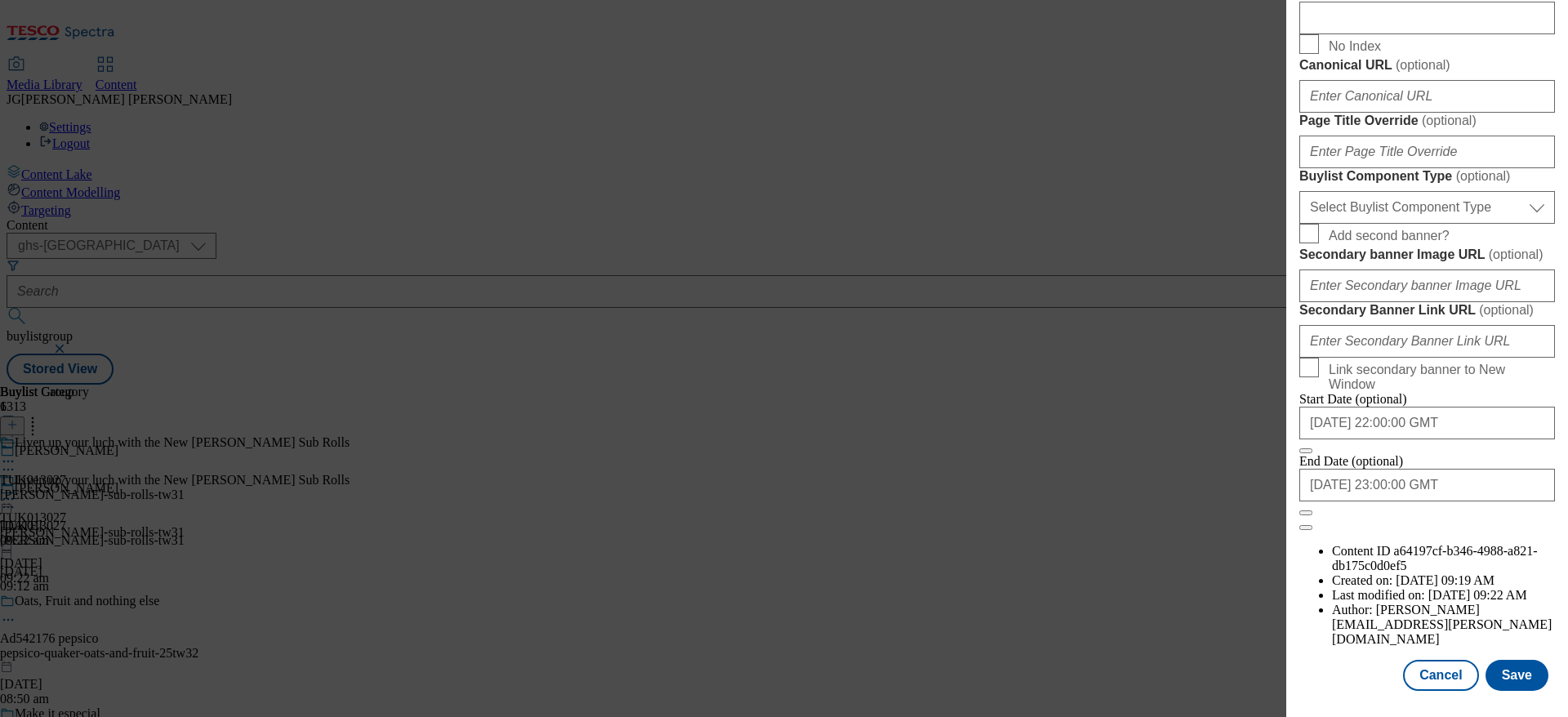
scroll to position [1470, 0]
click at [1500, 660] on button "Save" at bounding box center [1516, 676] width 63 height 31
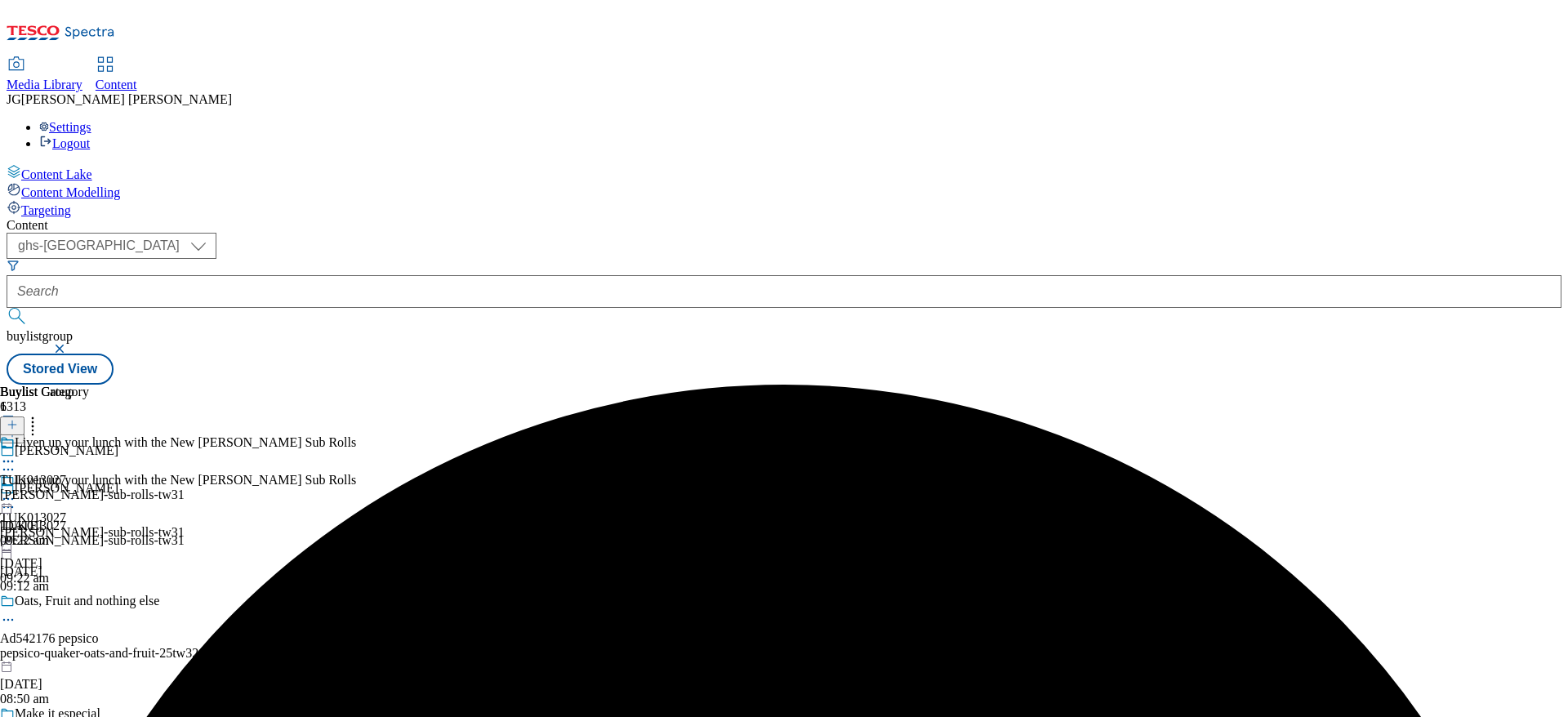
click at [17, 490] on icon at bounding box center [8, 498] width 17 height 17
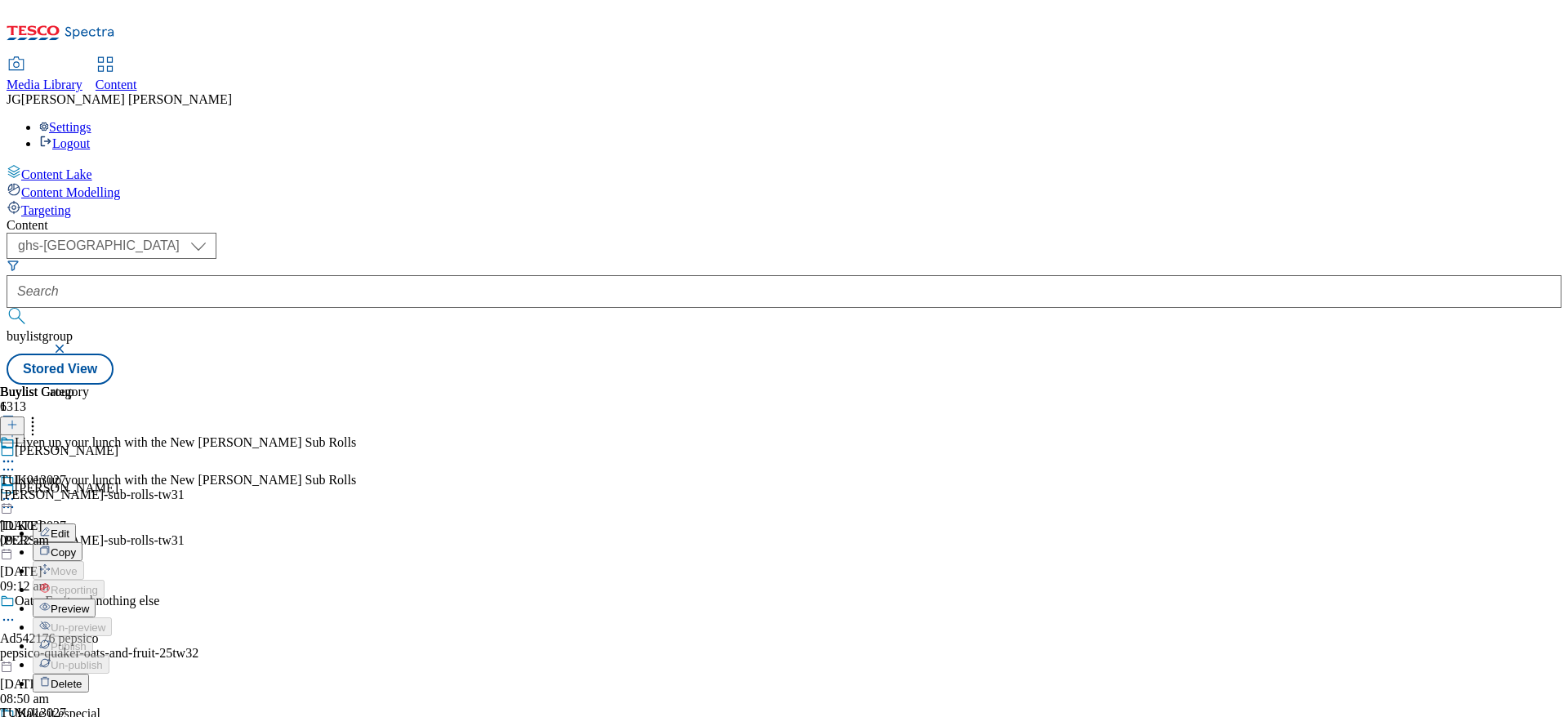
click at [95, 598] on button "Preview" at bounding box center [64, 607] width 63 height 19
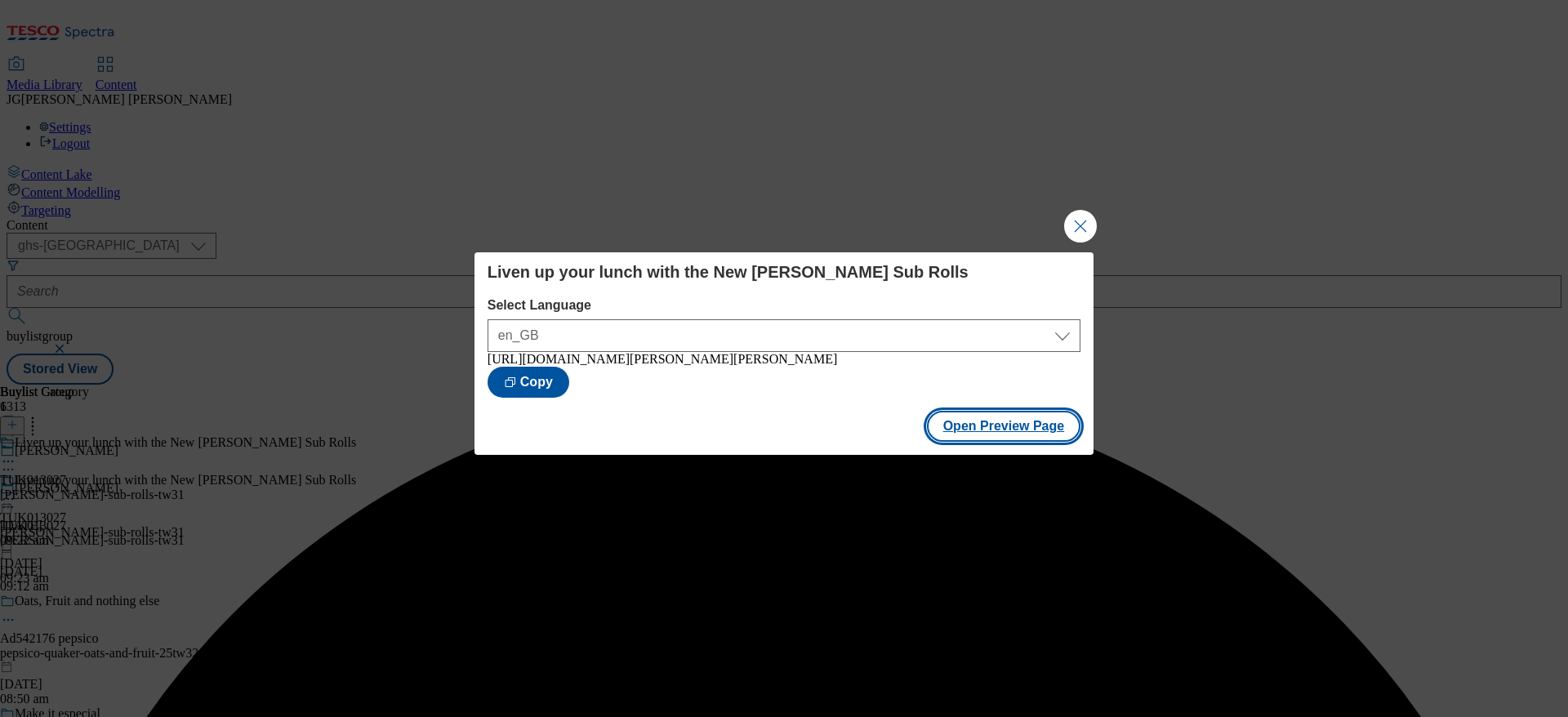
click at [986, 436] on button "Open Preview Page" at bounding box center [1003, 427] width 154 height 31
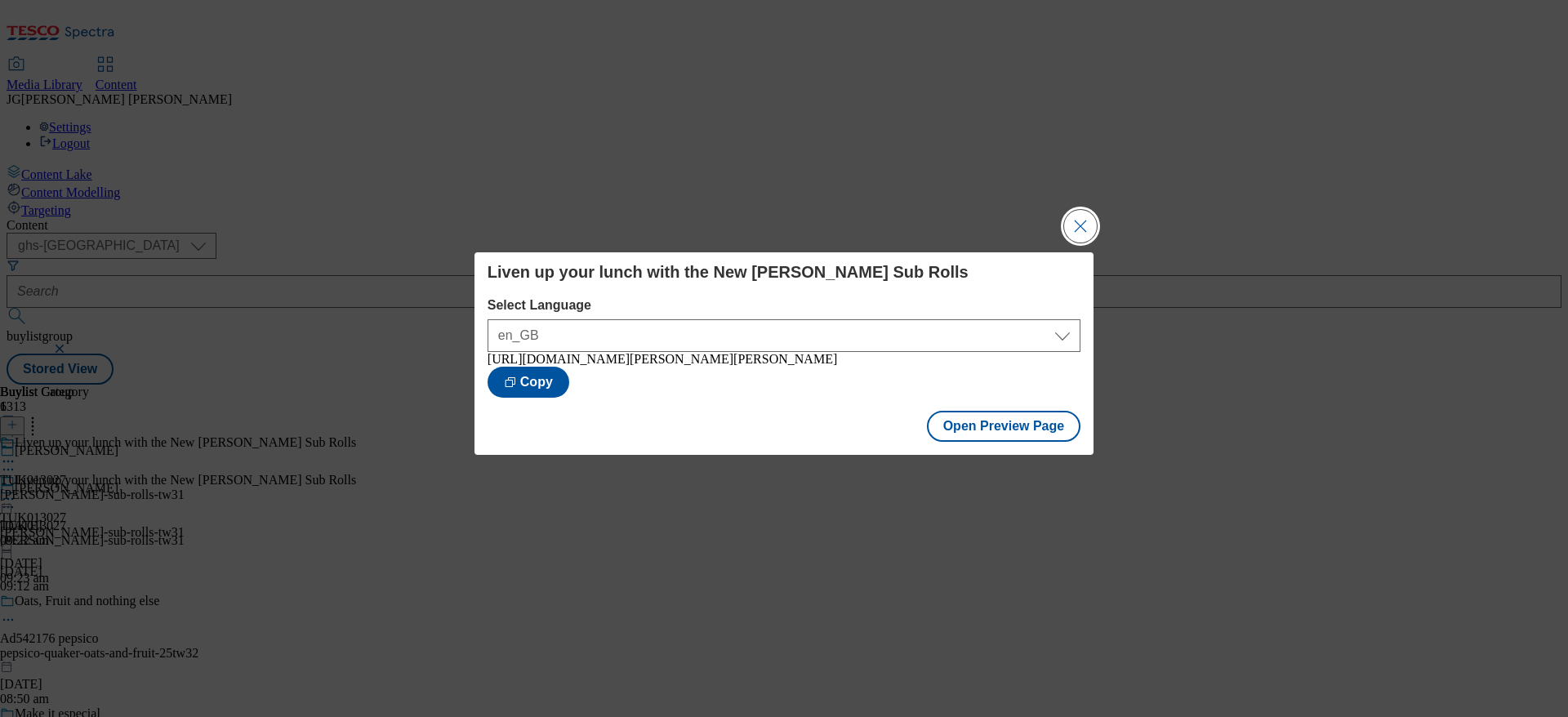
drag, startPoint x: 1084, startPoint y: 227, endPoint x: 798, endPoint y: 320, distance: 300.7
click at [1083, 227] on button "Close Modal" at bounding box center [1080, 226] width 32 height 32
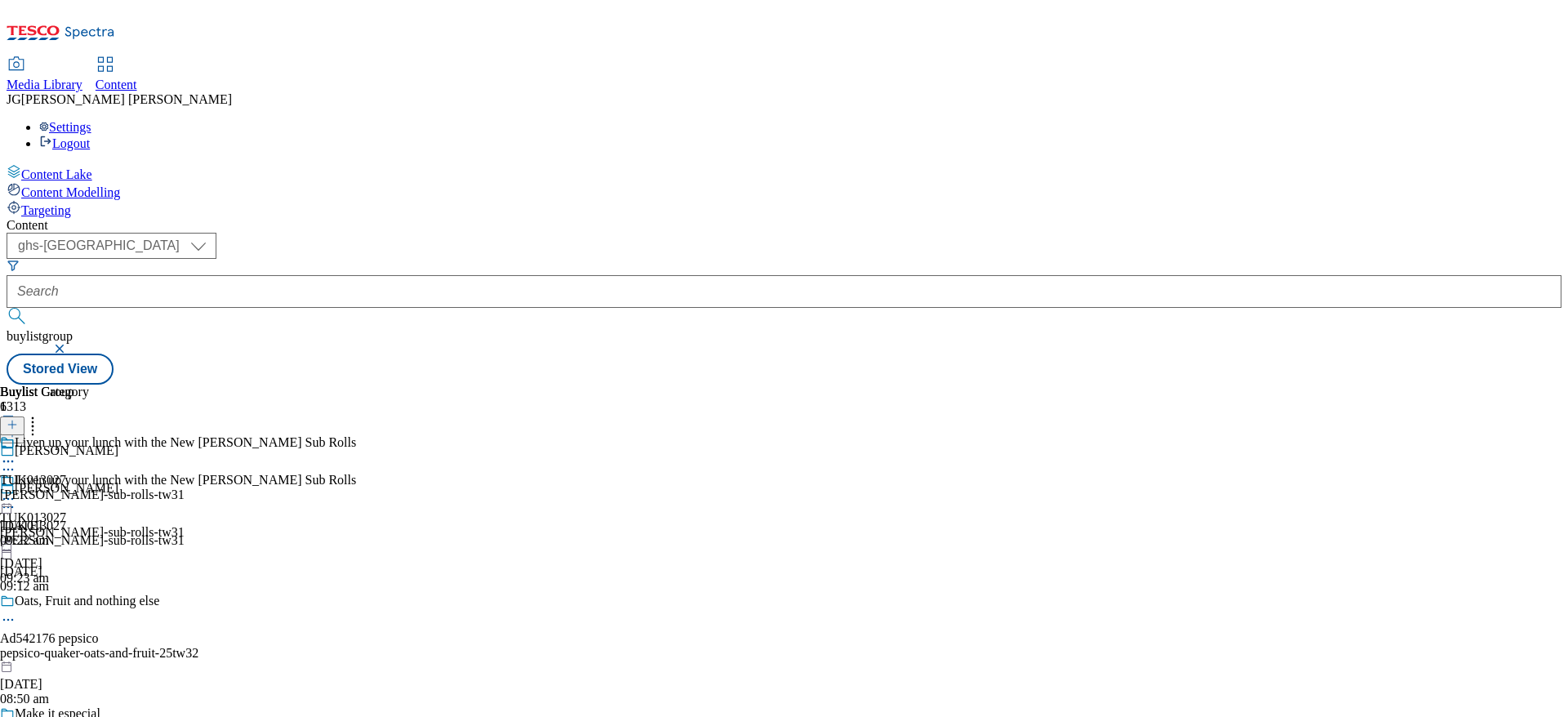
click at [17, 490] on icon at bounding box center [8, 498] width 17 height 17
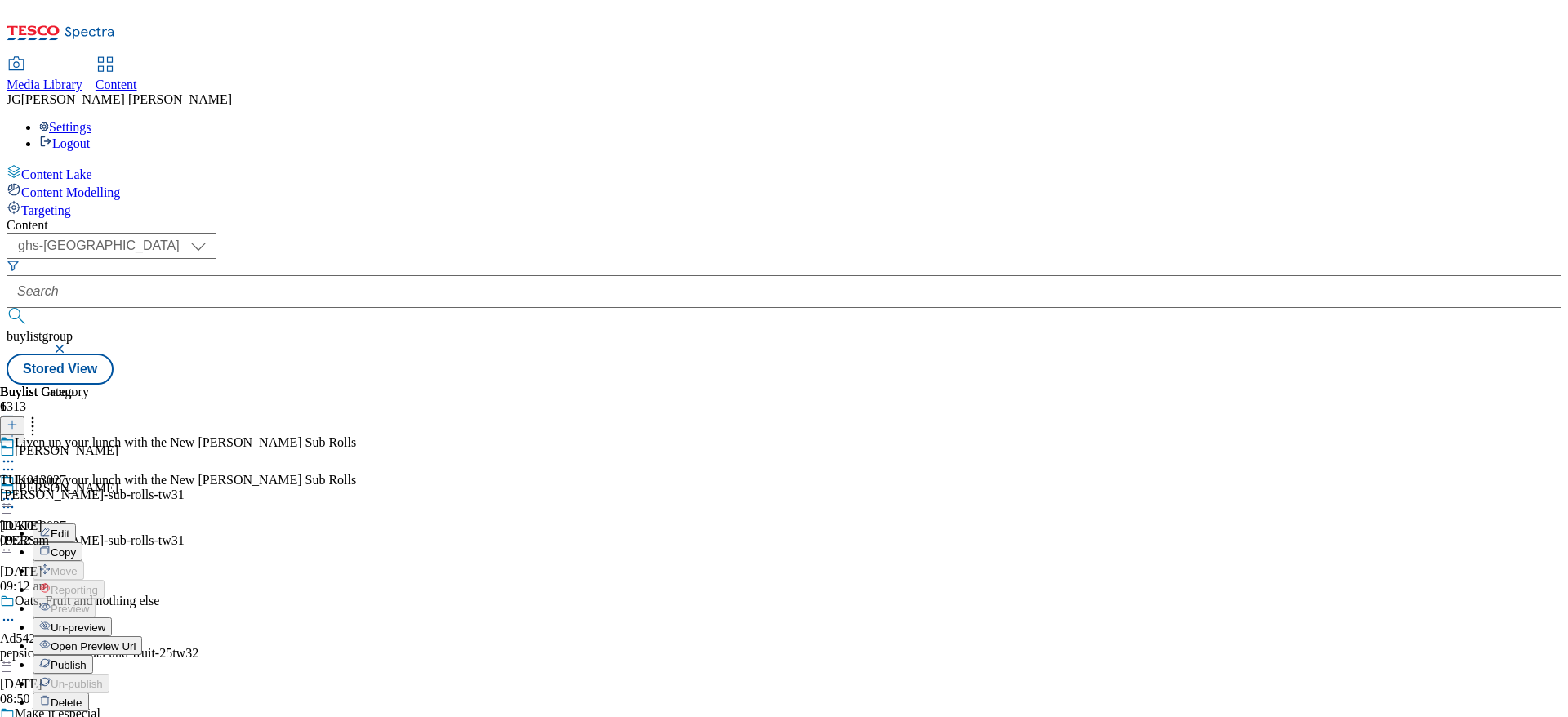
click at [93, 655] on button "Publish" at bounding box center [63, 664] width 61 height 19
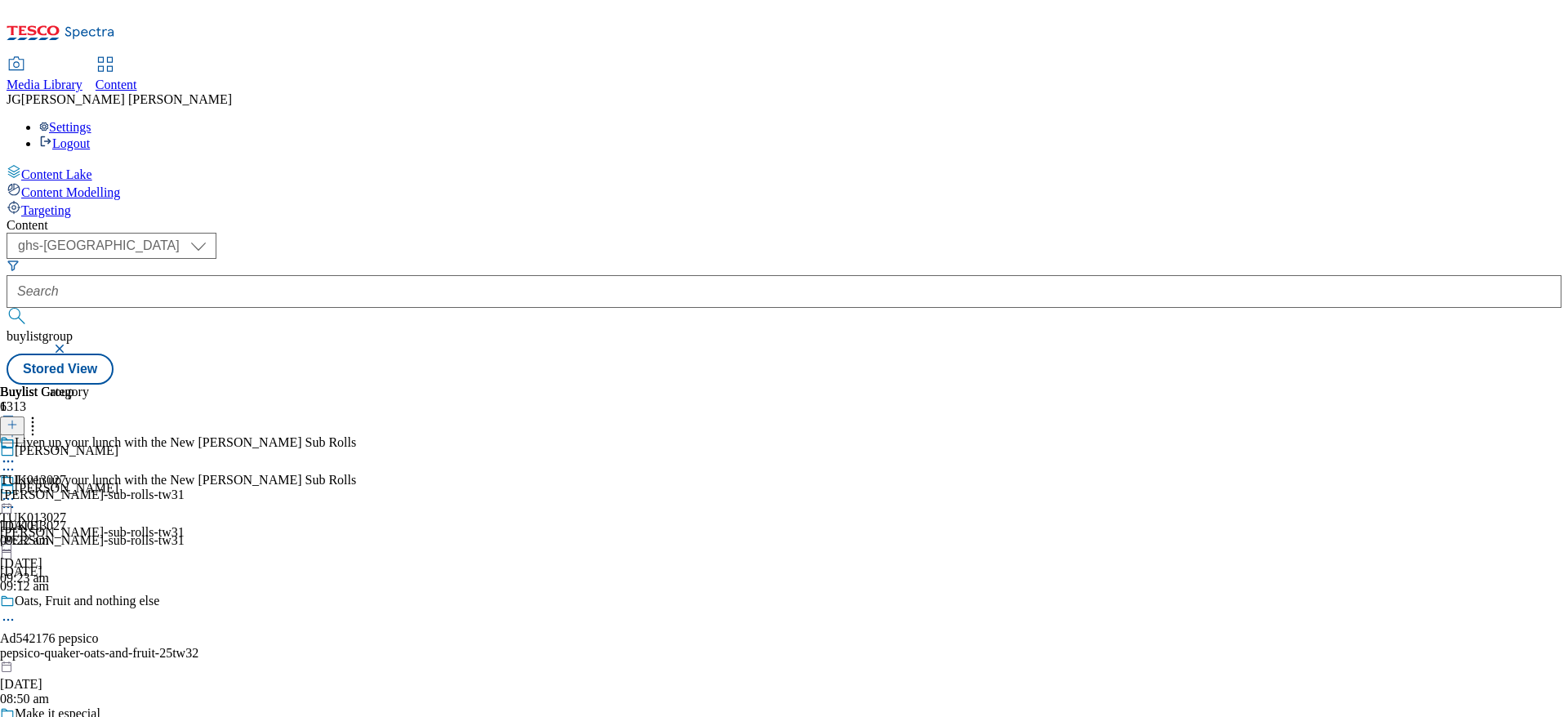
click at [17, 490] on icon at bounding box center [8, 498] width 17 height 17
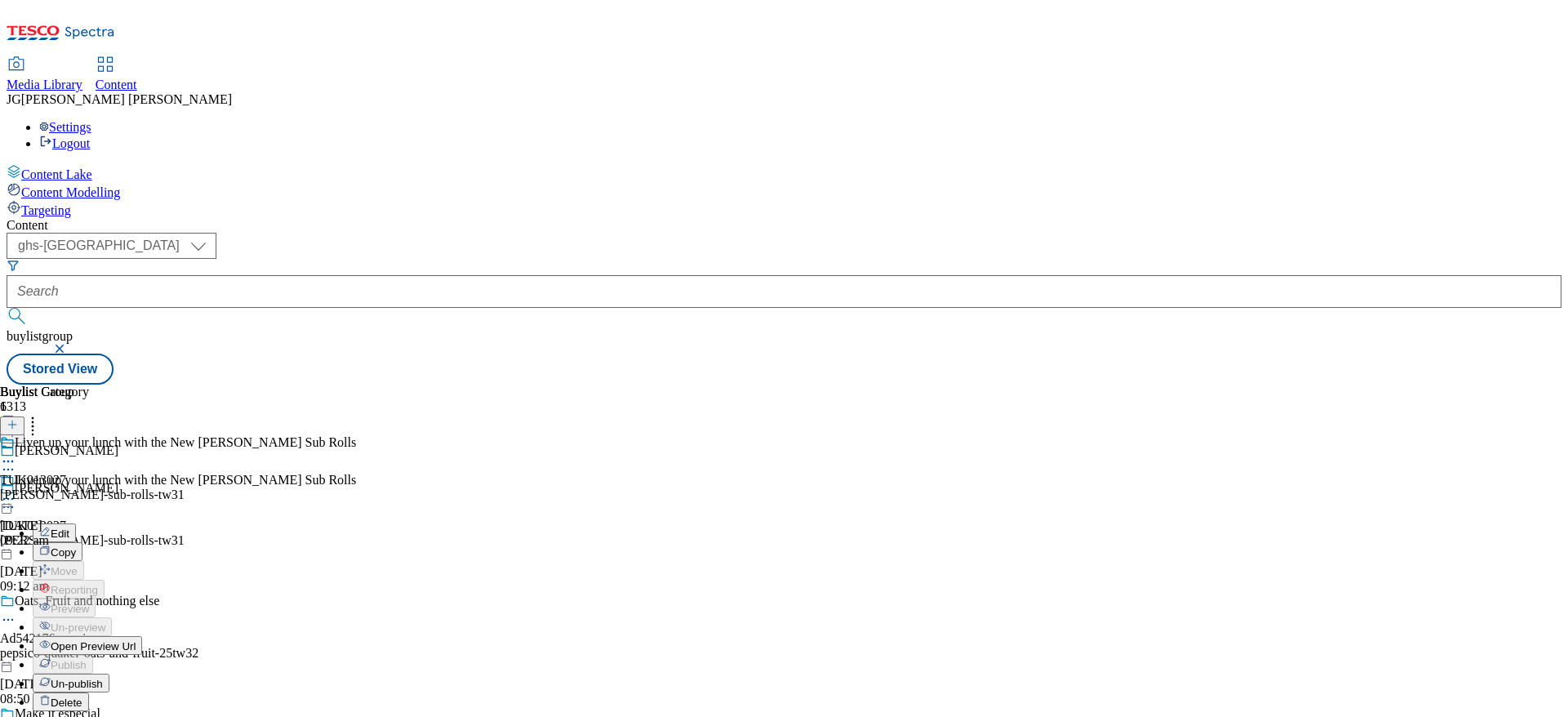
click at [76, 524] on button "Edit" at bounding box center [54, 533] width 43 height 19
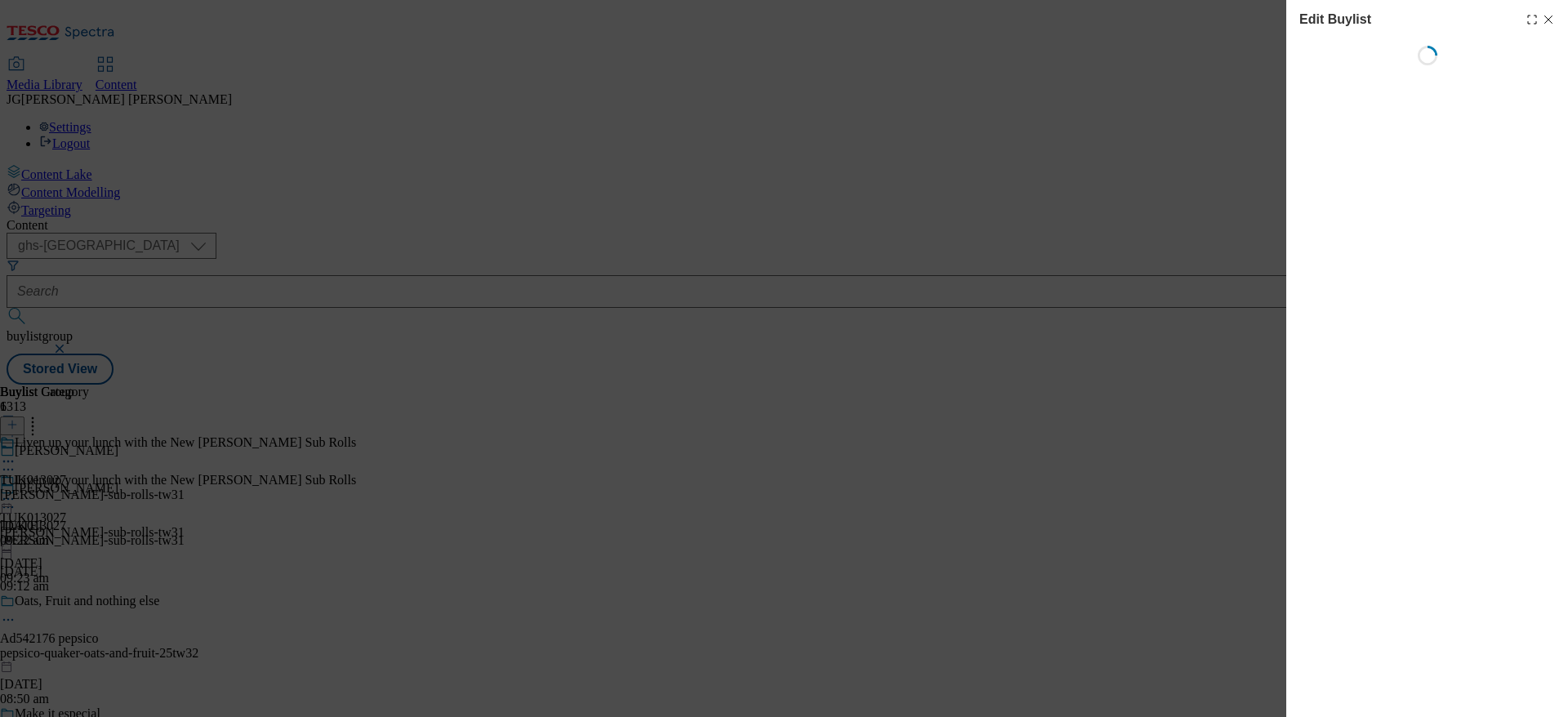
select select "evergreen"
select select "dunnhumby"
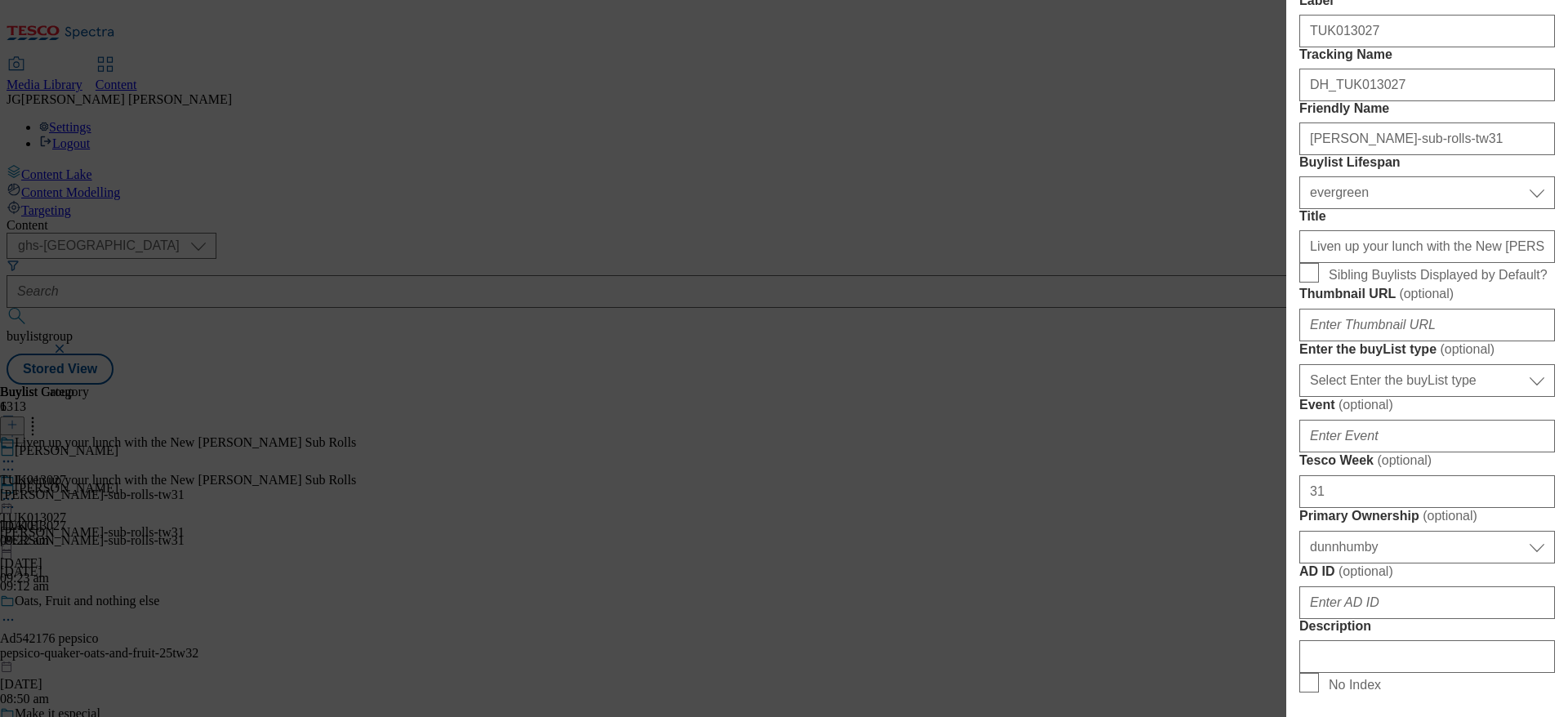
scroll to position [342, 0]
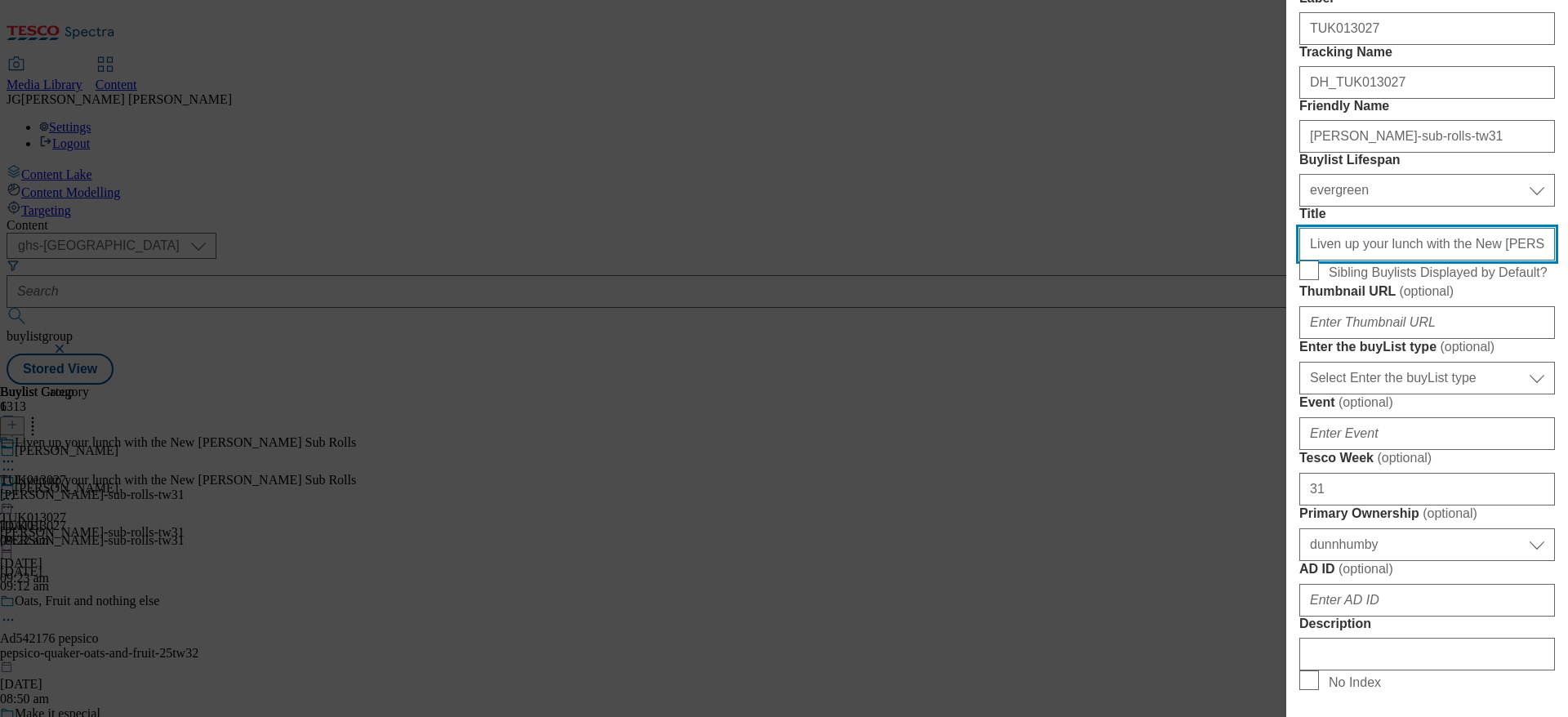
drag, startPoint x: 1432, startPoint y: 388, endPoint x: 1121, endPoint y: 491, distance: 327.6
click at [1121, 491] on div "Edit Buylist Locale Select locale English Welsh Tags 1 tags selected fnf market…" at bounding box center [784, 358] width 1568 height 717
type input "Try the New [PERSON_NAME] Sub Rolls"
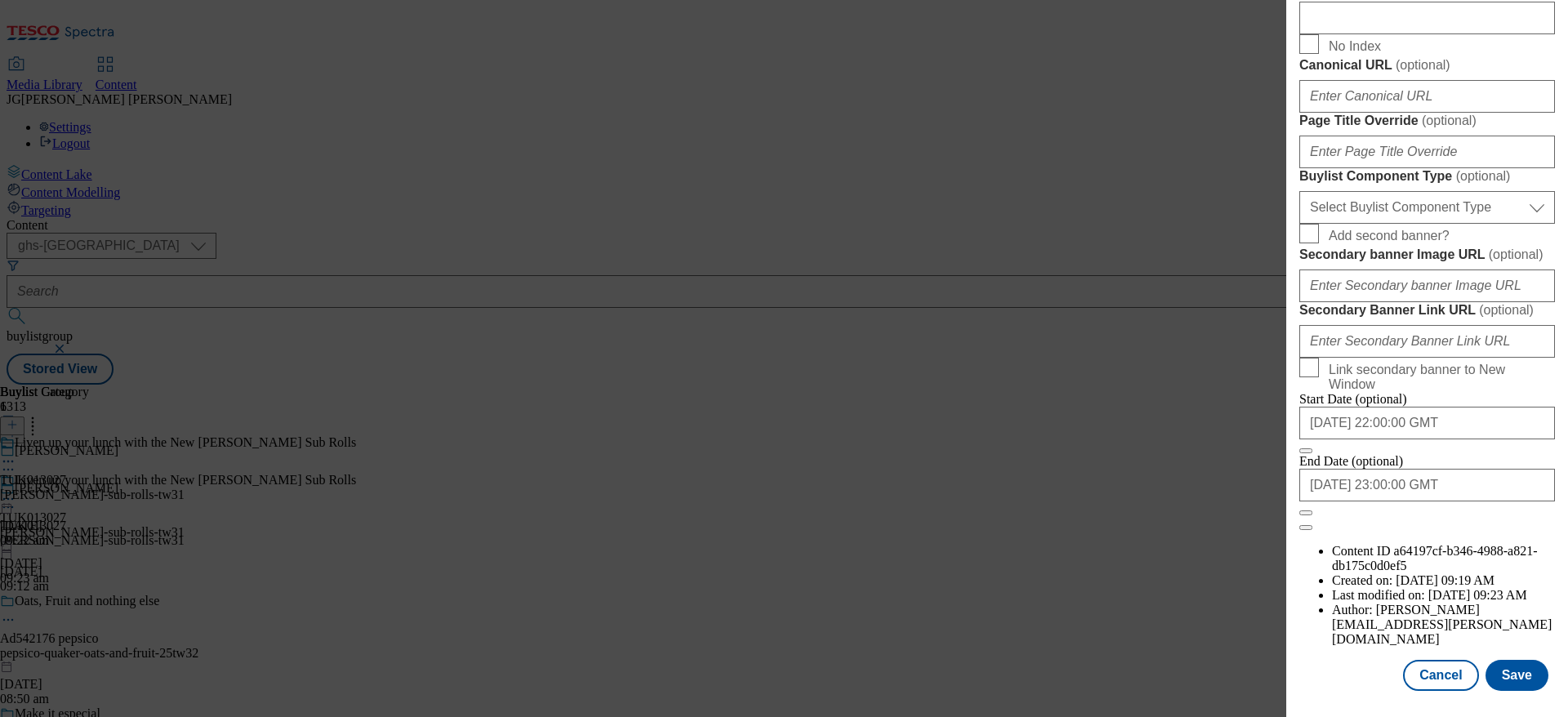
scroll to position [1470, 0]
click at [1509, 660] on button "Save" at bounding box center [1516, 676] width 63 height 31
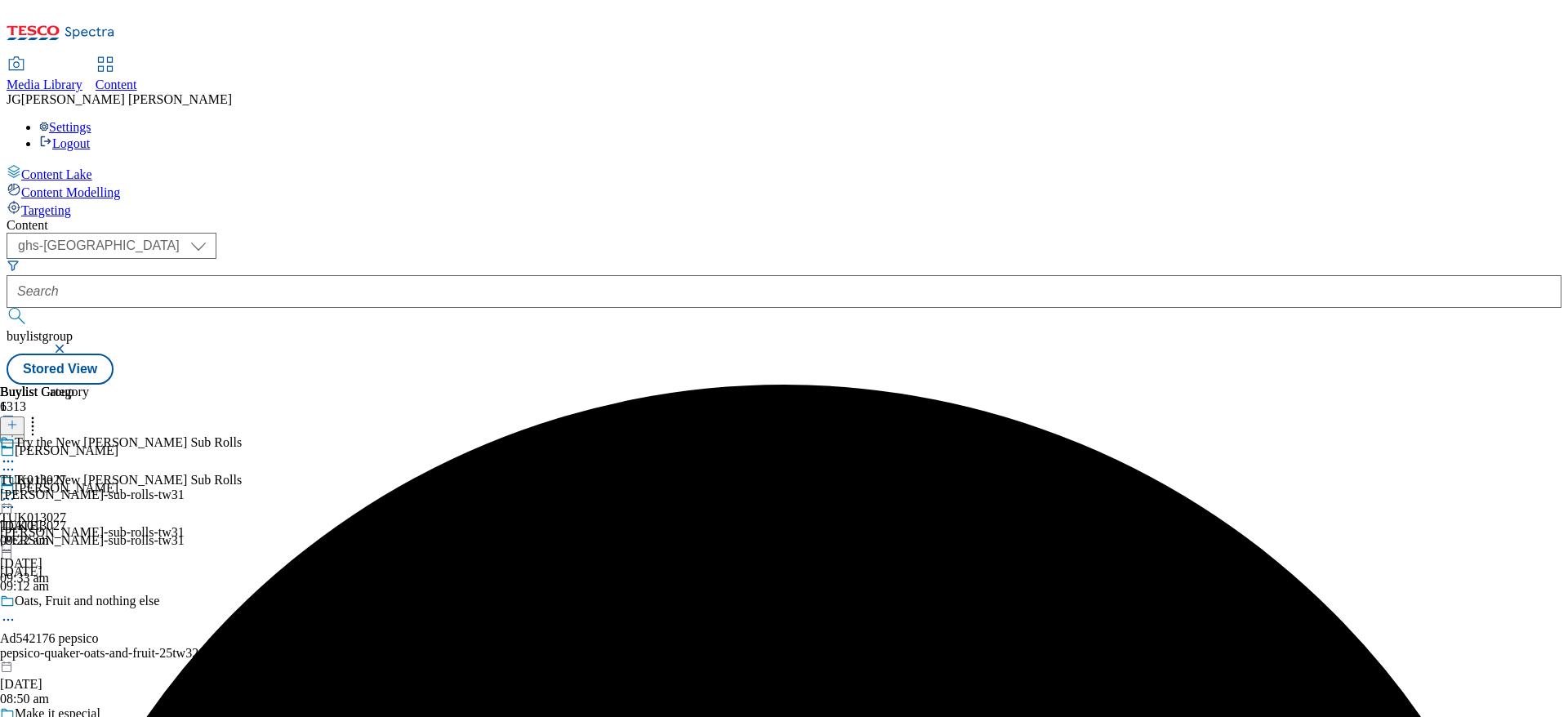
click at [17, 490] on icon at bounding box center [8, 498] width 17 height 17
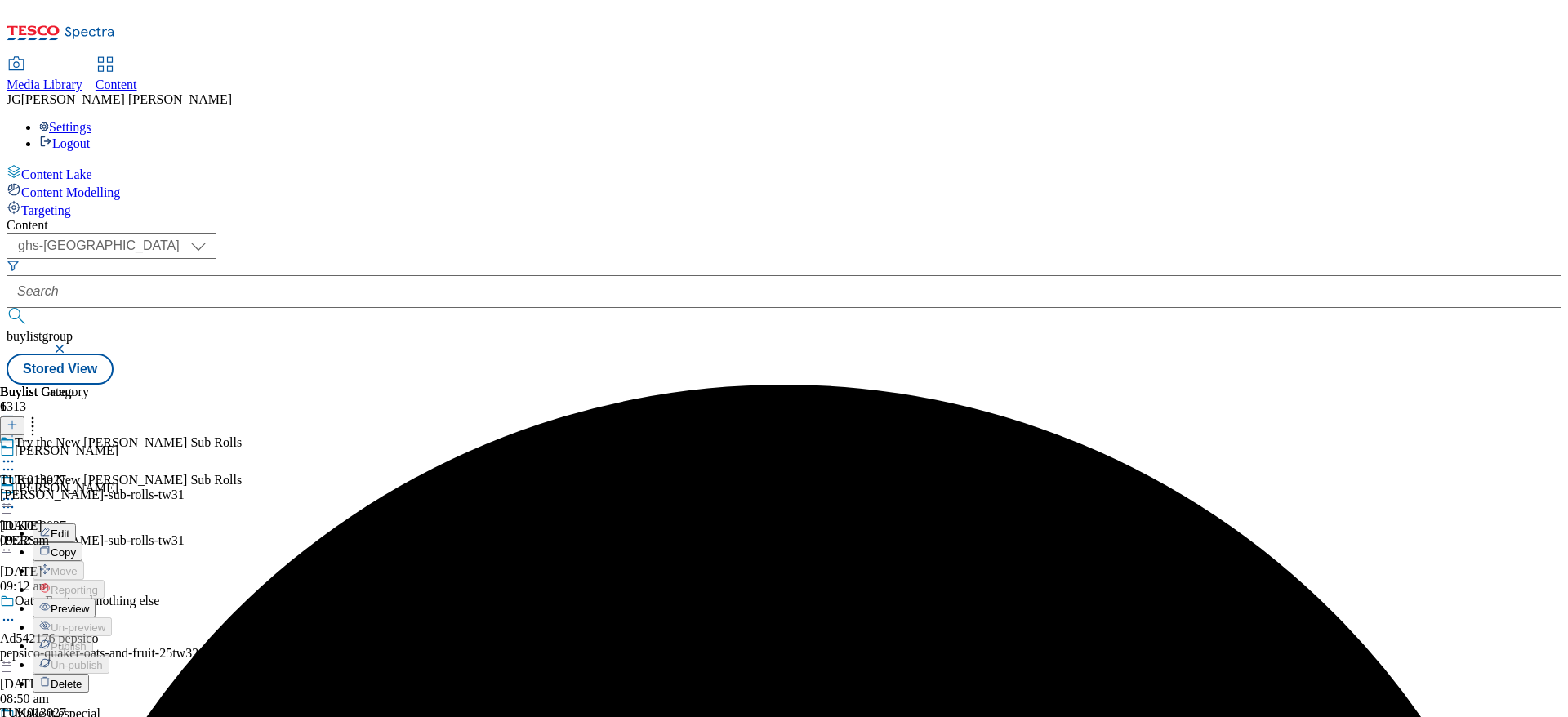
click at [89, 602] on span "Preview" at bounding box center [70, 608] width 38 height 12
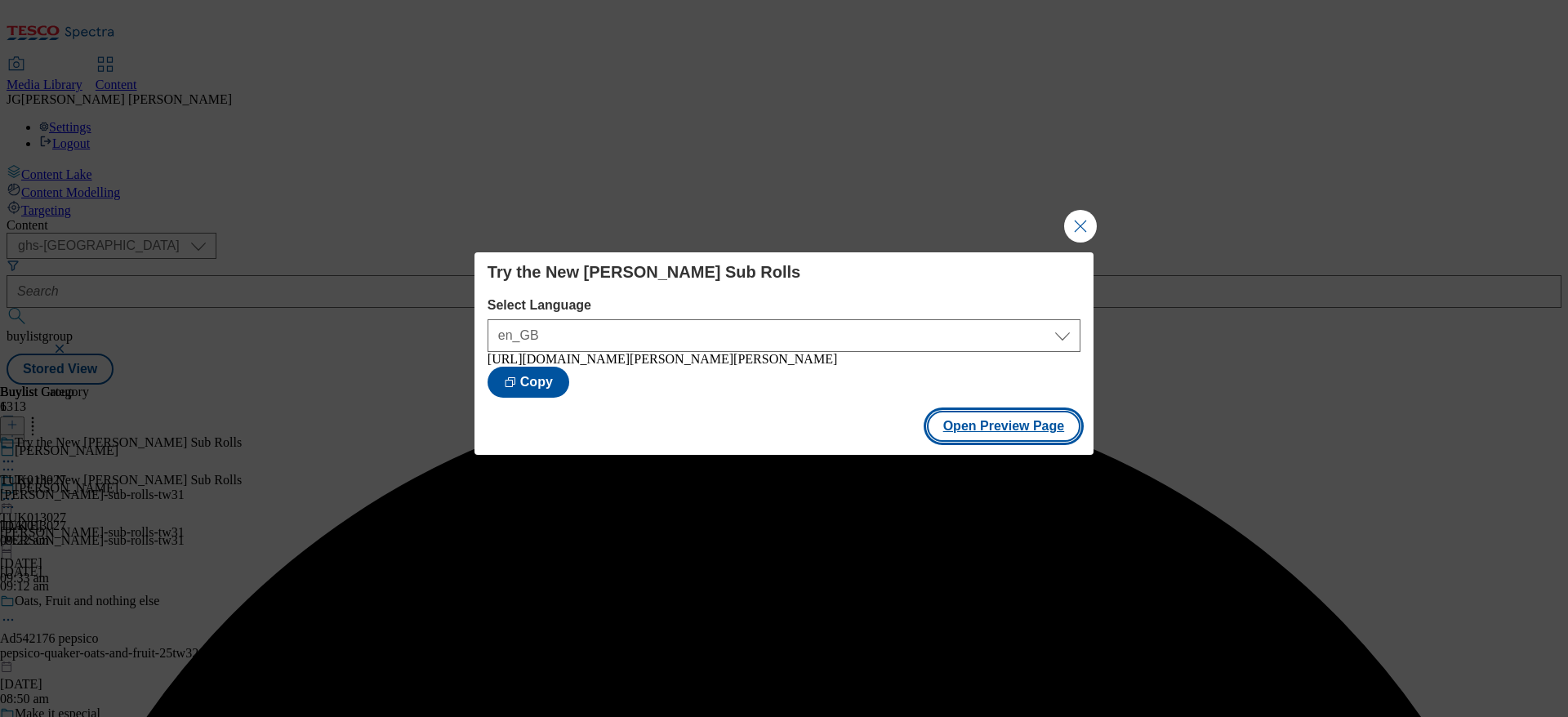
click at [1003, 438] on button "Open Preview Page" at bounding box center [1003, 427] width 154 height 31
